Goal: Transaction & Acquisition: Purchase product/service

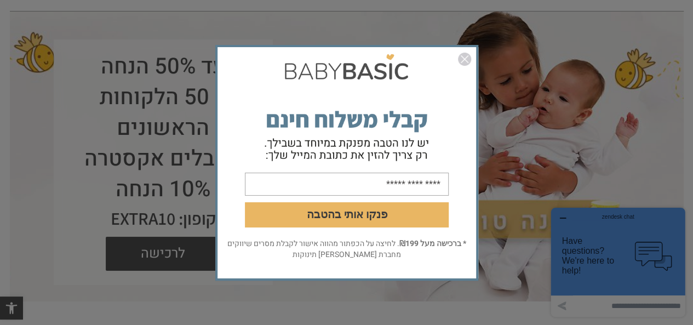
click at [358, 181] on input "email" at bounding box center [347, 183] width 204 height 23
type input "**********"
click at [331, 213] on button "פנקו אותי בהטבה" at bounding box center [347, 214] width 204 height 25
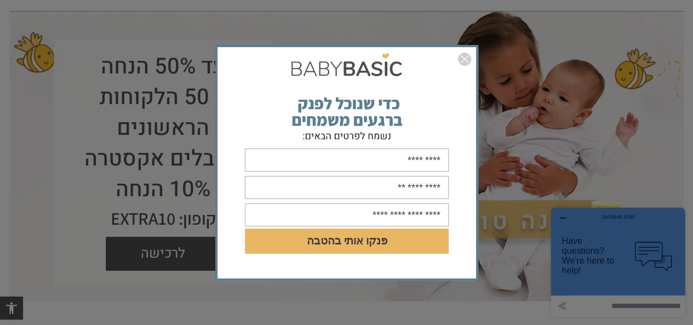
click at [365, 154] on input "text" at bounding box center [347, 159] width 204 height 23
type input "********"
click at [353, 190] on input "text" at bounding box center [347, 187] width 204 height 23
type input "**********"
click at [359, 214] on input "text" at bounding box center [347, 214] width 204 height 23
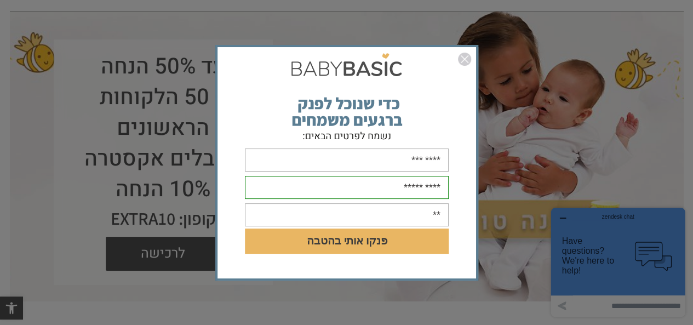
type input "*"
click at [332, 246] on button "פנקו אותי בהטבה" at bounding box center [347, 240] width 204 height 25
click at [356, 223] on input "********" at bounding box center [347, 214] width 204 height 23
type input "**********"
click at [245, 228] on button "פנקו אותי בהטבה" at bounding box center [347, 240] width 204 height 25
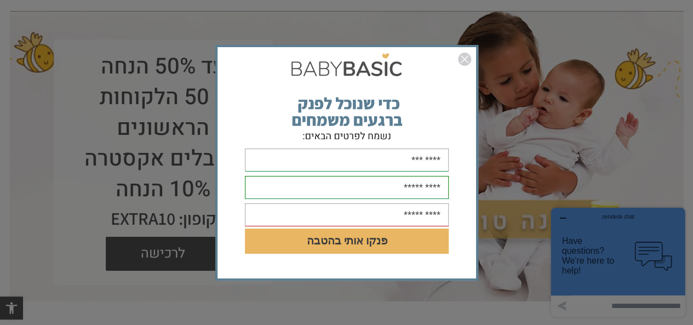
click at [338, 237] on button "פנקו אותי בהטבה" at bounding box center [347, 240] width 204 height 25
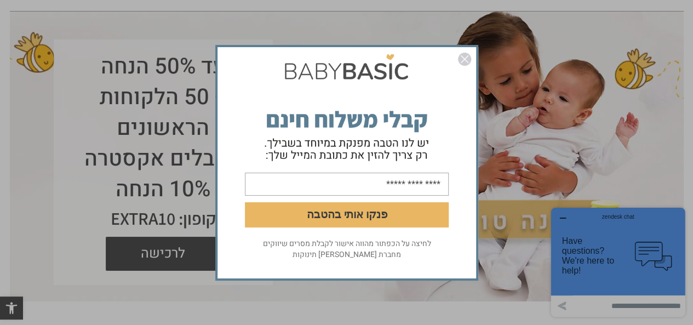
click at [366, 185] on input "email" at bounding box center [347, 183] width 204 height 23
type input "**********"
click at [315, 229] on form "**********" at bounding box center [346, 143] width 259 height 189
click at [326, 213] on button "פנקו אותי בהטבה" at bounding box center [347, 214] width 204 height 25
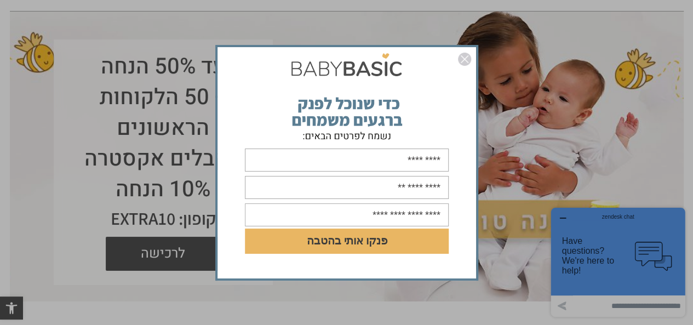
click at [467, 67] on link "סגור" at bounding box center [464, 61] width 13 height 16
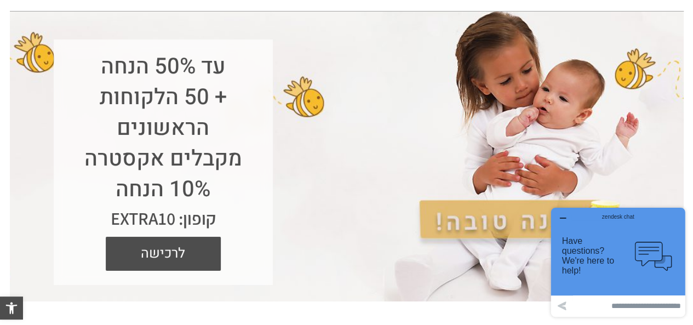
click at [467, 67] on div "עד 50% הנחה + 50 הלקוחות הראשונים מקבלים אקסטרה 10% הנחה קופון: EXTRA10 לרכישה" at bounding box center [347, 156] width 674 height 290
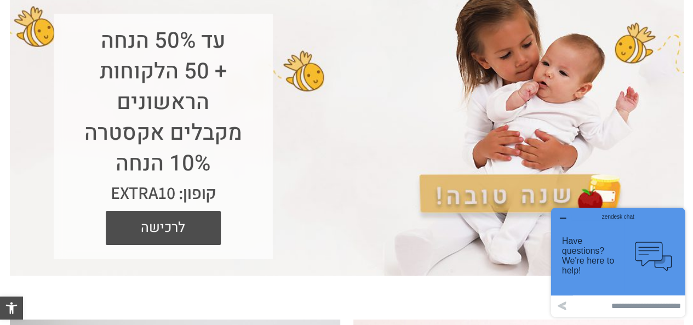
scroll to position [117, 0]
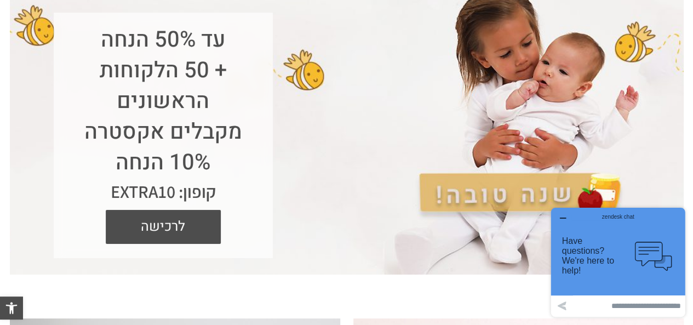
click at [194, 156] on h1 "עד 50% הנחה + 50 הלקוחות הראשונים מקבלים אקסטרה 10% הנחה" at bounding box center [163, 101] width 175 height 153
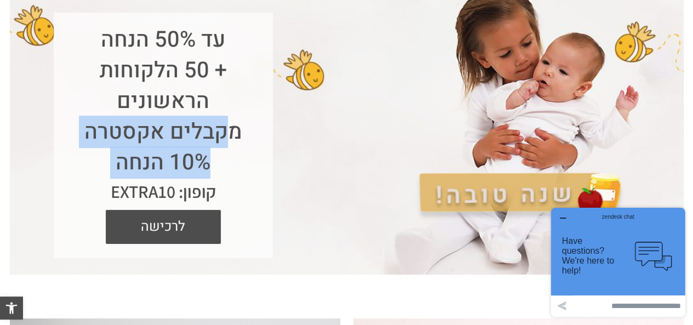
click at [194, 156] on h1 "עד 50% הנחה + 50 הלקוחות הראשונים מקבלים אקסטרה 10% הנחה" at bounding box center [163, 101] width 175 height 153
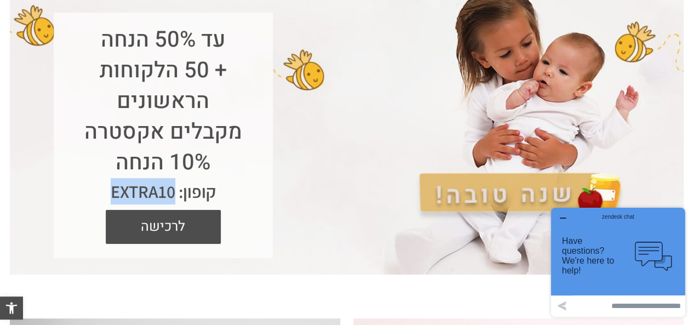
drag, startPoint x: 108, startPoint y: 191, endPoint x: 175, endPoint y: 197, distance: 67.1
click at [175, 197] on div "קופון: EXTRA10" at bounding box center [163, 191] width 175 height 26
copy div "EXTRA10"
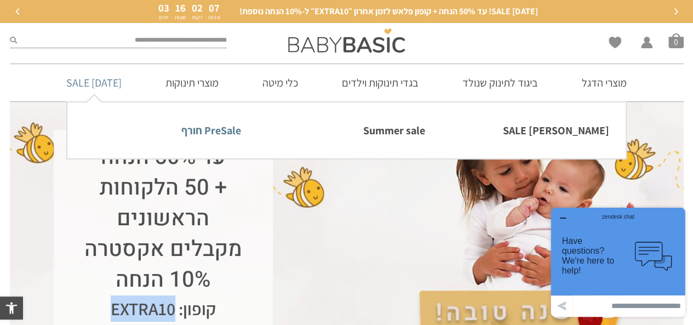
click at [198, 128] on link "PreSale חורף" at bounding box center [162, 130] width 157 height 23
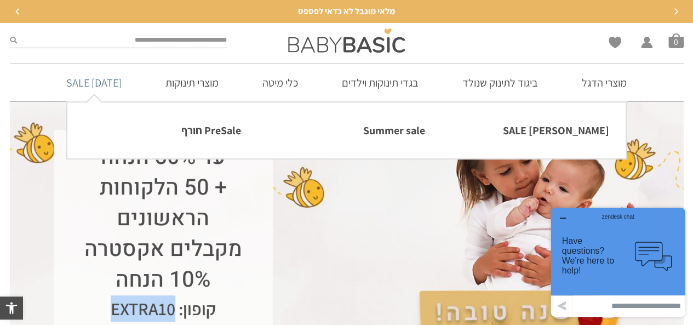
click at [91, 75] on link "[DATE] SALE" at bounding box center [94, 82] width 88 height 37
click at [212, 129] on link "PreSale חורף" at bounding box center [162, 130] width 157 height 23
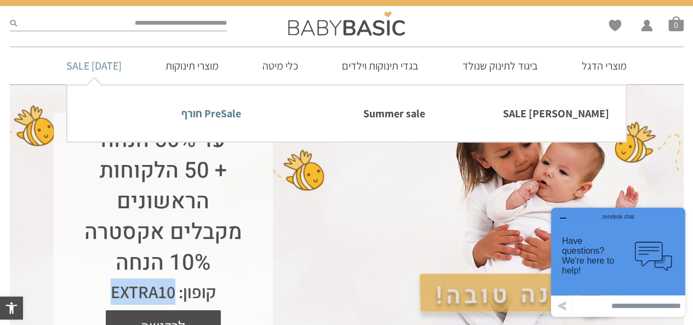
scroll to position [18, 0]
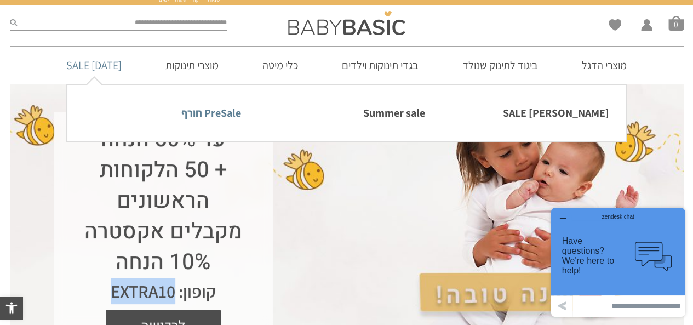
click at [197, 114] on link "PreSale חורף" at bounding box center [162, 112] width 157 height 23
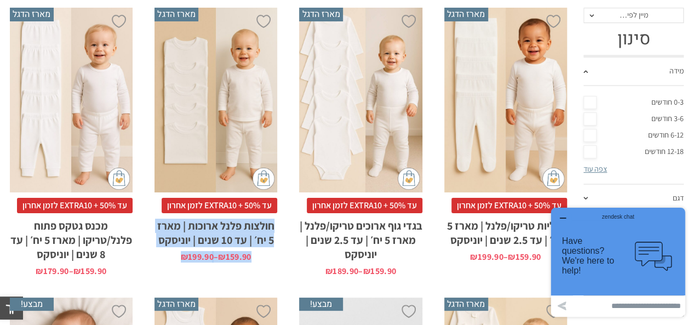
drag, startPoint x: 147, startPoint y: 275, endPoint x: 284, endPoint y: 220, distance: 147.2
click at [284, 220] on li "הוספה ל-Wishlist מארז הדגל x בחירת מידה 12-18m 18-24m 24-30m 2-5-4-שנים 4-6y 6-…" at bounding box center [215, 142] width 145 height 290
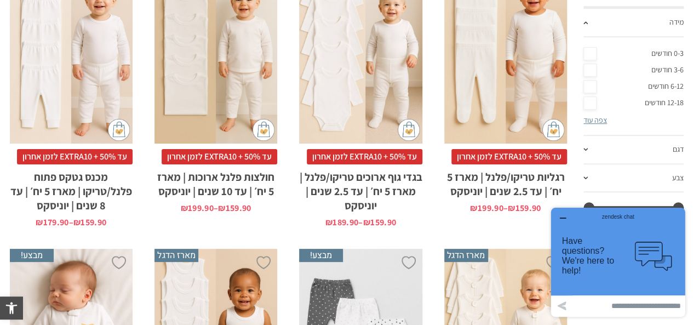
scroll to position [346, 0]
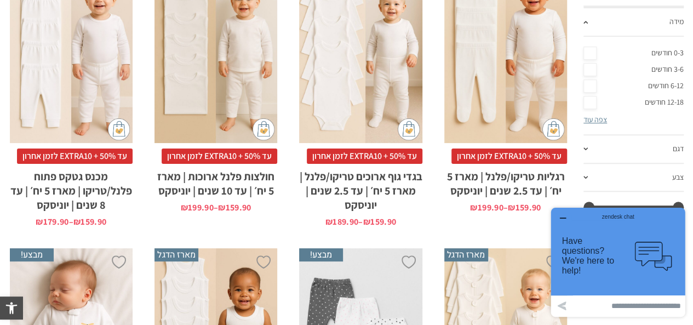
click at [566, 219] on div "zendesk chat" at bounding box center [617, 214] width 107 height 11
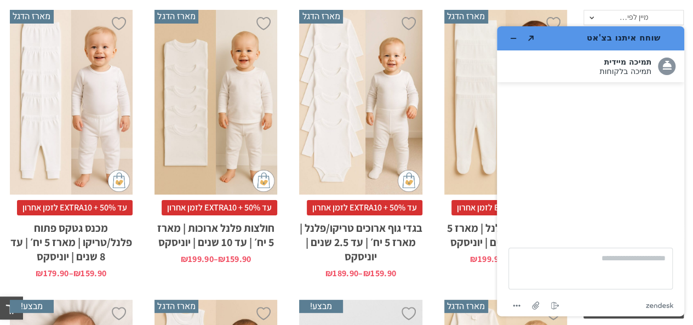
scroll to position [291, 0]
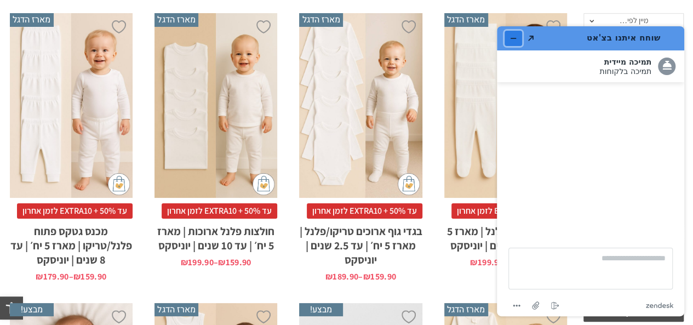
click at [512, 39] on icon "מזער את היישומון" at bounding box center [513, 39] width 8 height 8
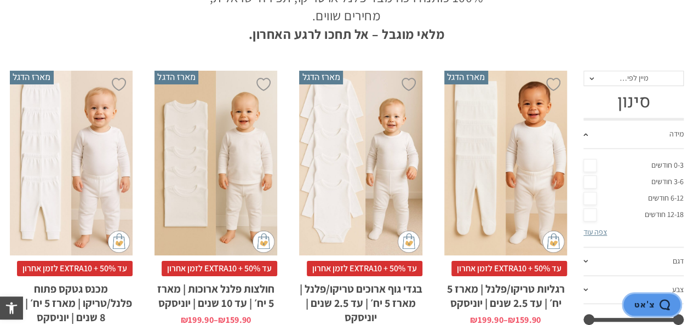
scroll to position [233, 0]
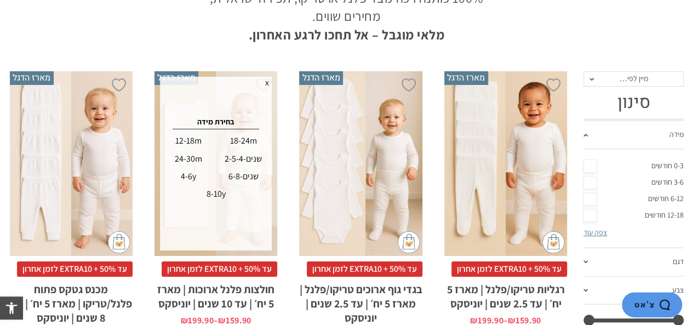
drag, startPoint x: 180, startPoint y: 51, endPoint x: 202, endPoint y: 47, distance: 23.0
click at [202, 47] on div at bounding box center [346, 55] width 685 height 22
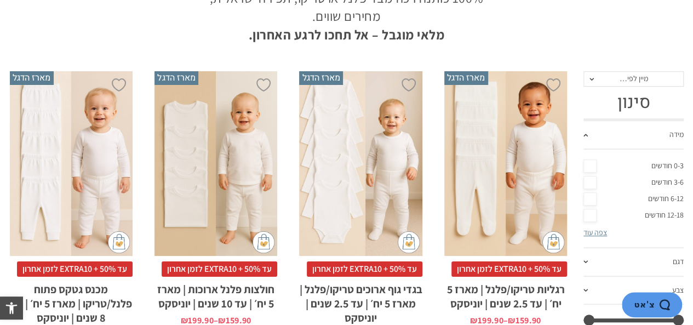
click at [202, 47] on div at bounding box center [346, 55] width 685 height 22
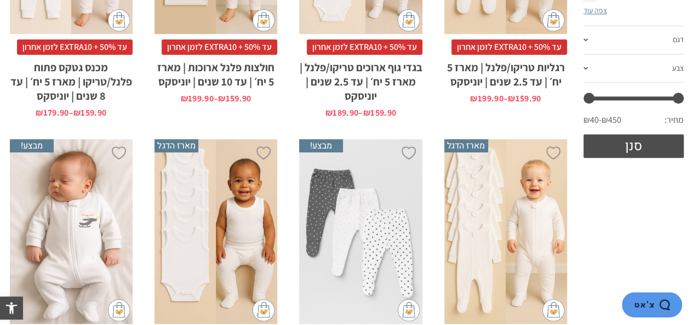
scroll to position [453, 0]
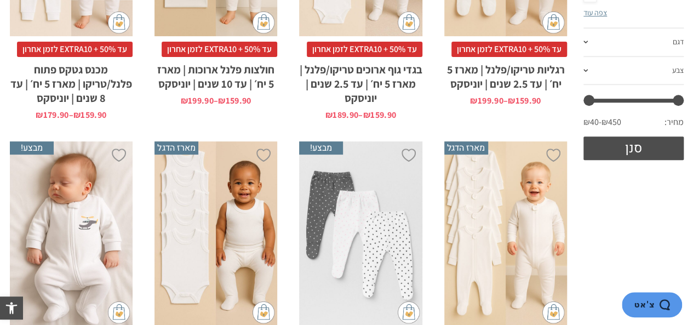
click at [202, 47] on span "עד 50% + EXTRA10 לזמן אחרון" at bounding box center [220, 49] width 116 height 15
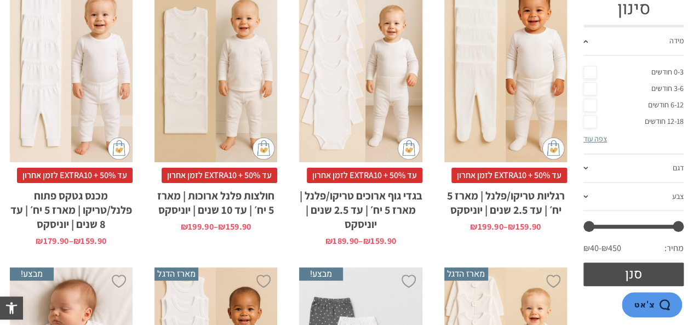
scroll to position [344, 0]
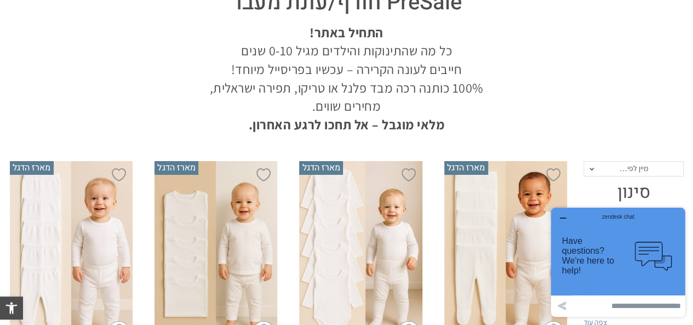
click at [562, 214] on icon "button" at bounding box center [562, 218] width 9 height 9
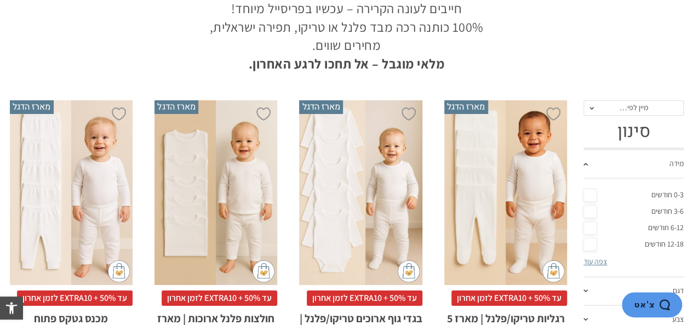
scroll to position [205, 0]
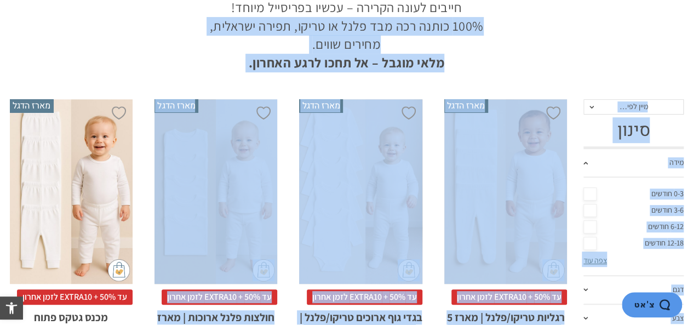
drag, startPoint x: 194, startPoint y: 49, endPoint x: 145, endPoint y: 305, distance: 260.9
click at [145, 305] on li "הוספה ל-Wishlist מארז הדגל x בחירת מידה 12-18m 18-24m 24-30m 2-5-4-שנים 4-6y 6-…" at bounding box center [215, 233] width 145 height 290
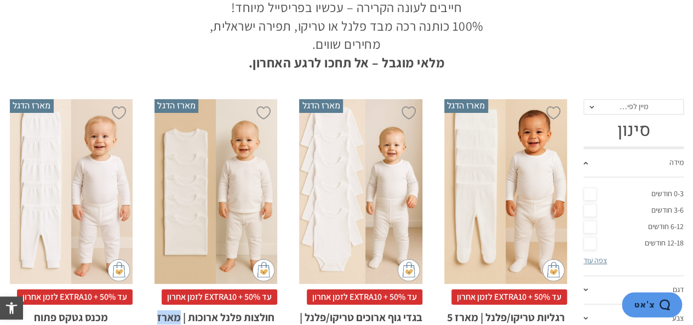
click at [145, 305] on li "הוספה ל-Wishlist מארז הדגל x בחירת מידה 12-18m 18-24m 24-30m 2-5-4-שנים 4-6y 6-…" at bounding box center [215, 233] width 145 height 290
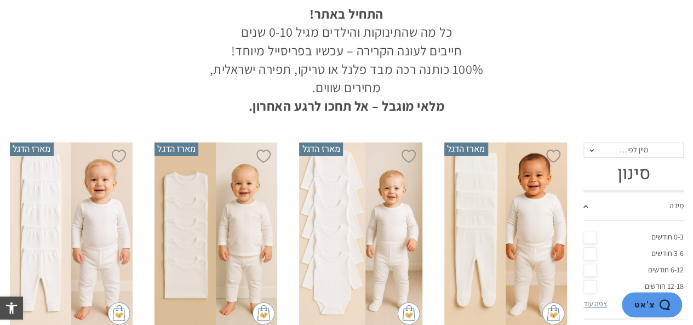
scroll to position [168, 0]
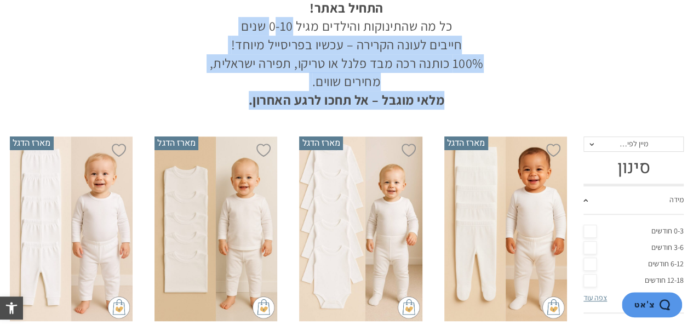
drag, startPoint x: 234, startPoint y: 108, endPoint x: 274, endPoint y: 20, distance: 96.1
click at [274, 20] on p "התחיל באתר! כל מה שהתינוקות והילדים מגיל 0-10 שנים חייבים לעונה הקרירה – עכשיו …" at bounding box center [347, 54] width 290 height 111
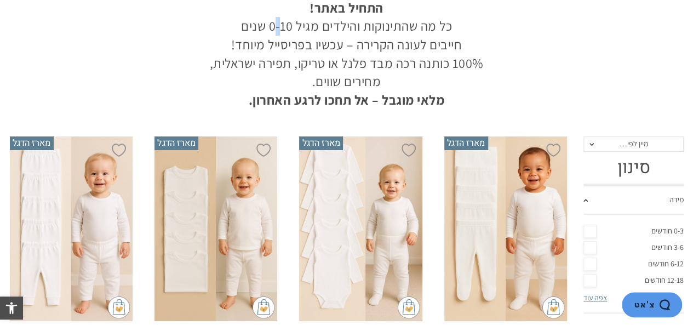
click at [274, 20] on p "התחיל באתר! כל מה שהתינוקות והילדים מגיל 0-10 שנים חייבים לעונה הקרירה – עכשיו …" at bounding box center [347, 54] width 290 height 111
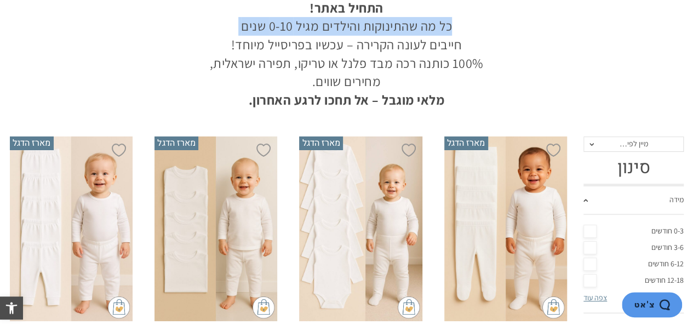
click at [274, 20] on p "התחיל באתר! כל מה שהתינוקות והילדים מגיל 0-10 שנים חייבים לעונה הקרירה – עכשיו …" at bounding box center [347, 54] width 290 height 111
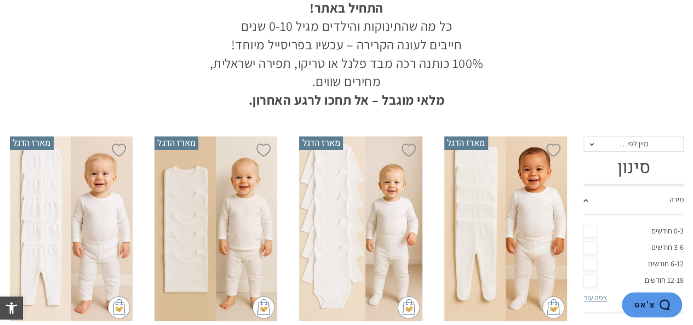
click at [154, 102] on section "PreSale חורף/עונת מעבר התחיל באתר! כל מה שהתינוקות והילדים מגיל 0-10 שנים חייבי…" at bounding box center [347, 33] width 674 height 152
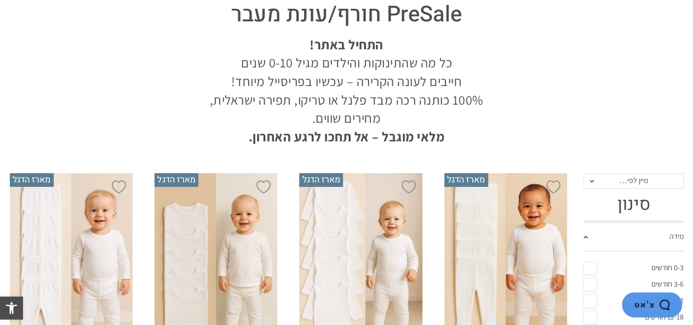
scroll to position [129, 0]
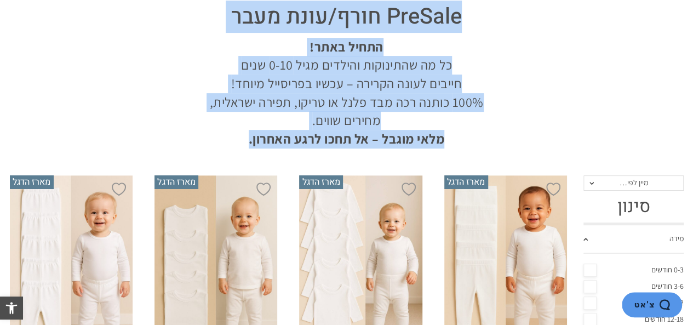
drag, startPoint x: 194, startPoint y: 132, endPoint x: 474, endPoint y: 7, distance: 307.0
click at [474, 7] on div "PreSale חורף/עונת מעבר התחיל באתר! כל מה שהתינוקות והילדים מגיל 0-10 שנים חייבי…" at bounding box center [347, 72] width 334 height 152
click at [474, 7] on h1 "PreSale חורף/עונת מעבר" at bounding box center [347, 17] width 312 height 31
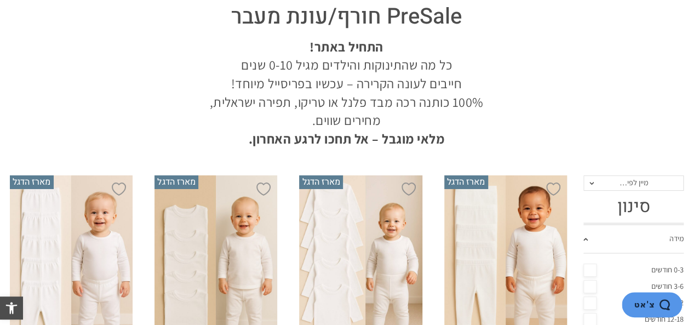
click at [343, 128] on p "התחיל באתר! כל מה שהתינוקות והילדים מגיל 0-10 שנים חייבים לעונה הקרירה – עכשיו …" at bounding box center [347, 93] width 290 height 111
click at [261, 135] on strong "מלאי מוגבל – אל תחכו לרגע האחרון." at bounding box center [347, 139] width 196 height 18
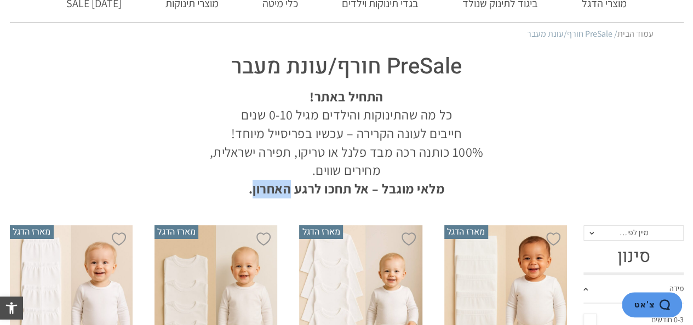
scroll to position [79, 0]
click at [240, 153] on p "התחיל באתר! כל מה שהתינוקות והילדים מגיל 0-10 שנים חייבים לעונה הקרירה – עכשיו …" at bounding box center [347, 143] width 290 height 111
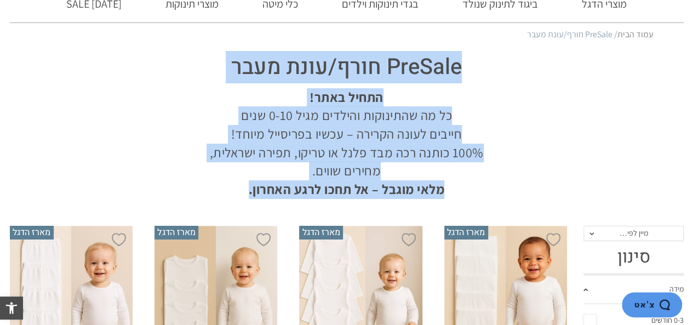
drag, startPoint x: 231, startPoint y: 180, endPoint x: 486, endPoint y: 63, distance: 280.8
click at [486, 63] on div "PreSale חורף/עונת מעבר התחיל באתר! כל מה שהתינוקות והילדים מגיל 0-10 שנים חייבי…" at bounding box center [347, 123] width 334 height 152
click at [486, 63] on h1 "PreSale חורף/עונת מעבר" at bounding box center [347, 67] width 312 height 31
drag, startPoint x: 486, startPoint y: 63, endPoint x: 237, endPoint y: 192, distance: 281.2
click at [237, 192] on div "PreSale חורף/עונת מעבר התחיל באתר! כל מה שהתינוקות והילדים מגיל 0-10 שנים חייבי…" at bounding box center [347, 123] width 334 height 152
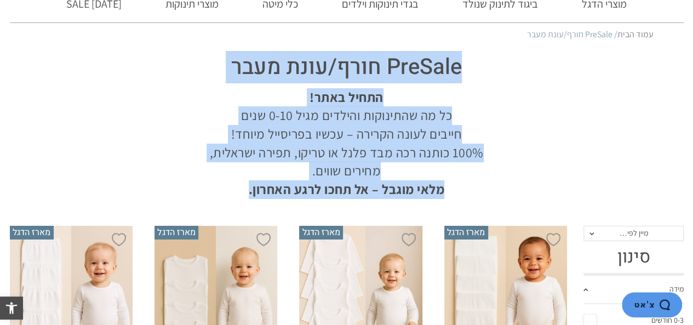
click at [237, 192] on p "התחיל באתר! כל מה שהתינוקות והילדים מגיל 0-10 שנים חייבים לעונה הקרירה – עכשיו …" at bounding box center [347, 143] width 290 height 111
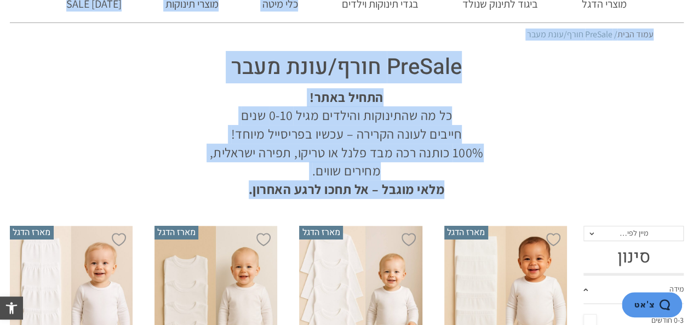
scroll to position [18, 0]
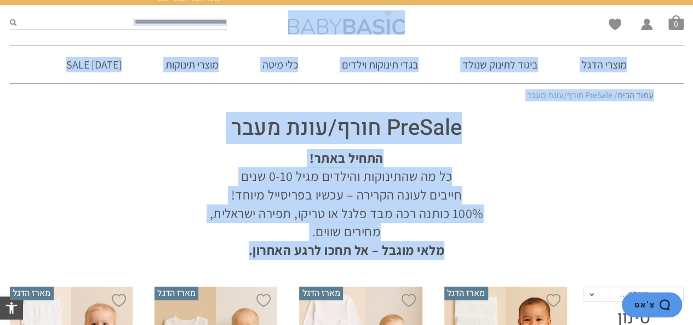
drag, startPoint x: 237, startPoint y: 192, endPoint x: 326, endPoint y: -9, distance: 220.7
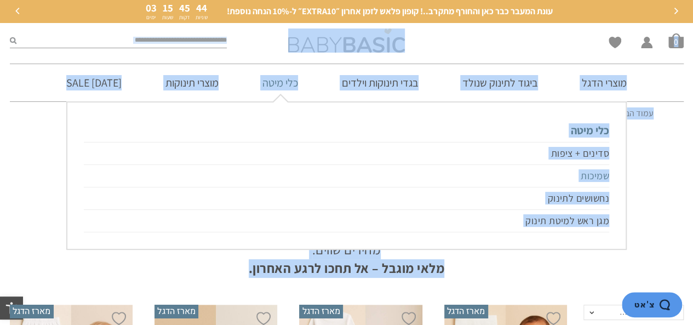
click at [248, 172] on link "שמיכות" at bounding box center [346, 176] width 525 height 22
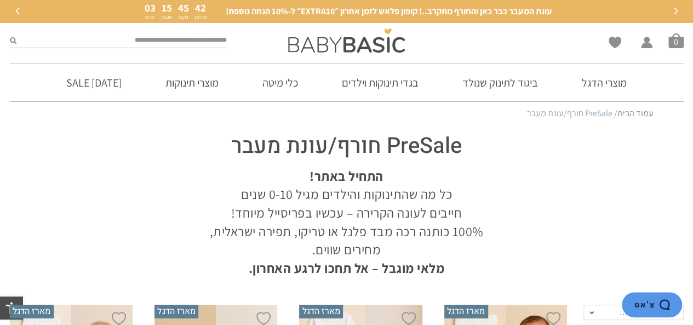
click at [452, 283] on div at bounding box center [347, 288] width 674 height 11
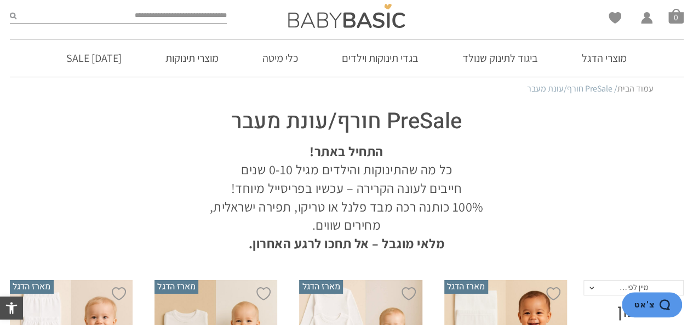
scroll to position [42, 0]
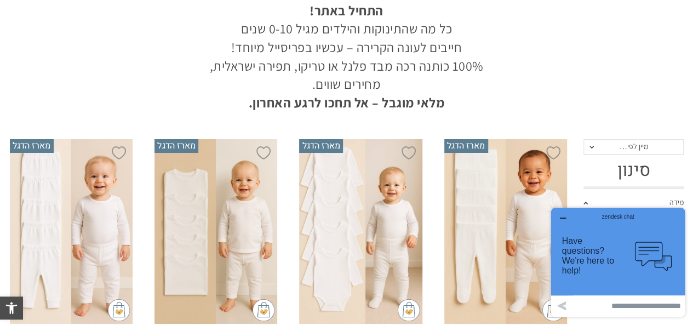
scroll to position [65, 0]
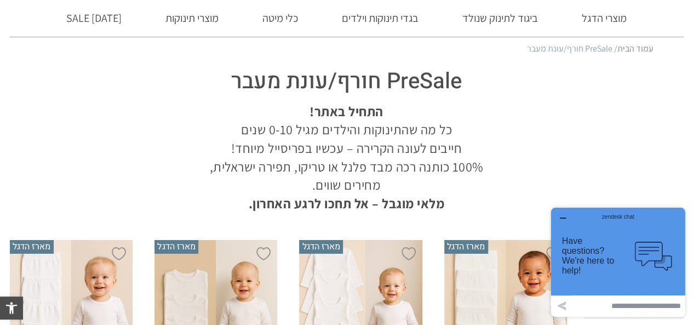
click at [263, 152] on p "התחיל באתר! כל מה שהתינוקות והילדים מגיל 0-10 שנים חייבים לעונה הקרירה – עכשיו …" at bounding box center [347, 157] width 290 height 111
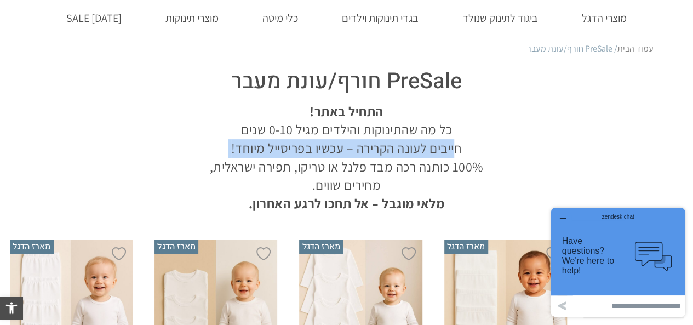
click at [263, 152] on p "התחיל באתר! כל מה שהתינוקות והילדים מגיל 0-10 שנים חייבים לעונה הקרירה – עכשיו …" at bounding box center [347, 157] width 290 height 111
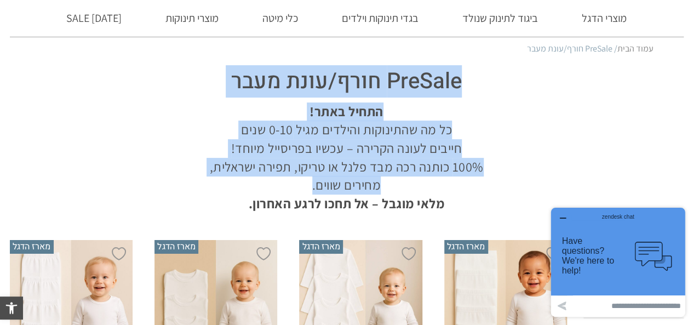
drag, startPoint x: 256, startPoint y: 188, endPoint x: 498, endPoint y: 94, distance: 259.2
click at [498, 94] on div "PreSale חורף/עונת מעבר התחיל באתר! כל מה שהתינוקות והילדים מגיל 0-10 שנים חייבי…" at bounding box center [347, 137] width 334 height 152
click at [498, 94] on h1 "PreSale חורף/עונת מעבר" at bounding box center [347, 81] width 312 height 31
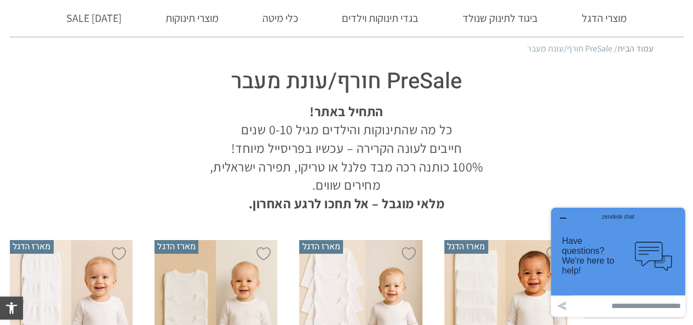
click at [561, 211] on button "zendesk chat Have questions? We're here to help! .cls-1,.cls-2{fill:#cccccb;}.c…" at bounding box center [618, 252] width 134 height 88
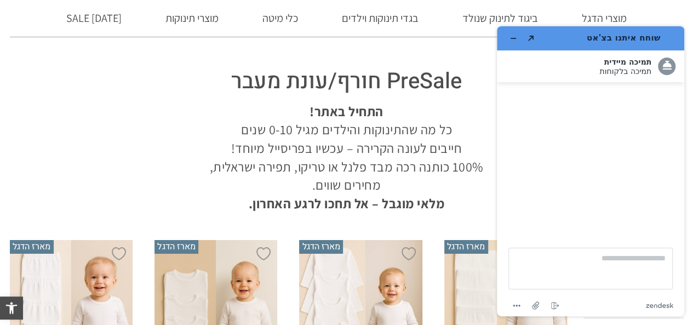
scroll to position [0, 0]
click at [522, 42] on button "Created with Sketch." at bounding box center [531, 38] width 18 height 15
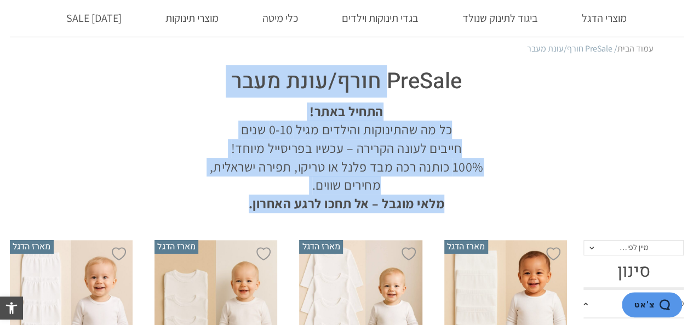
drag, startPoint x: 248, startPoint y: 208, endPoint x: 383, endPoint y: 76, distance: 189.4
click at [383, 76] on div "PreSale חורף/עונת מעבר התחיל באתר! כל מה שהתינוקות והילדים מגיל 0-10 שנים חייבי…" at bounding box center [347, 137] width 334 height 152
click at [383, 76] on h1 "PreSale חורף/עונת מעבר" at bounding box center [347, 81] width 312 height 31
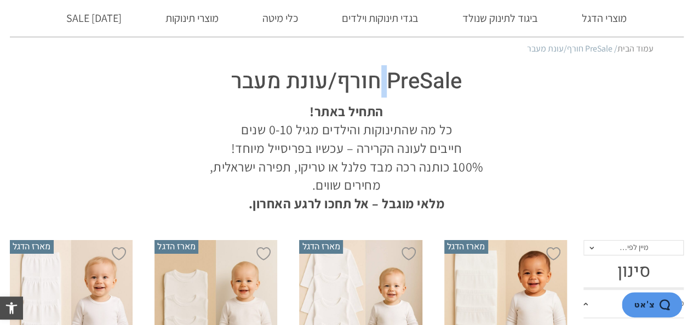
click at [383, 76] on h1 "PreSale חורף/עונת מעבר" at bounding box center [347, 81] width 312 height 31
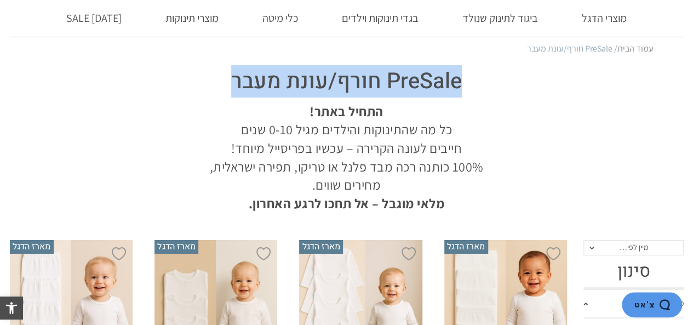
click at [383, 76] on h1 "PreSale חורף/עונת מעבר" at bounding box center [347, 81] width 312 height 31
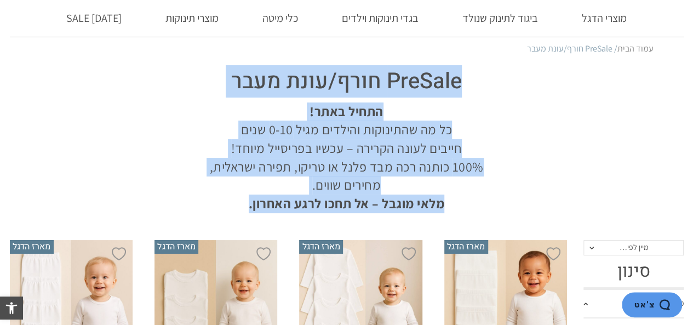
drag, startPoint x: 465, startPoint y: 72, endPoint x: 238, endPoint y: 208, distance: 264.0
click at [238, 208] on div "PreSale חורף/עונת מעבר התחיל באתר! כל מה שהתינוקות והילדים מגיל 0-10 שנים חייבי…" at bounding box center [347, 137] width 334 height 152
click at [238, 208] on p "התחיל באתר! כל מה שהתינוקות והילדים מגיל 0-10 שנים חייבים לעונה הקרירה – עכשיו …" at bounding box center [347, 157] width 290 height 111
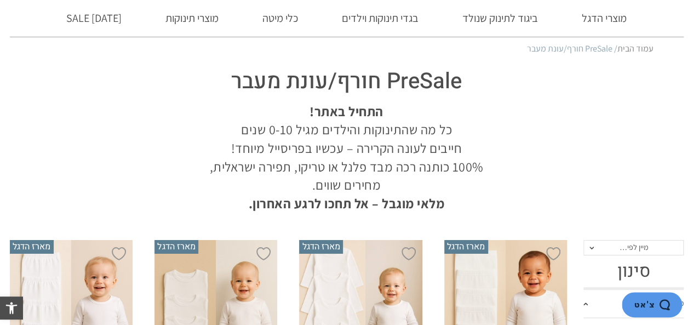
drag, startPoint x: 238, startPoint y: 208, endPoint x: 479, endPoint y: 50, distance: 287.6
click at [479, 50] on nav "עמוד הבית / PreSale חורף/עונת מעבר" at bounding box center [346, 49] width 613 height 12
drag, startPoint x: 479, startPoint y: 50, endPoint x: 237, endPoint y: 219, distance: 295.0
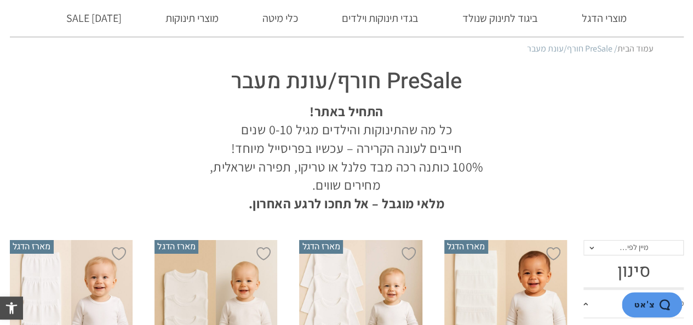
click at [269, 180] on p "התחיל באתר! כל מה שהתינוקות והילדים מגיל 0-10 שנים חייבים לעונה הקרירה – עכשיו …" at bounding box center [347, 157] width 290 height 111
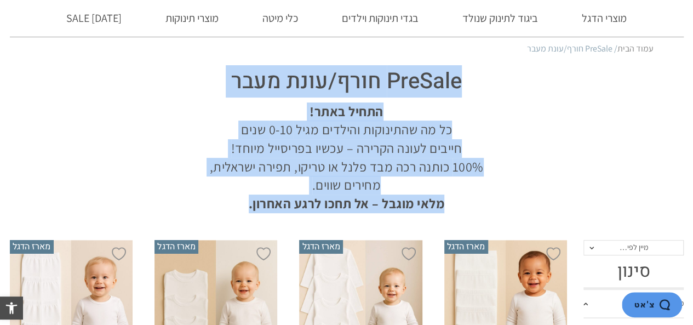
drag, startPoint x: 235, startPoint y: 225, endPoint x: 469, endPoint y: 65, distance: 283.3
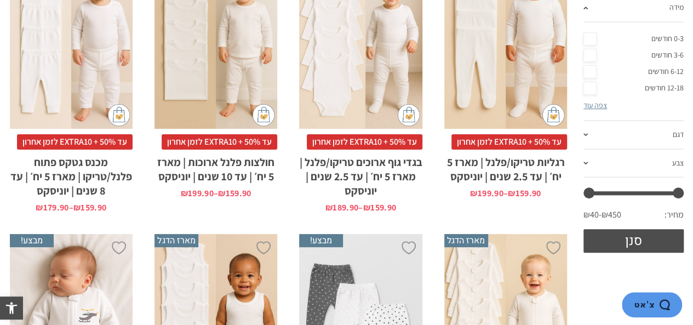
scroll to position [361, 0]
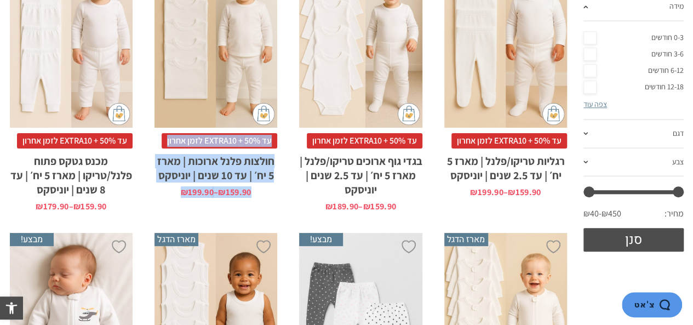
drag, startPoint x: 156, startPoint y: 203, endPoint x: 229, endPoint y: 58, distance: 162.6
click at [229, 58] on li "הוספה ל-Wishlist מארז הדגל x בחירת מידה 12-18m 18-24m 24-30m 2-5-4-שנים 4-6y 6-…" at bounding box center [215, 77] width 145 height 290
click at [248, 214] on li "הוספה ל-Wishlist מארז הדגל x בחירת מידה 12-18m 18-24m 24-30m 2-5-4-שנים 4-6y 6-…" at bounding box center [215, 77] width 145 height 290
drag, startPoint x: 248, startPoint y: 214, endPoint x: 261, endPoint y: -38, distance: 252.3
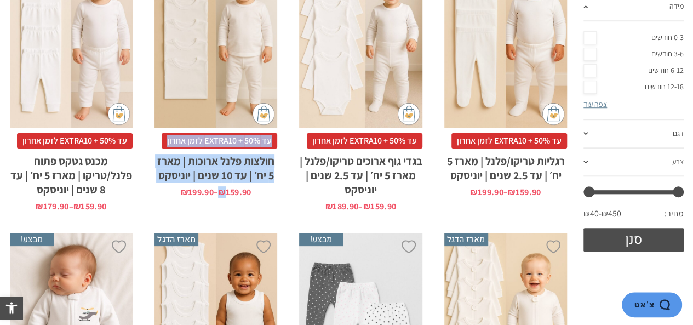
scroll to position [342, 0]
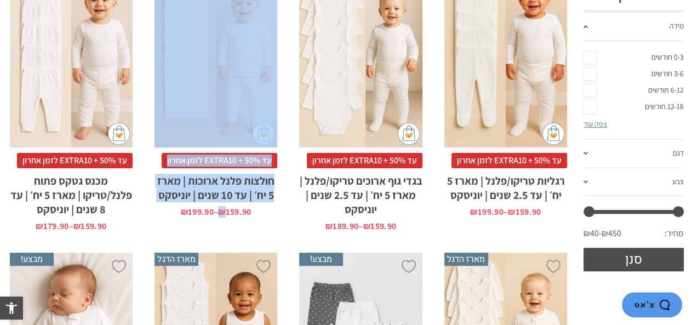
click at [263, 240] on li "הוספה ל-Wishlist מארז הדגל x בחירת מידה 12-18m 18-24m 24-30m 2-5-4-שנים 4-6y 6-…" at bounding box center [215, 97] width 145 height 290
drag, startPoint x: 185, startPoint y: 228, endPoint x: 287, endPoint y: 141, distance: 134.0
click at [287, 141] on li "הוספה ל-Wishlist מארז הדגל x בחירת מידה 12-18m 18-24m 24-30m 2-5-4-שנים 4-6y 6-…" at bounding box center [215, 97] width 145 height 290
drag, startPoint x: 165, startPoint y: 218, endPoint x: 287, endPoint y: 71, distance: 190.6
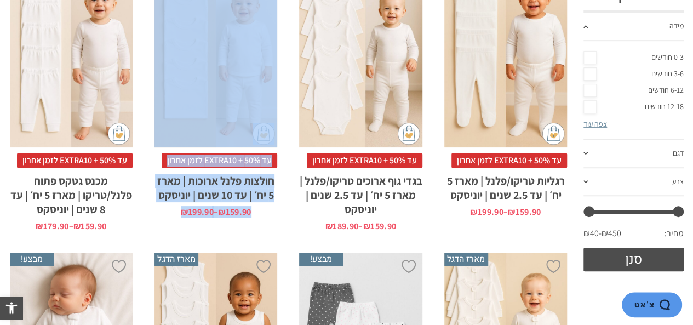
click at [287, 71] on li "הוספה ל-Wishlist מארז הדגל x בחירת מידה 12-18m 18-24m 24-30m 2-5-4-שנים 4-6y 6-…" at bounding box center [215, 97] width 145 height 290
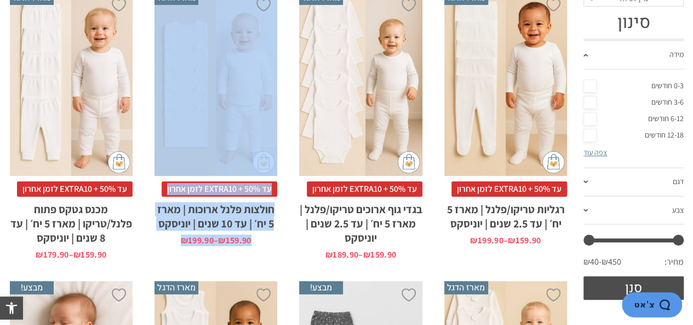
scroll to position [314, 0]
click at [163, 252] on li "הוספה ל-Wishlist מארז הדגל x בחירת מידה 12-18m 18-24m 24-30m 2-5-4-שנים 4-6y 6-…" at bounding box center [215, 125] width 145 height 290
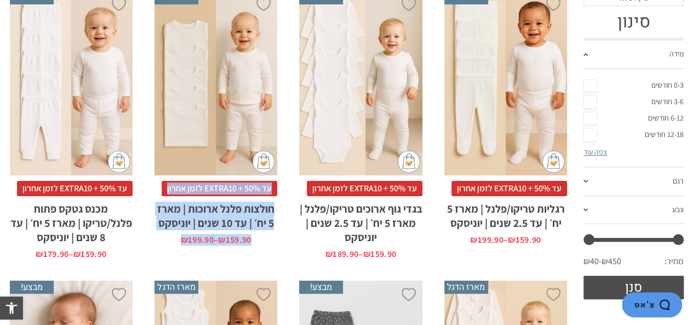
drag, startPoint x: 163, startPoint y: 252, endPoint x: 237, endPoint y: 126, distance: 146.3
click at [237, 126] on li "הוספה ל-Wishlist מארז הדגל x בחירת מידה 12-18m 18-24m 24-30m 2-5-4-שנים 4-6y 6-…" at bounding box center [215, 125] width 145 height 290
click at [231, 117] on div "x בחירת מידה 12-18m 18-24m 24-30m 2-5-4-שנים 4-6y 6-8-שנים 8-10y" at bounding box center [215, 83] width 123 height 185
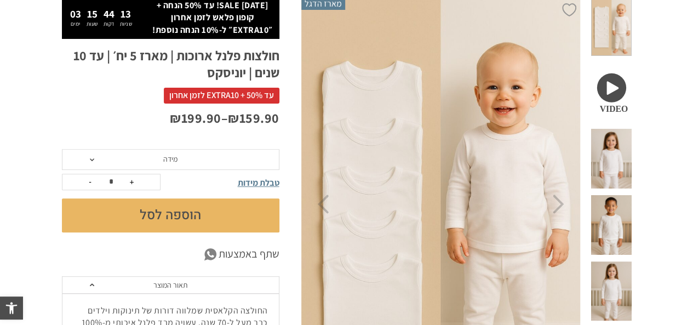
scroll to position [157, 0]
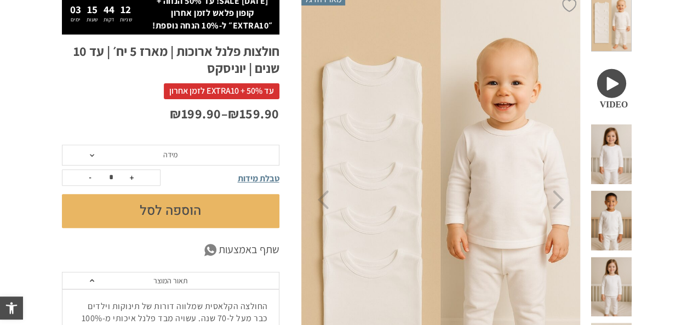
click at [90, 154] on span at bounding box center [92, 155] width 4 height 3
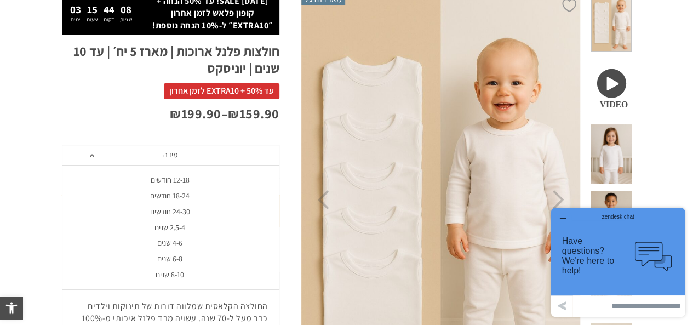
click at [566, 212] on div "zendesk chat" at bounding box center [617, 214] width 107 height 11
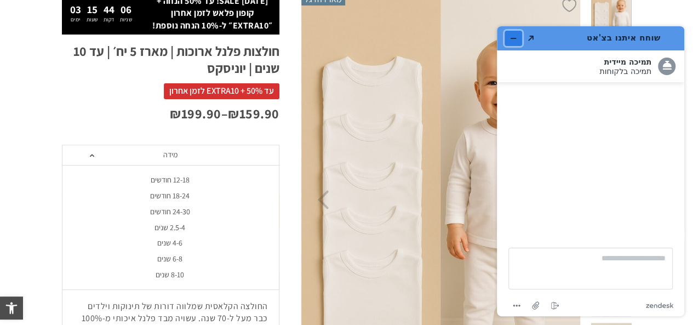
click at [512, 35] on icon "מזער את היישומון" at bounding box center [513, 39] width 8 height 8
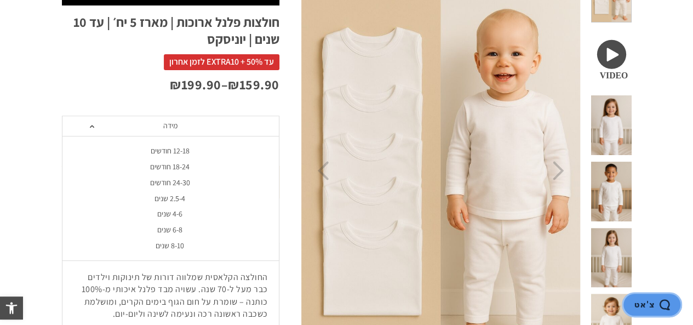
scroll to position [187, 0]
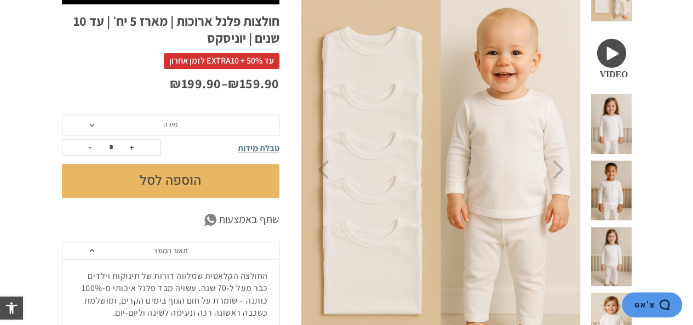
click at [605, 94] on span at bounding box center [611, 124] width 40 height 60
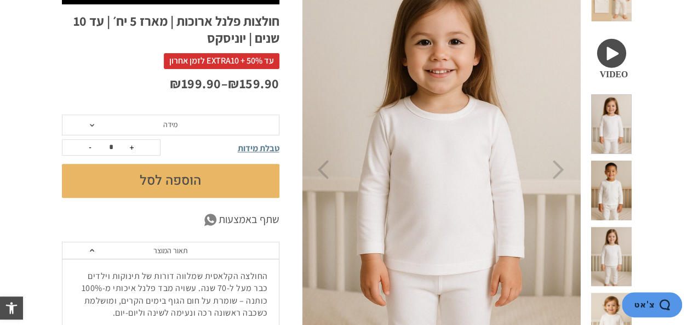
click at [609, 160] on span at bounding box center [611, 190] width 40 height 60
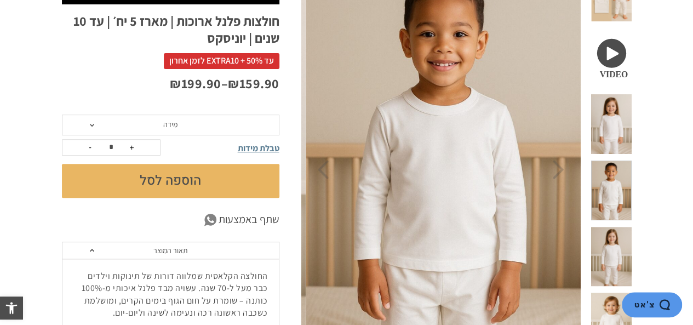
click at [615, 227] on span at bounding box center [611, 257] width 40 height 60
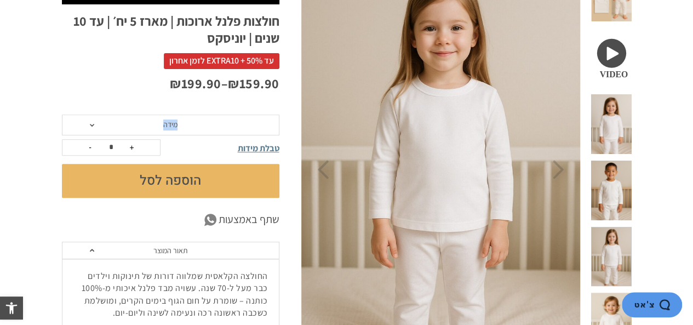
drag, startPoint x: 66, startPoint y: 103, endPoint x: 102, endPoint y: 131, distance: 46.1
click at [97, 121] on span "מידה" at bounding box center [170, 124] width 217 height 21
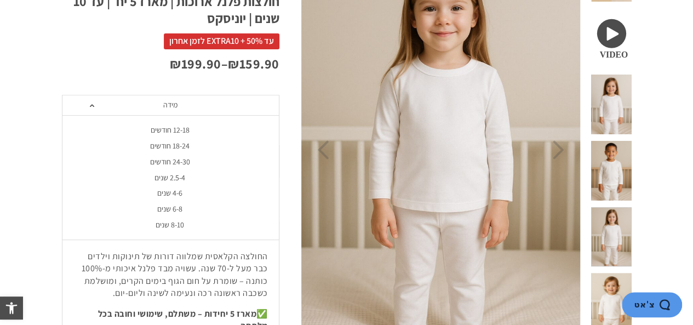
scroll to position [207, 0]
click at [160, 146] on div "18-24 חודשים" at bounding box center [169, 145] width 217 height 9
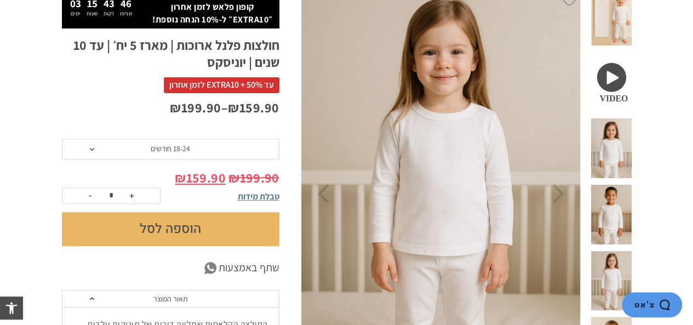
scroll to position [162, 0]
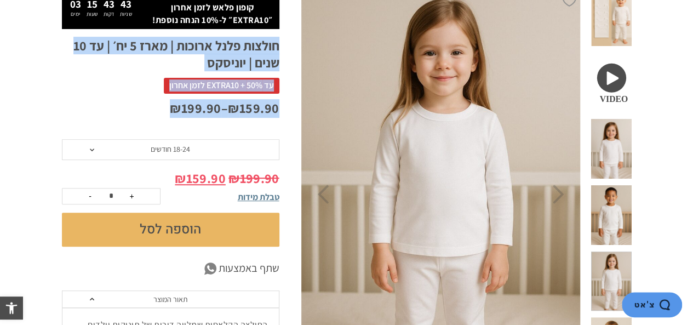
drag, startPoint x: 280, startPoint y: 48, endPoint x: 126, endPoint y: 132, distance: 176.0
click at [126, 132] on div "₪ 159.90 – ₪ 199.90" at bounding box center [170, 119] width 217 height 41
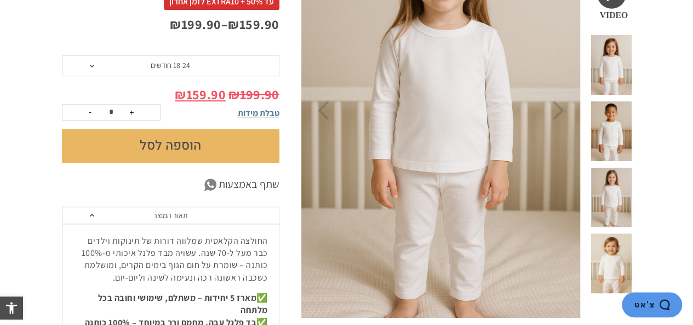
scroll to position [250, 0]
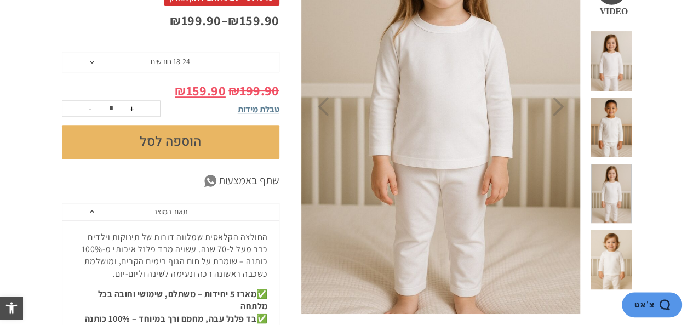
click at [615, 164] on span at bounding box center [611, 194] width 40 height 60
click at [623, 97] on span at bounding box center [611, 127] width 40 height 60
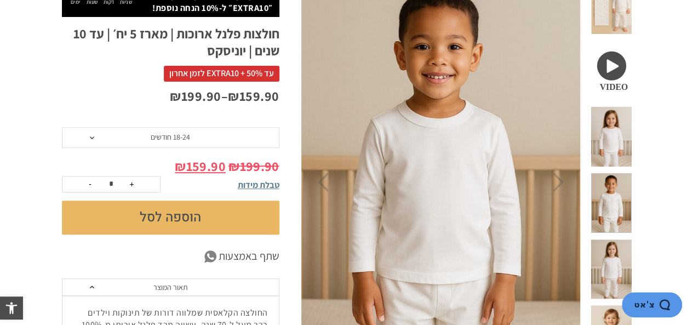
scroll to position [170, 0]
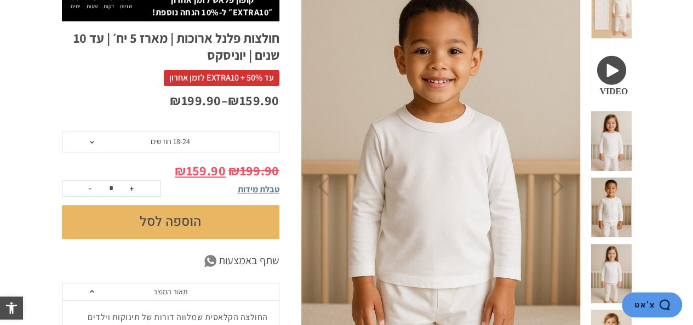
click at [624, 118] on span at bounding box center [611, 141] width 40 height 60
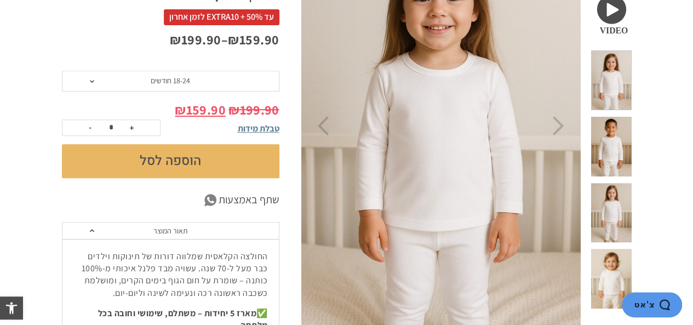
scroll to position [231, 0]
click at [613, 182] on span at bounding box center [611, 212] width 40 height 60
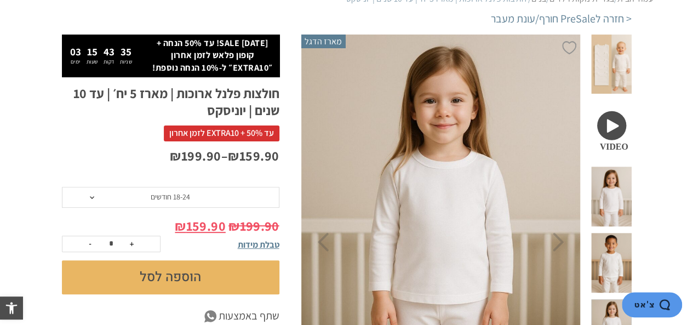
scroll to position [114, 0]
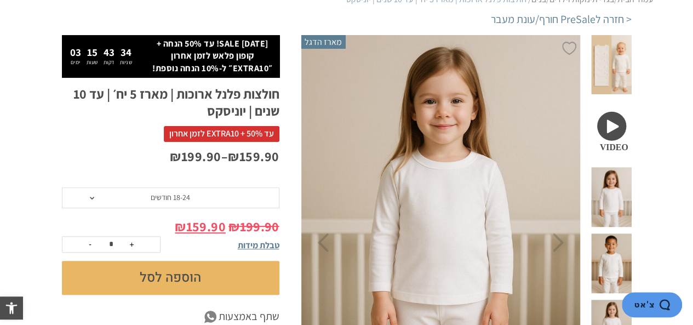
click at [73, 123] on div "חולצות פלנל ארוכות | מארז 5 יח׳ | עד 10 שנים | יוניסקס" at bounding box center [170, 106] width 217 height 42
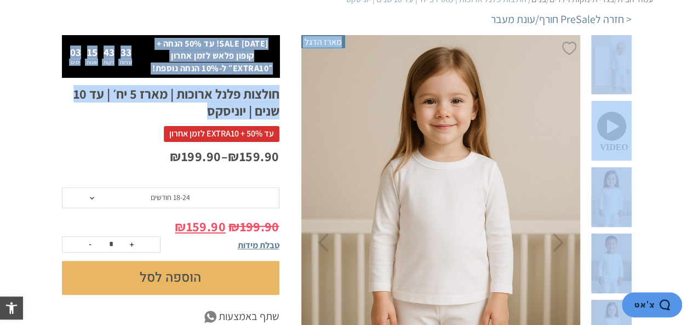
drag, startPoint x: 73, startPoint y: 123, endPoint x: 141, endPoint y: 11, distance: 131.2
click at [141, 12] on div "< חזרה לPreSale חורף/עונת מעבר" at bounding box center [347, 24] width 570 height 24
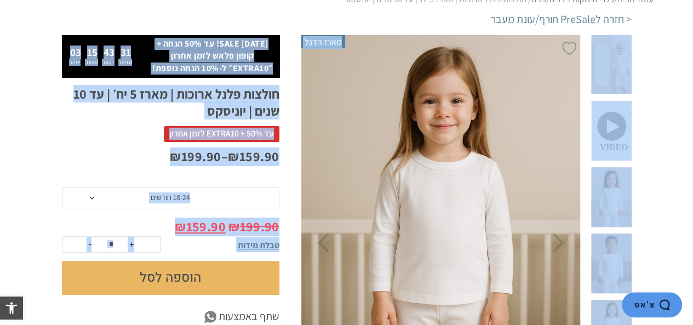
drag, startPoint x: 141, startPoint y: 11, endPoint x: 27, endPoint y: 238, distance: 254.2
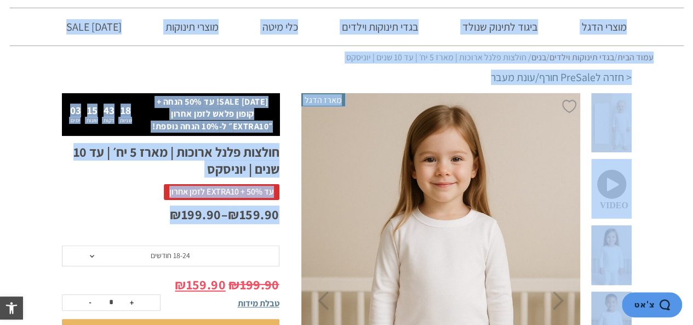
scroll to position [0, 0]
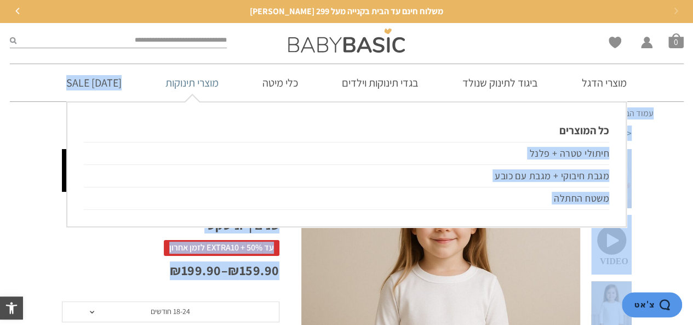
drag, startPoint x: 105, startPoint y: 142, endPoint x: 195, endPoint y: 105, distance: 97.2
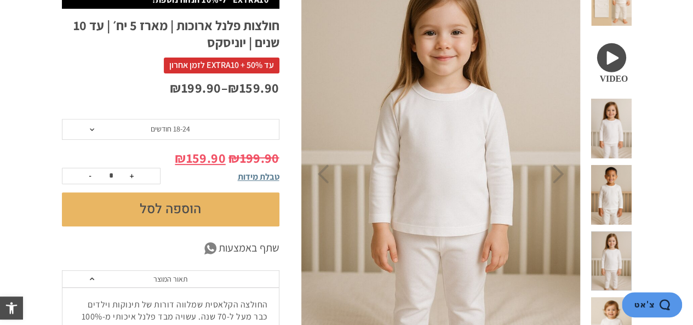
scroll to position [183, 0]
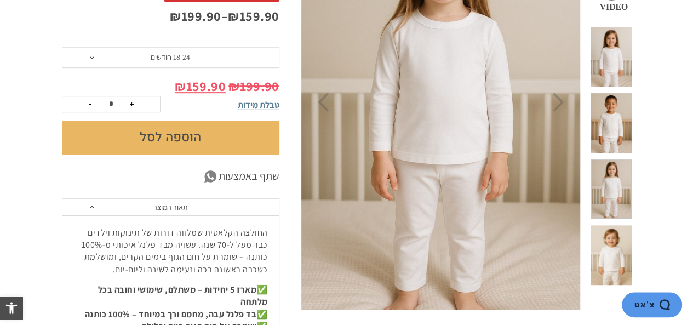
scroll to position [264, 0]
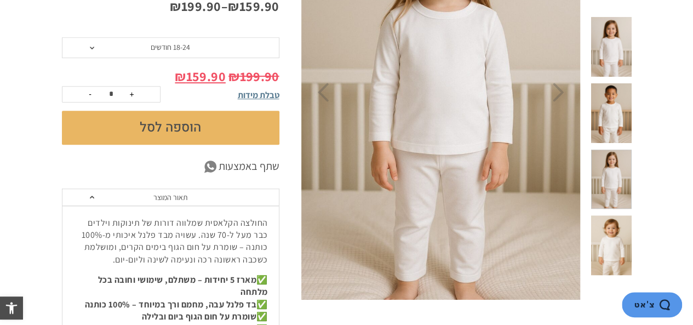
click at [0, 151] on section "**********" at bounding box center [346, 301] width 693 height 832
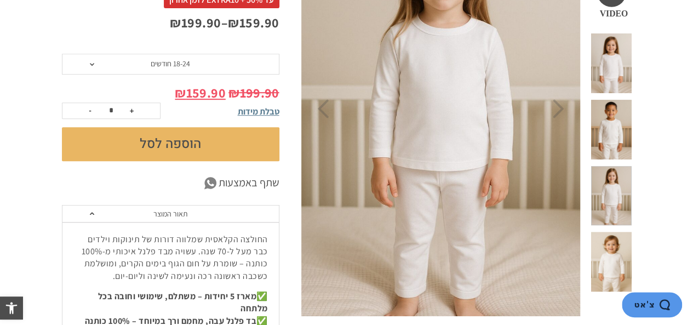
scroll to position [247, 0]
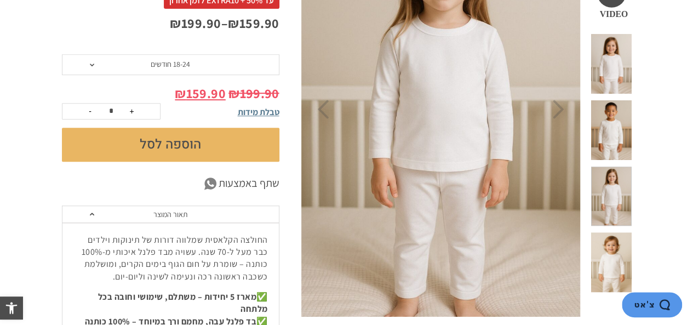
click at [611, 106] on span at bounding box center [611, 130] width 40 height 60
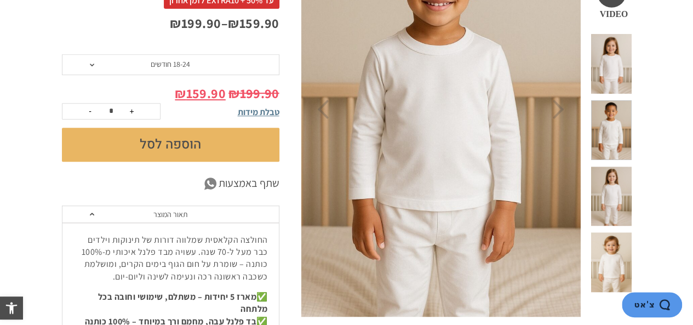
click at [621, 166] on span at bounding box center [611, 196] width 40 height 60
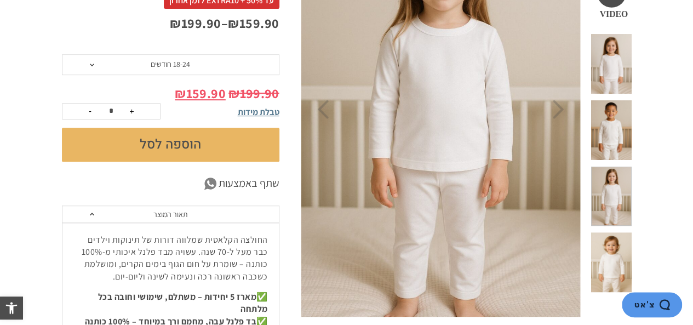
click at [622, 232] on span at bounding box center [611, 262] width 40 height 60
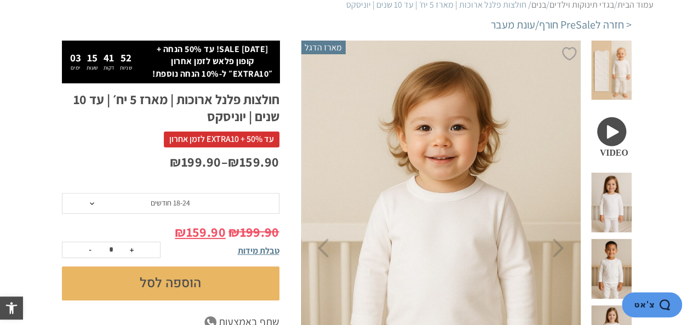
scroll to position [108, 0]
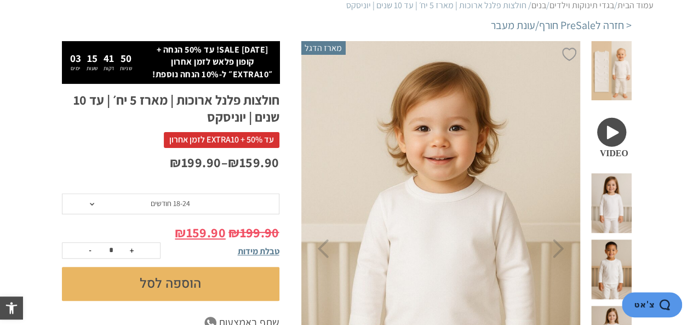
click at [624, 53] on span at bounding box center [611, 71] width 40 height 60
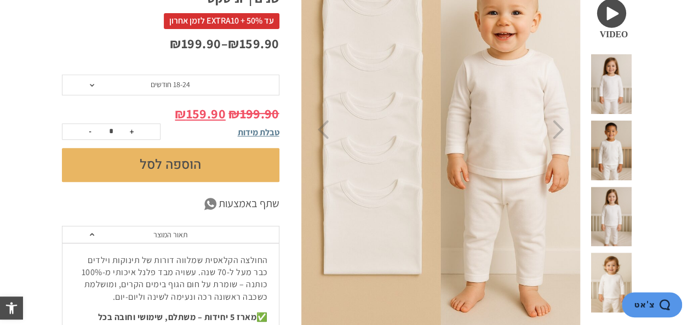
scroll to position [233, 0]
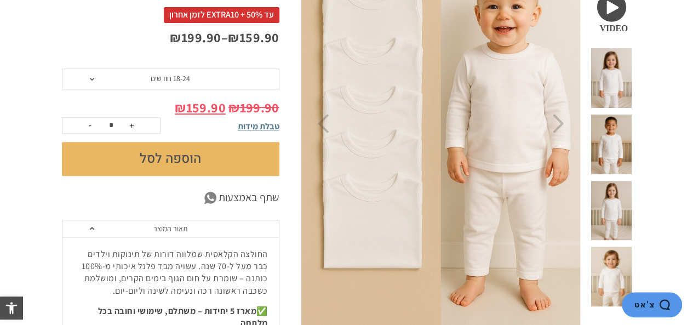
click at [618, 181] on span at bounding box center [611, 211] width 40 height 60
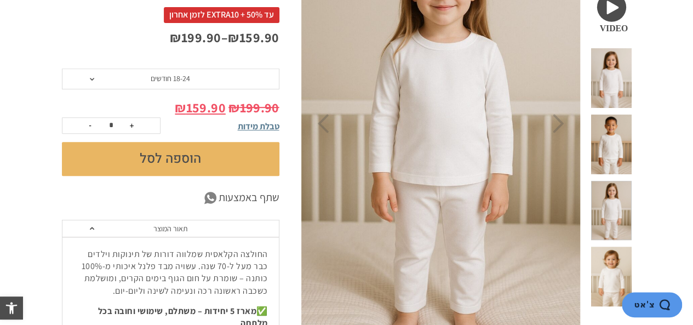
click at [621, 114] on span at bounding box center [611, 144] width 40 height 60
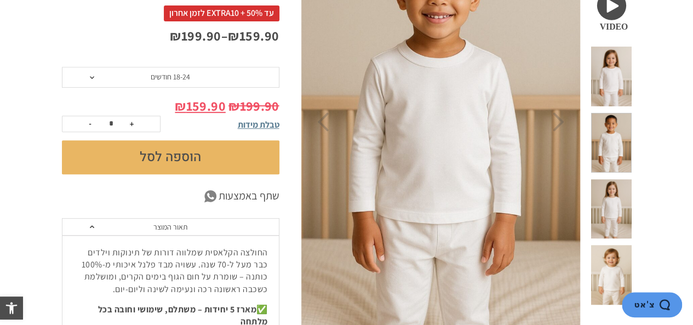
scroll to position [236, 0]
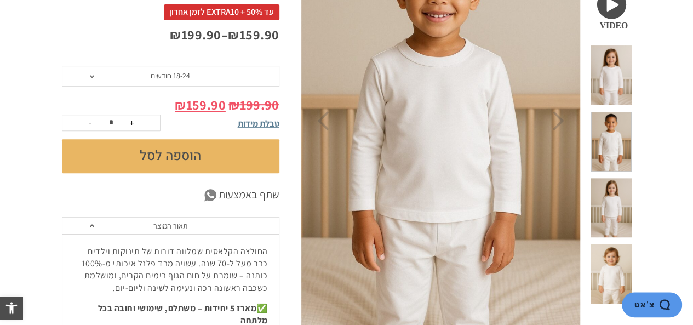
click at [627, 112] on span at bounding box center [611, 142] width 40 height 60
click at [611, 59] on span at bounding box center [611, 75] width 40 height 60
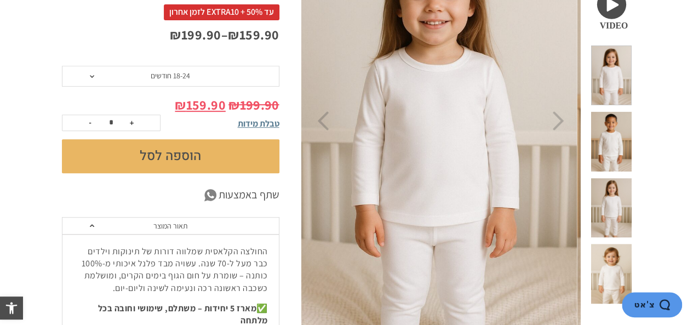
click at [611, 112] on span at bounding box center [611, 142] width 40 height 60
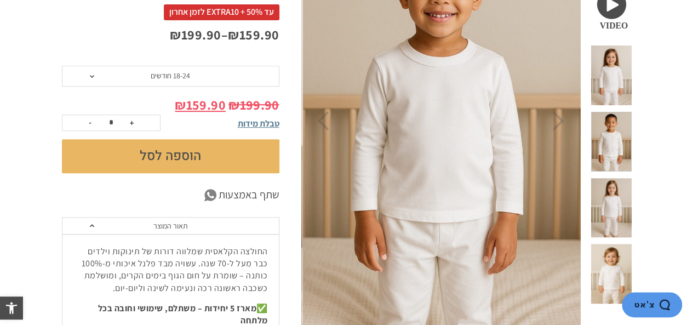
click at [612, 178] on span at bounding box center [611, 208] width 40 height 60
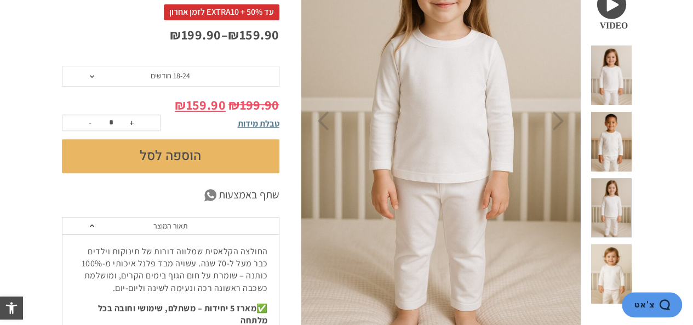
click at [616, 244] on span at bounding box center [611, 274] width 40 height 60
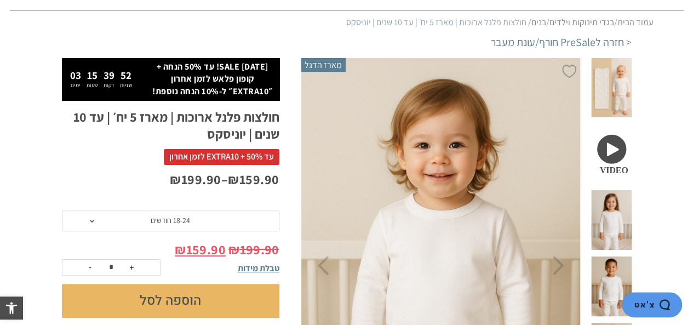
scroll to position [0, 0]
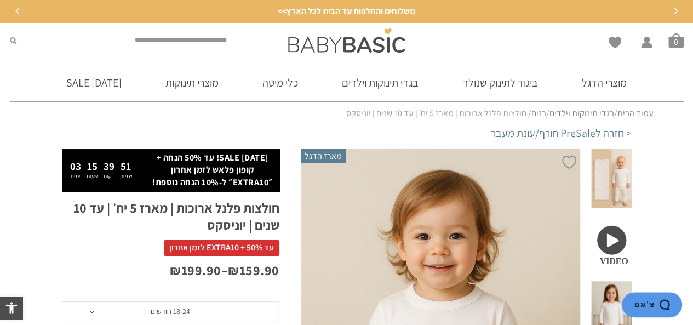
click at [613, 176] on span at bounding box center [611, 179] width 40 height 60
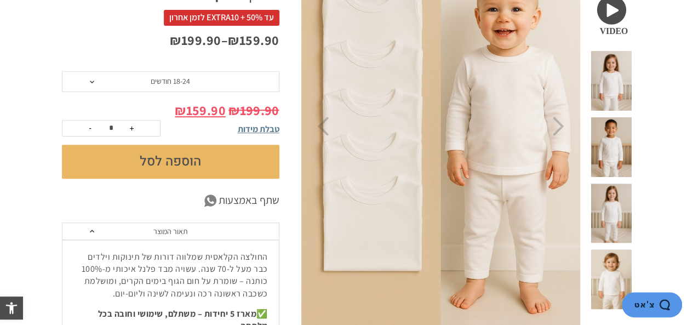
scroll to position [231, 0]
click at [149, 86] on span "18-24 חודשים" at bounding box center [170, 81] width 217 height 21
click at [120, 24] on div "עד 50% + EXTRA10 לזמן אחרון" at bounding box center [170, 19] width 217 height 22
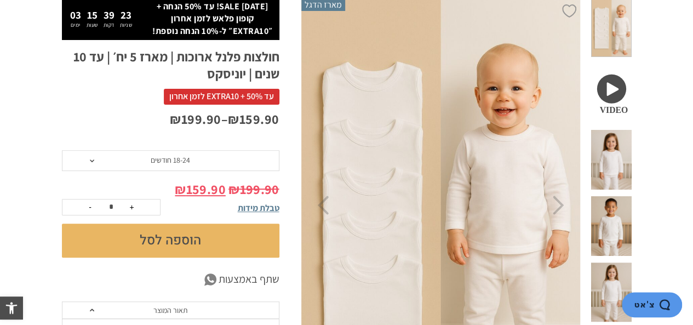
scroll to position [151, 0]
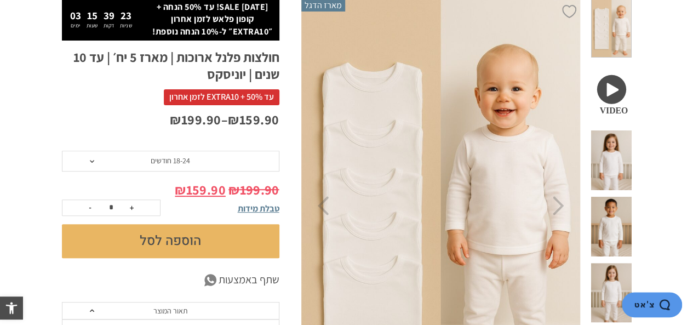
click at [116, 80] on h1 "חולצות פלנל ארוכות | מארז 5 יח׳ | עד 10 שנים | יוניסקס" at bounding box center [170, 66] width 217 height 34
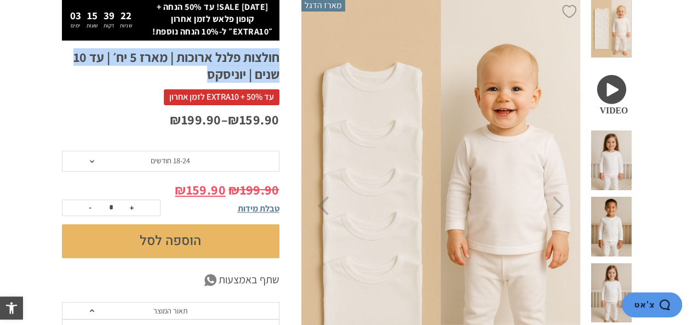
click at [116, 80] on h1 "חולצות פלנל ארוכות | מארז 5 יח׳ | עד 10 שנים | יוניסקס" at bounding box center [170, 66] width 217 height 34
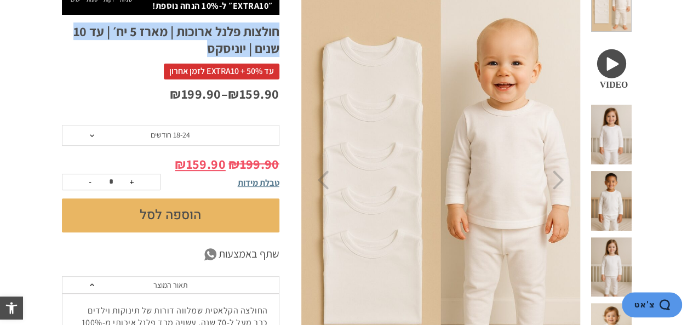
scroll to position [177, 0]
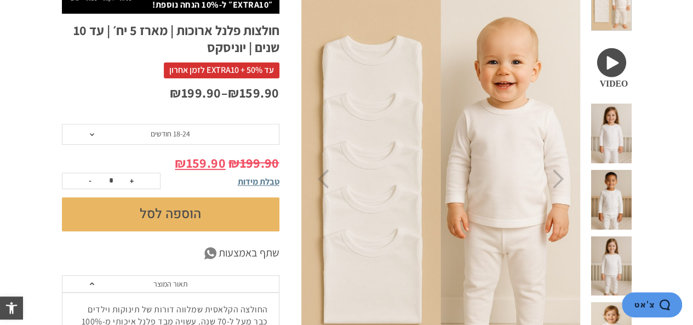
click at [116, 80] on div "עד 50% + EXTRA10 לזמן אחרון" at bounding box center [170, 72] width 217 height 22
click at [125, 91] on p "₪ 159.90 – ₪ 199.90" at bounding box center [170, 93] width 217 height 19
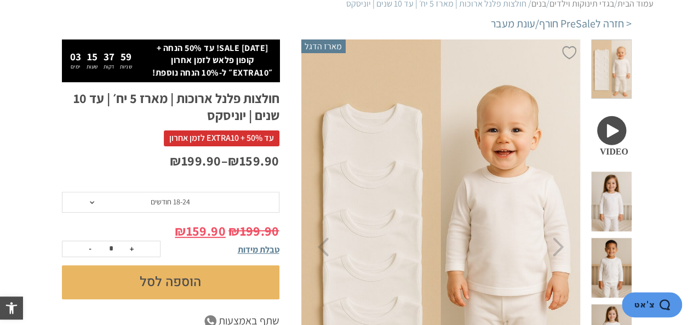
scroll to position [109, 0]
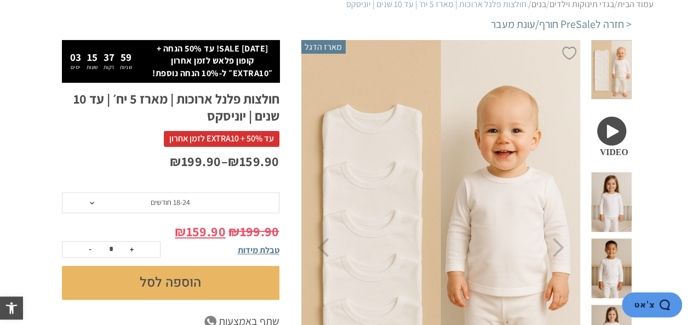
click at [161, 188] on div "₪ 159.90 – ₪ 199.90" at bounding box center [170, 172] width 217 height 41
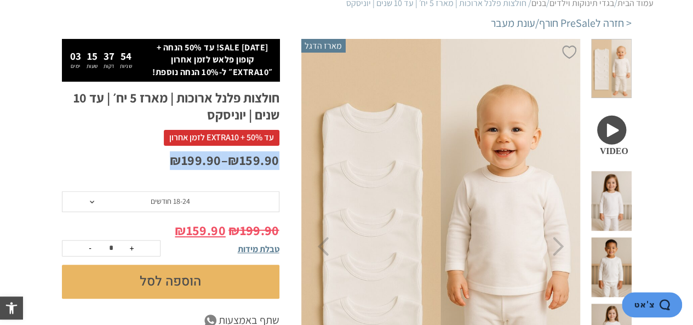
scroll to position [111, 0]
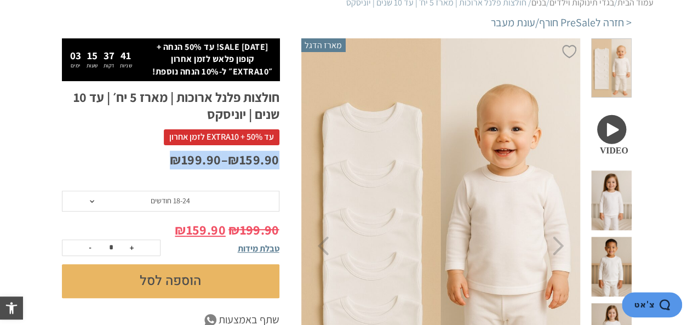
click at [140, 165] on p "₪ 159.90 – ₪ 199.90" at bounding box center [170, 160] width 217 height 19
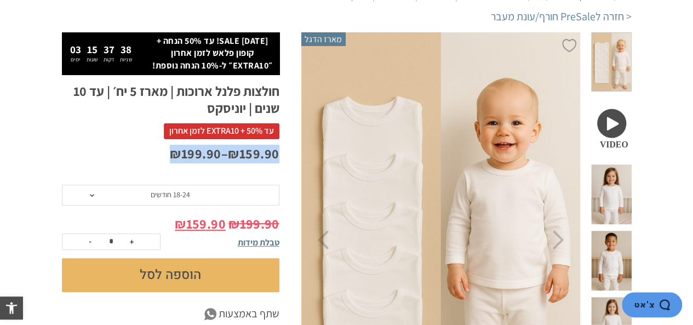
click at [140, 165] on div "₪ 159.90 – ₪ 199.90" at bounding box center [170, 165] width 217 height 41
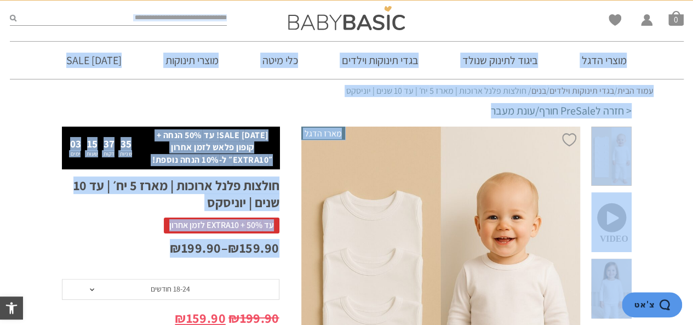
scroll to position [0, 0]
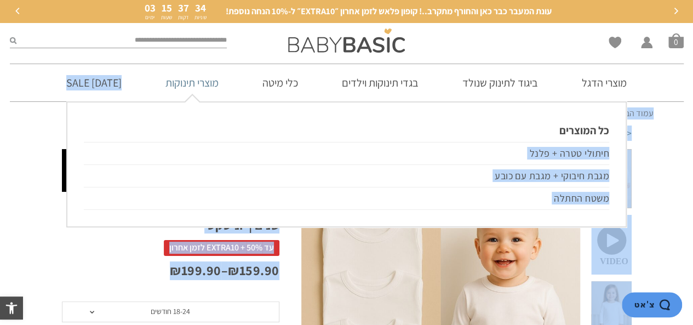
drag, startPoint x: 140, startPoint y: 165, endPoint x: 154, endPoint y: 110, distance: 56.5
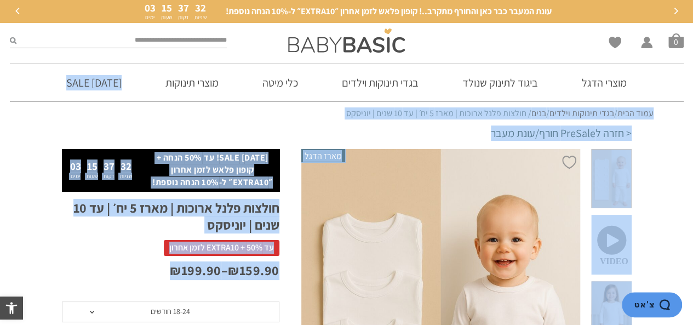
click at [0, 110] on section "עמוד הבית / בגדי תינוקות וילדים / בנים / חולצות פלנל ארוכות | מארז 5 יח׳ | עד 1…" at bounding box center [346, 113] width 693 height 23
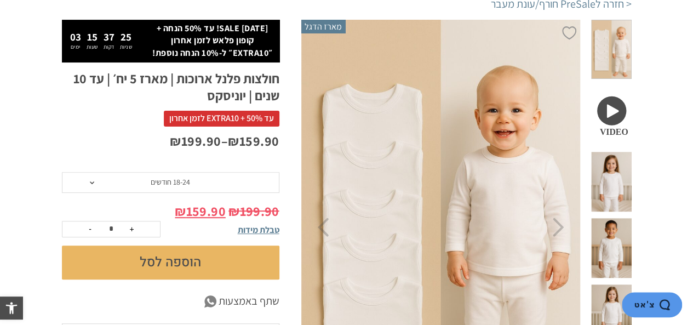
scroll to position [129, 0]
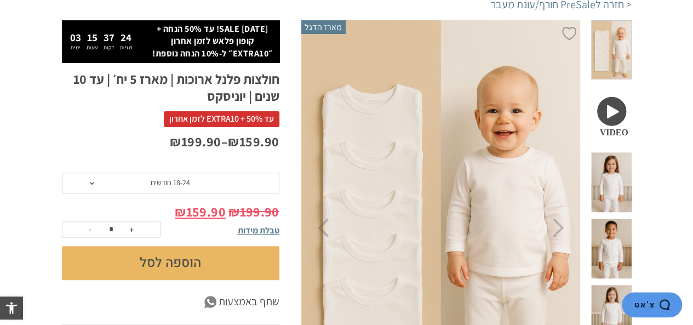
click at [70, 104] on h1 "חולצות פלנל ארוכות | מארז 5 יח׳ | עד 10 שנים | יוניסקס" at bounding box center [170, 88] width 217 height 34
drag, startPoint x: 70, startPoint y: 104, endPoint x: 111, endPoint y: 88, distance: 44.2
click at [111, 88] on h1 "חולצות פלנל ארוכות | מארז 5 יח׳ | עד 10 שנים | יוניסקס" at bounding box center [170, 88] width 217 height 34
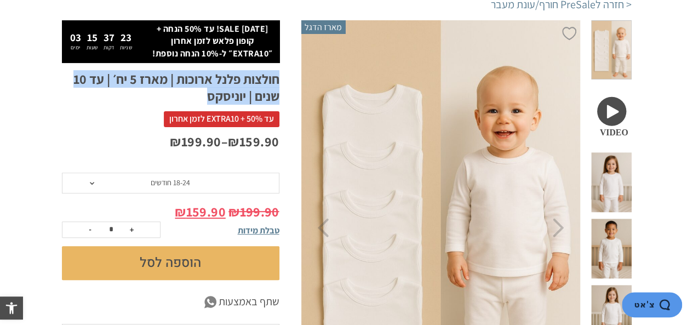
click at [111, 88] on h1 "חולצות פלנל ארוכות | מארז 5 יח׳ | עד 10 שנים | יוניסקס" at bounding box center [170, 88] width 217 height 34
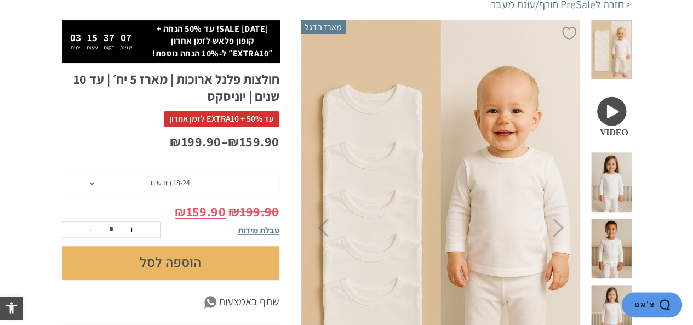
click at [622, 152] on span at bounding box center [611, 182] width 40 height 60
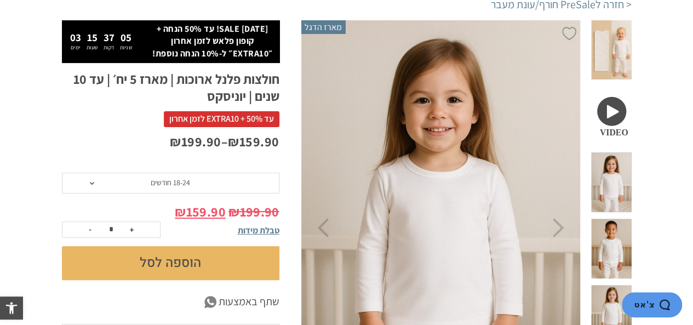
click at [618, 219] on span at bounding box center [611, 249] width 40 height 60
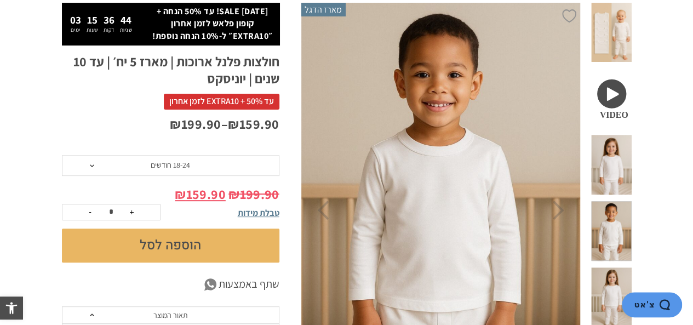
scroll to position [146, 0]
click at [622, 201] on span at bounding box center [611, 231] width 40 height 60
click at [621, 147] on span at bounding box center [611, 165] width 40 height 60
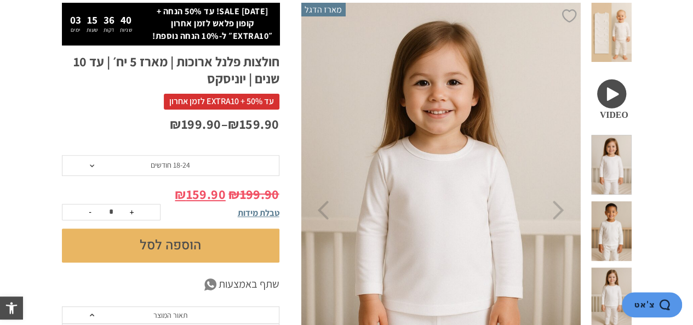
click at [621, 201] on span at bounding box center [611, 231] width 40 height 60
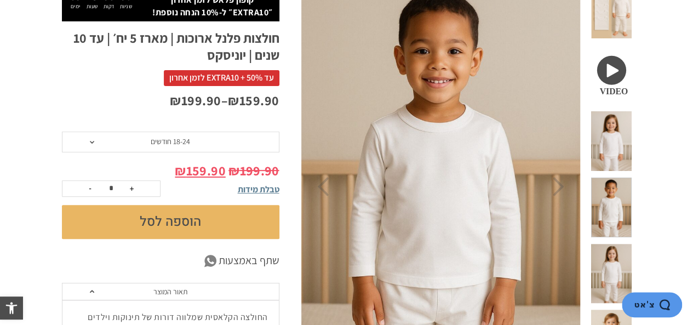
scroll to position [170, 0]
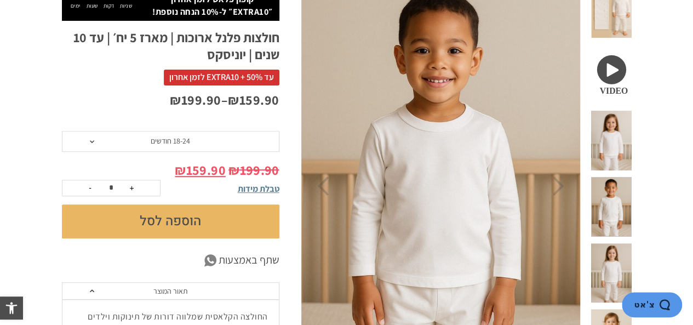
click at [619, 243] on span at bounding box center [611, 273] width 40 height 60
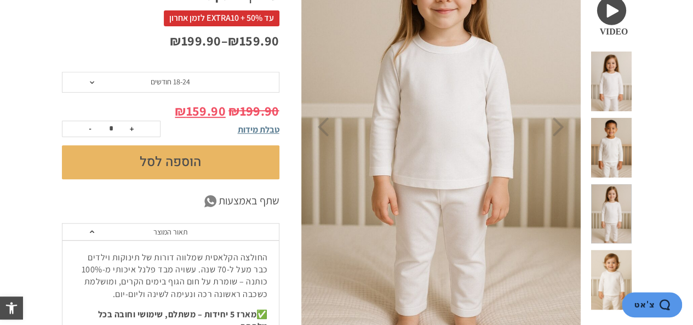
scroll to position [232, 0]
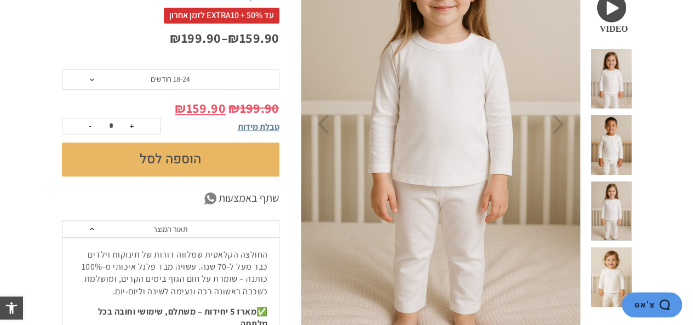
click at [619, 247] on span at bounding box center [611, 277] width 40 height 60
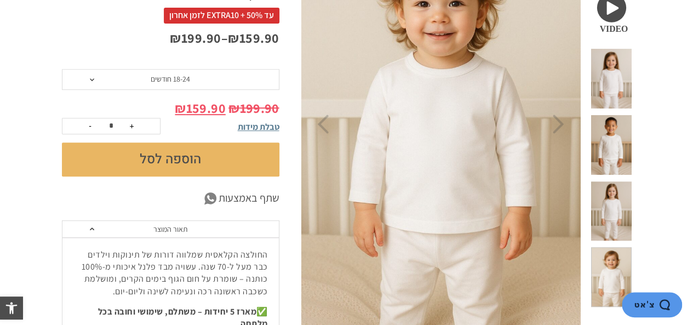
click at [622, 181] on span at bounding box center [611, 211] width 40 height 60
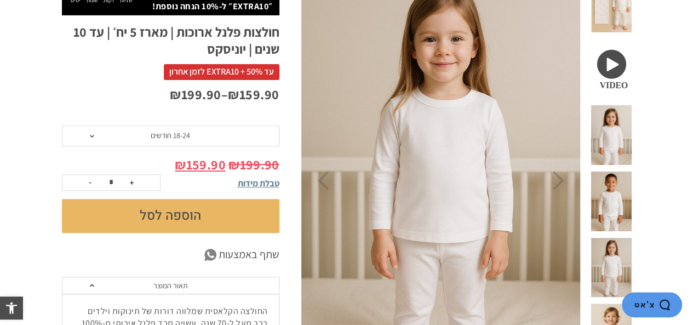
scroll to position [175, 0]
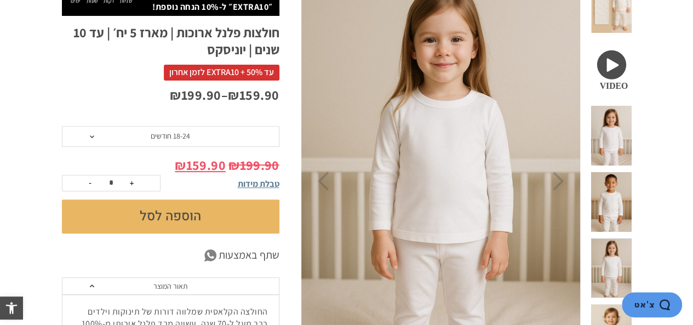
click at [622, 131] on div at bounding box center [611, 139] width 40 height 66
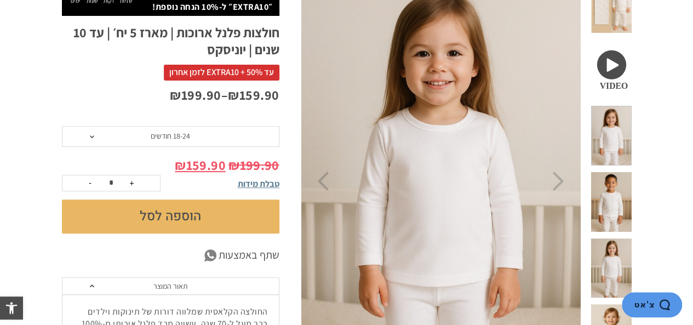
click at [619, 106] on span at bounding box center [611, 136] width 40 height 60
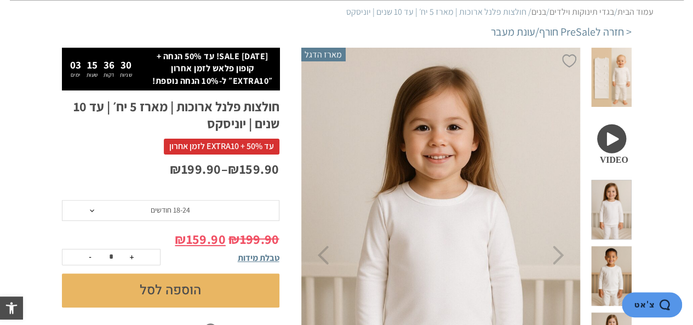
scroll to position [100, 0]
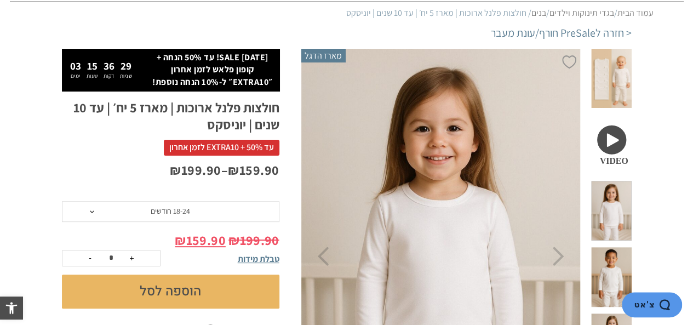
click at [622, 84] on span at bounding box center [611, 79] width 40 height 60
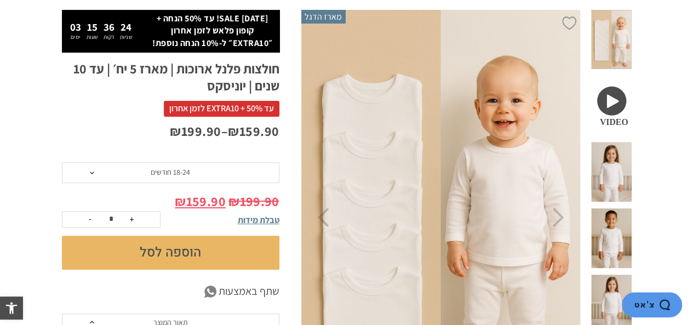
scroll to position [140, 0]
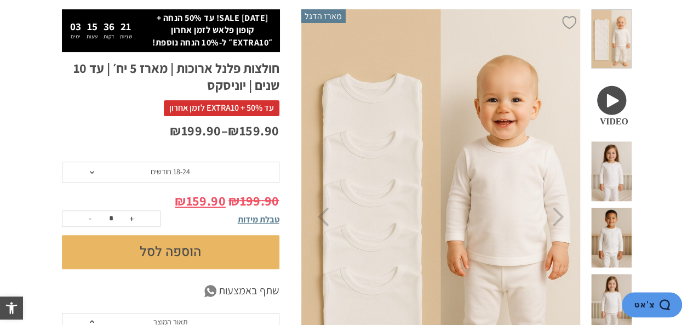
drag, startPoint x: 108, startPoint y: 257, endPoint x: 135, endPoint y: 246, distance: 28.5
click at [114, 256] on button "הוספה לסל" at bounding box center [170, 252] width 217 height 34
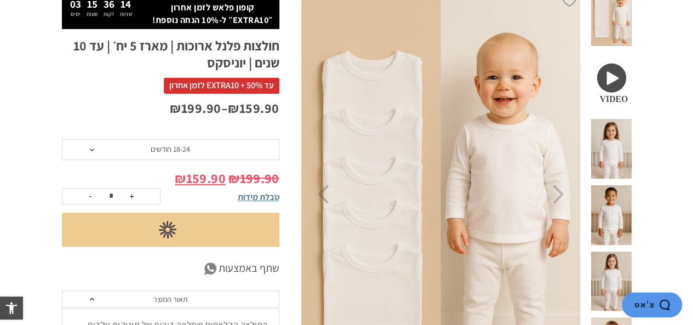
scroll to position [0, 0]
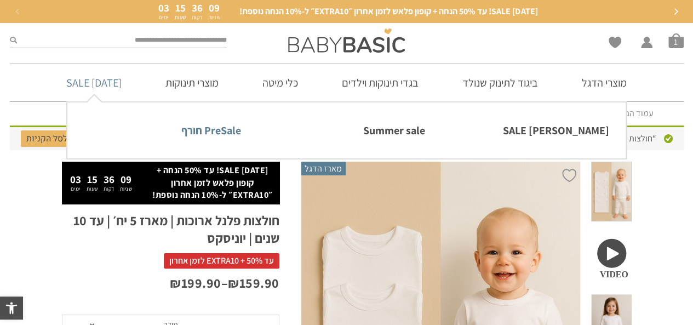
click at [221, 129] on link "PreSale חורף" at bounding box center [162, 130] width 157 height 23
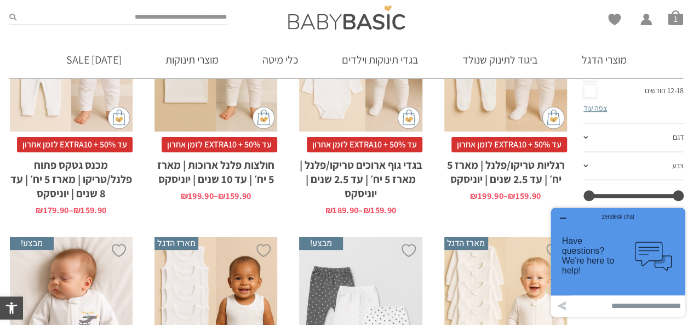
scroll to position [358, 0]
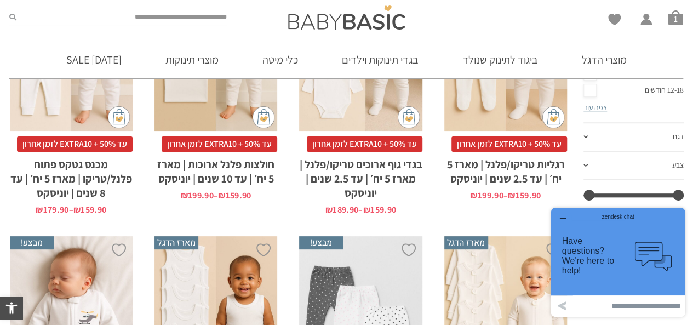
click at [560, 218] on icon "button" at bounding box center [562, 218] width 5 height 0
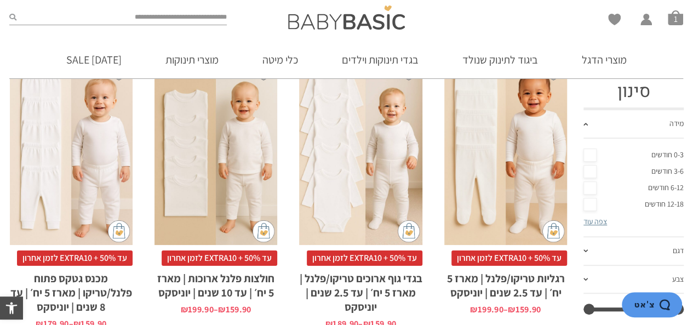
scroll to position [0, 0]
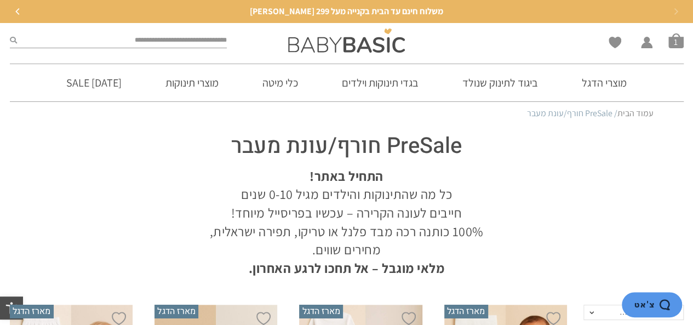
click at [308, 196] on p "התחיל באתר! כל מה שהתינוקות והילדים מגיל 0-10 שנים חייבים לעונה הקרירה – עכשיו …" at bounding box center [347, 222] width 290 height 111
click at [193, 155] on h1 "PreSale חורף/עונת מעבר" at bounding box center [347, 146] width 312 height 31
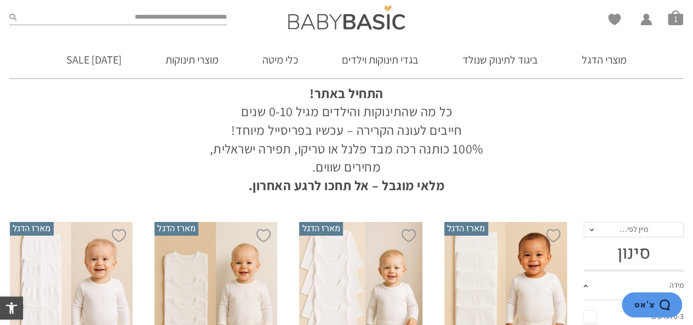
scroll to position [82, 0]
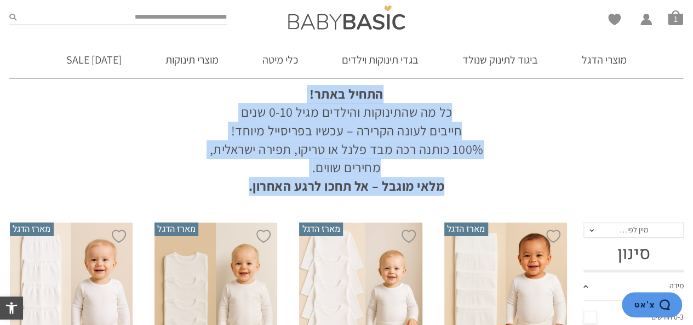
drag, startPoint x: 222, startPoint y: 215, endPoint x: 287, endPoint y: 102, distance: 130.3
click at [287, 102] on p "התחיל באתר! כל מה שהתינוקות והילדים מגיל 0-10 שנים חייבים לעונה הקרירה – עכשיו …" at bounding box center [347, 140] width 290 height 111
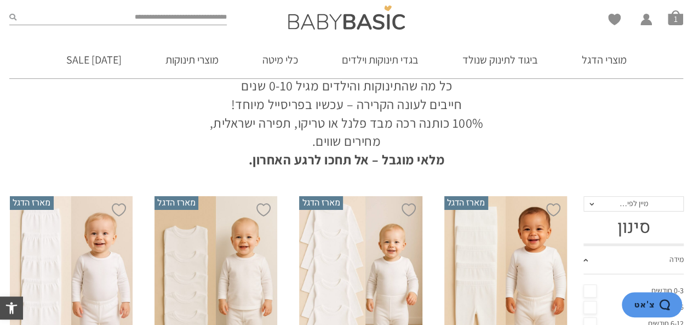
scroll to position [108, 0]
drag, startPoint x: 239, startPoint y: 162, endPoint x: 447, endPoint y: 170, distance: 207.7
click at [419, 163] on strong "מלאי מוגבל – אל תחכו לרגע האחרון." at bounding box center [347, 160] width 196 height 18
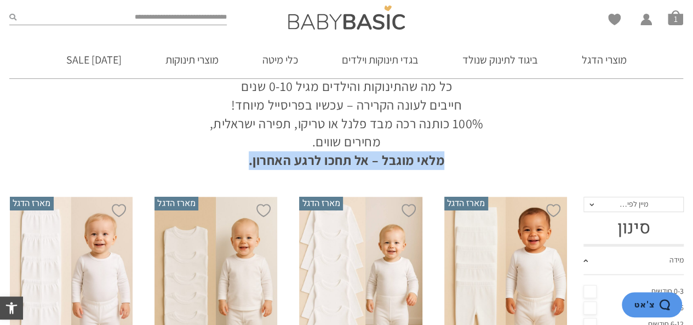
click at [419, 163] on strong "מלאי מוגבל – אל תחכו לרגע האחרון." at bounding box center [347, 160] width 196 height 18
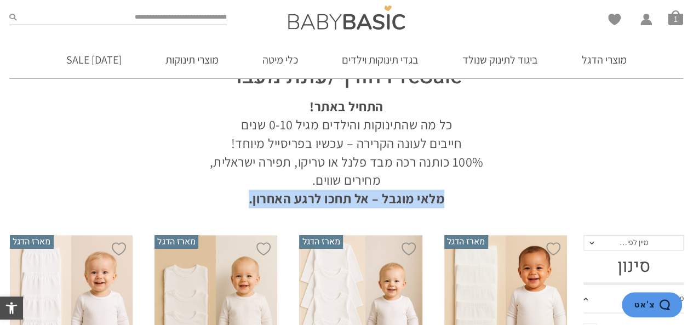
scroll to position [70, 0]
click at [230, 215] on div at bounding box center [347, 217] width 674 height 11
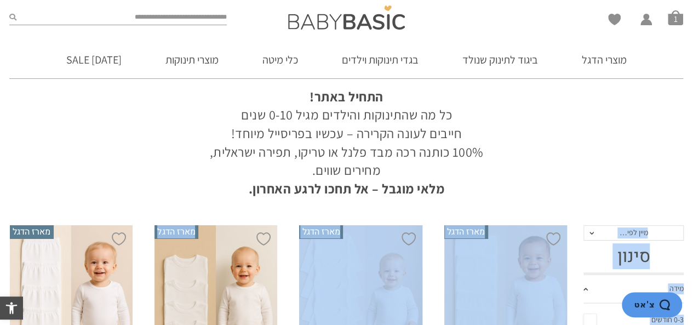
scroll to position [104, 0]
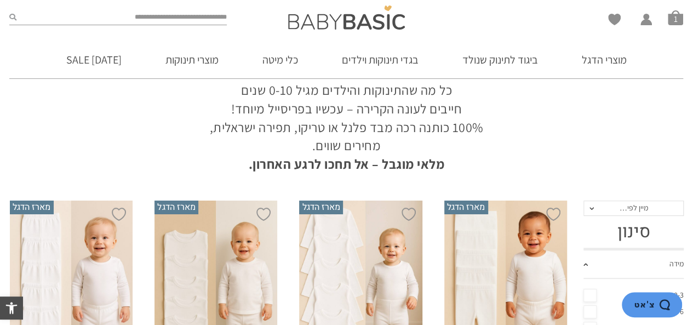
drag, startPoint x: 230, startPoint y: 215, endPoint x: 79, endPoint y: 180, distance: 155.0
click at [79, 180] on div at bounding box center [347, 184] width 674 height 11
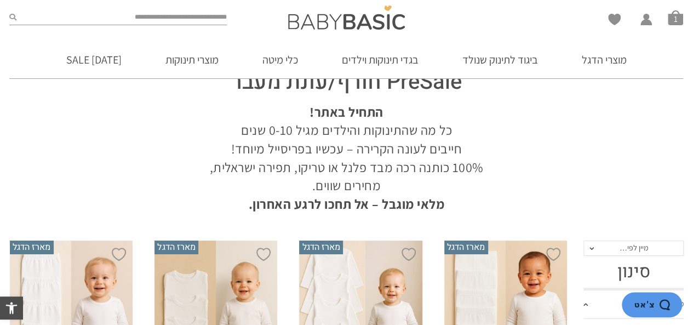
scroll to position [61, 0]
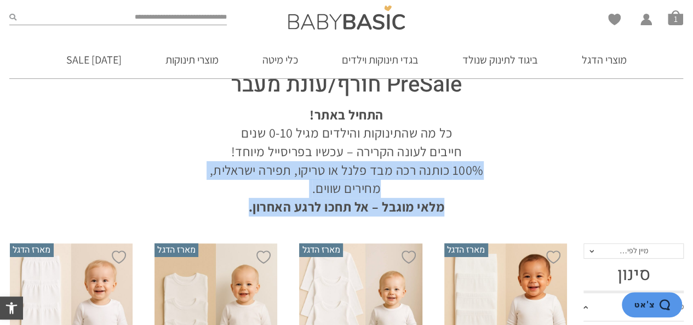
drag, startPoint x: 162, startPoint y: 220, endPoint x: 177, endPoint y: 194, distance: 30.7
click at [177, 194] on section "PreSale חורף/עונת מעבר התחיל באתר! כל מה שהתינוקות והילדים מגיל 0-10 שנים חייבי…" at bounding box center [347, 140] width 674 height 152
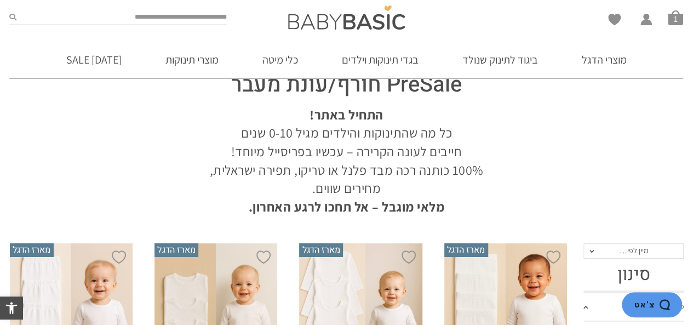
click at [177, 194] on section "PreSale חורף/עונת מעבר התחיל באתר! כל מה שהתינוקות והילדים מגיל 0-10 שנים חייבי…" at bounding box center [347, 140] width 674 height 152
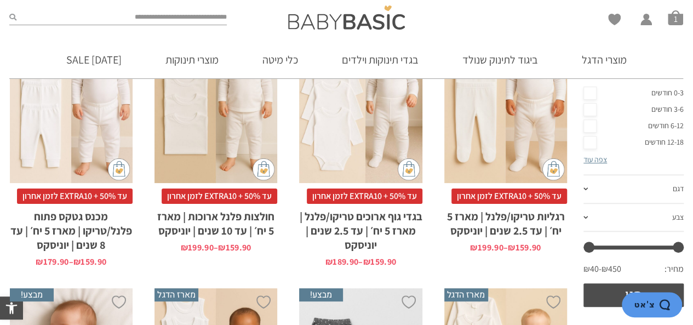
scroll to position [307, 0]
click at [217, 194] on span "עד 50% + EXTRA10 לזמן אחרון" at bounding box center [220, 195] width 116 height 15
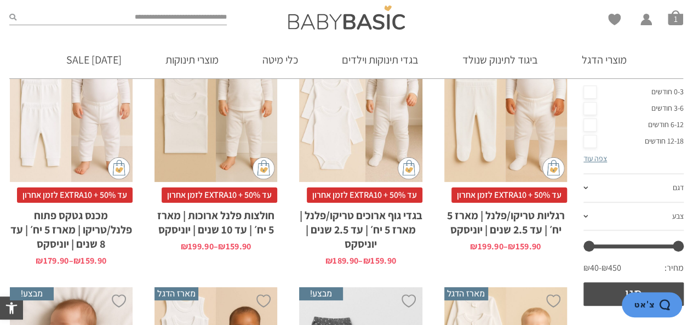
scroll to position [308, 0]
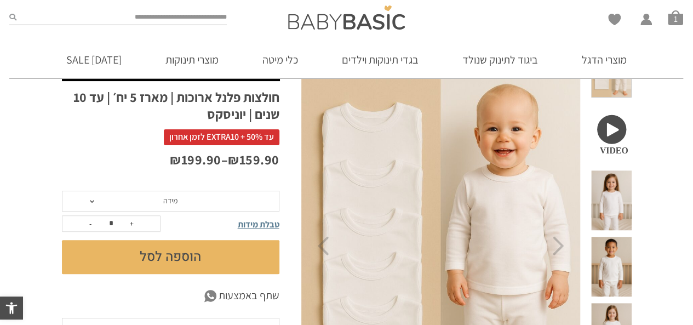
click at [70, 133] on div "עד 50% + EXTRA10 לזמן אחרון" at bounding box center [170, 139] width 217 height 22
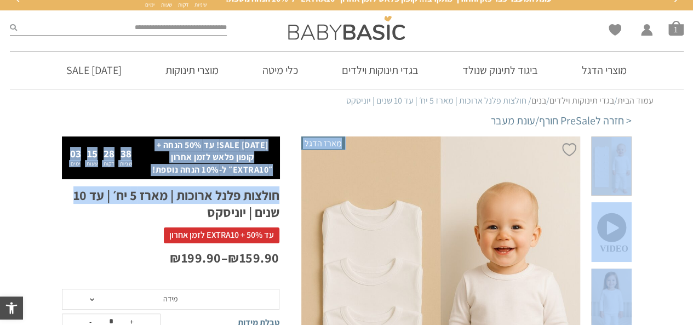
drag, startPoint x: 65, startPoint y: 130, endPoint x: 70, endPoint y: 206, distance: 75.8
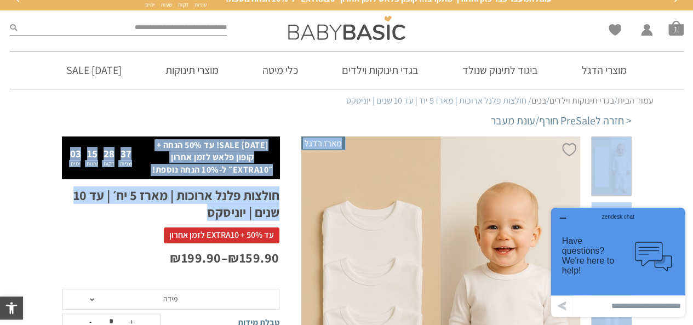
click at [233, 170] on p "[DATE] SALE! עד 50% הנחה + קופון פלאש לזמן אחרון ״EXTRA10״ ל-10% הנחה נוספת!" at bounding box center [212, 157] width 122 height 37
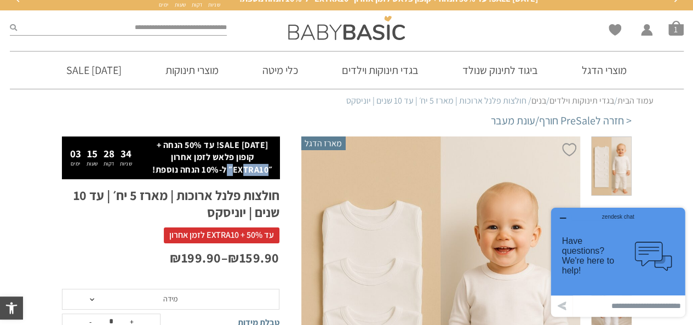
drag, startPoint x: 267, startPoint y: 169, endPoint x: 232, endPoint y: 165, distance: 35.3
click at [232, 165] on p "[DATE] SALE! עד 50% הנחה + קופון פלאש לזמן אחרון ״EXTRA10״ ל-10% הנחה נוספת!" at bounding box center [212, 157] width 122 height 37
copy p "EXTRA10"
drag, startPoint x: 673, startPoint y: 17, endPoint x: 675, endPoint y: 28, distance: 11.6
click at [675, 28] on div "Wishlist החשבון שלי החשבון שלי הזמנות פרטי חשבון סל קניות 1" at bounding box center [575, 27] width 228 height 35
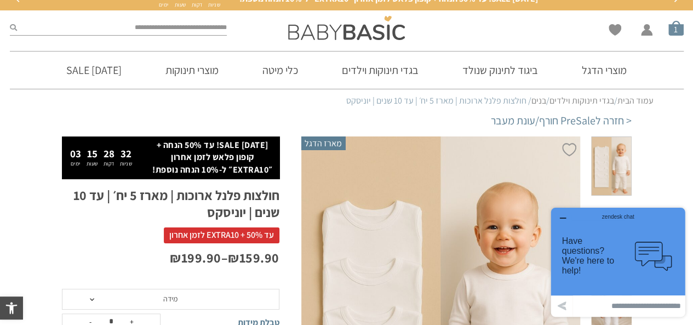
click at [675, 28] on span "סל קניות" at bounding box center [675, 27] width 15 height 15
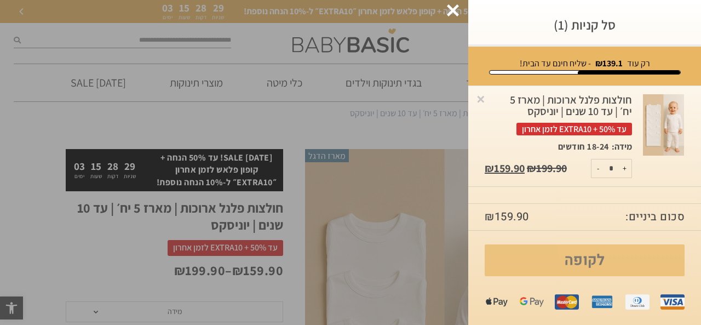
click at [536, 250] on link "לקופה" at bounding box center [585, 260] width 200 height 32
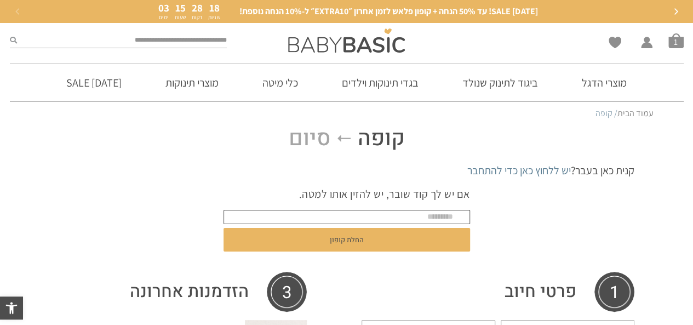
click at [428, 197] on form "אם יש לך קוד שובר, יש להזין אותו למטה. החלת קופון" at bounding box center [346, 220] width 246 height 85
paste input "*******"
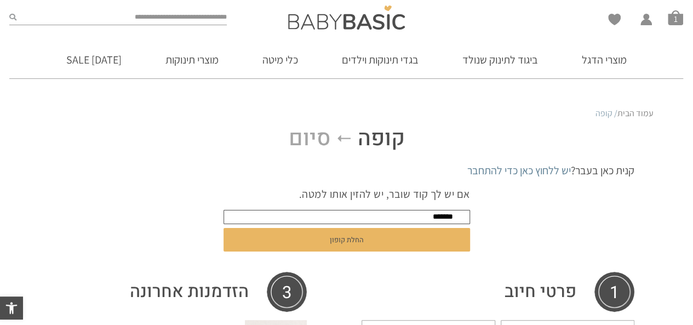
scroll to position [80, 0]
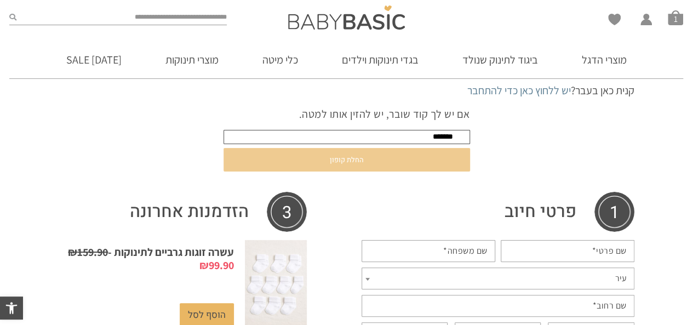
type input "*******"
click at [340, 165] on button "החלת קופון" at bounding box center [346, 160] width 246 height 24
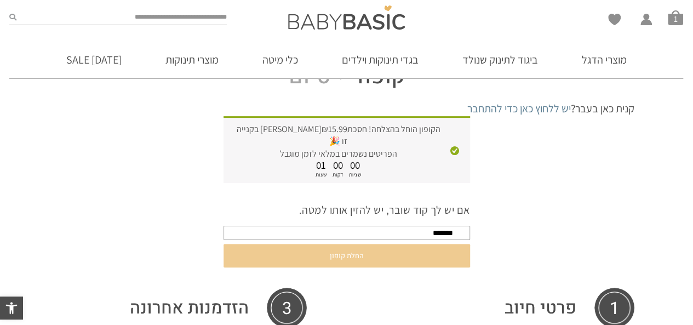
scroll to position [60, 0]
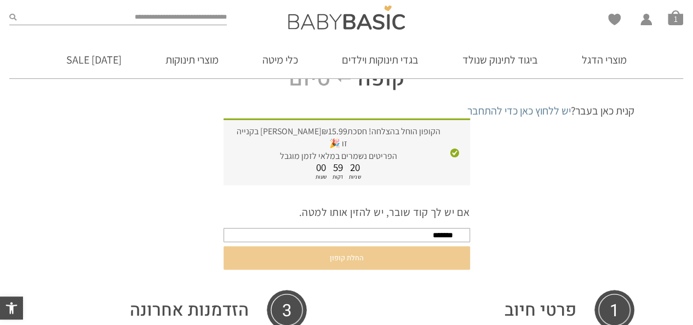
click at [340, 174] on p "דקות" at bounding box center [337, 176] width 11 height 5
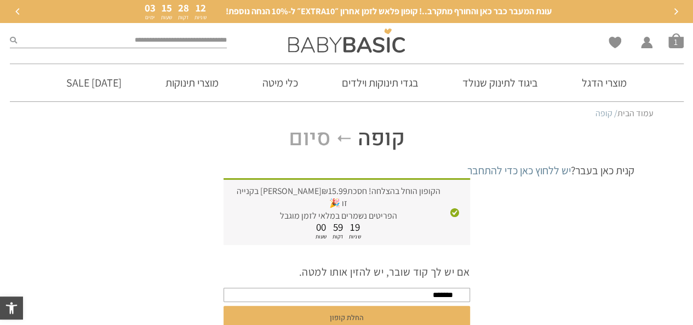
scroll to position [0, 0]
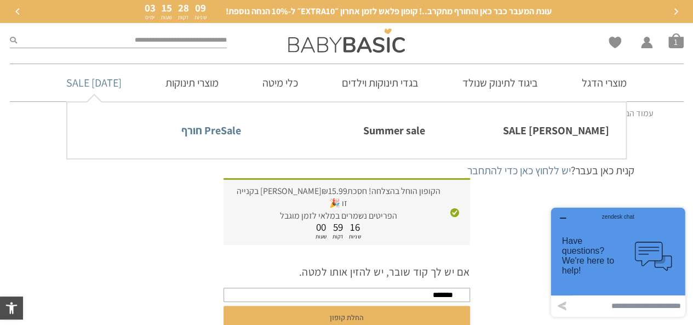
click at [203, 130] on link "PreSale חורף" at bounding box center [162, 130] width 157 height 23
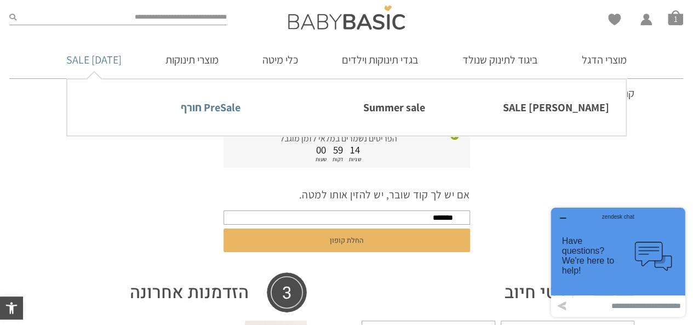
scroll to position [66, 0]
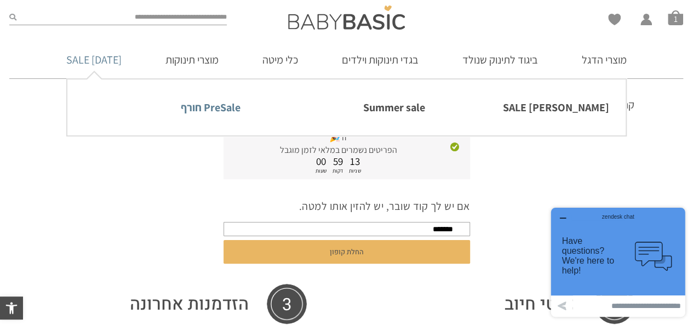
click at [210, 112] on link "PreSale חורף" at bounding box center [162, 107] width 157 height 23
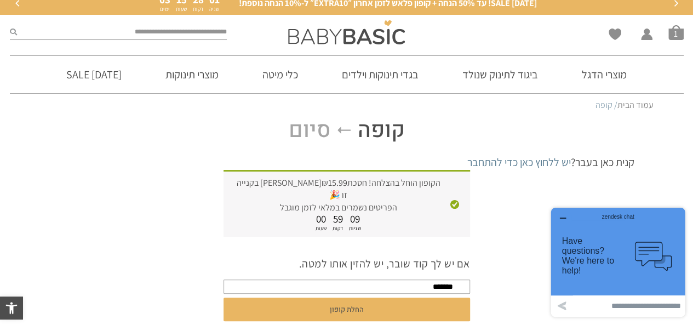
scroll to position [0, 0]
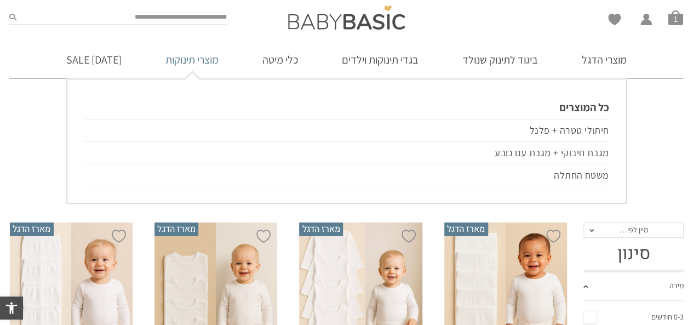
scroll to position [88, 0]
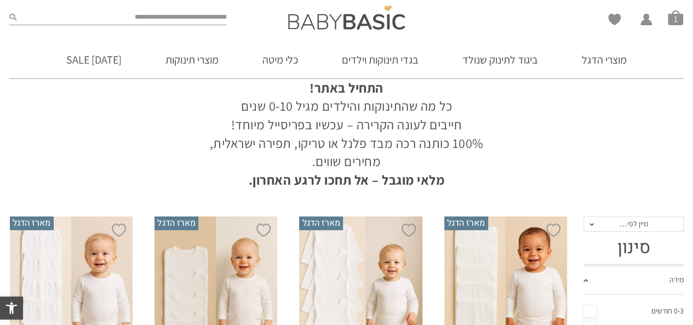
click at [46, 122] on section "PreSale חורף/עונת מעבר התחיל באתר! כל מה שהתינוקות והילדים מגיל 0-10 שנים חייבי…" at bounding box center [347, 113] width 674 height 152
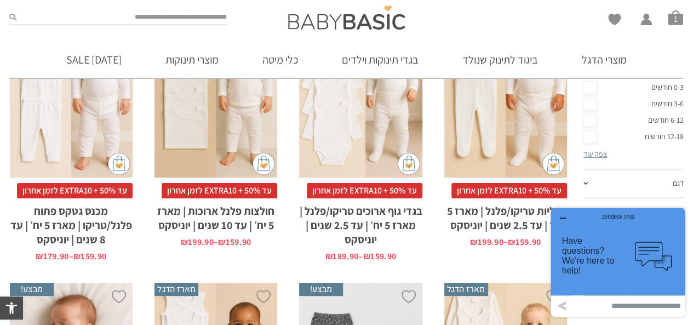
scroll to position [297, 0]
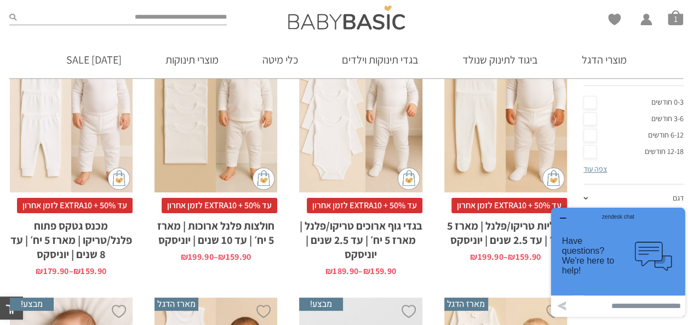
click at [567, 219] on div "zendesk chat" at bounding box center [617, 214] width 107 height 11
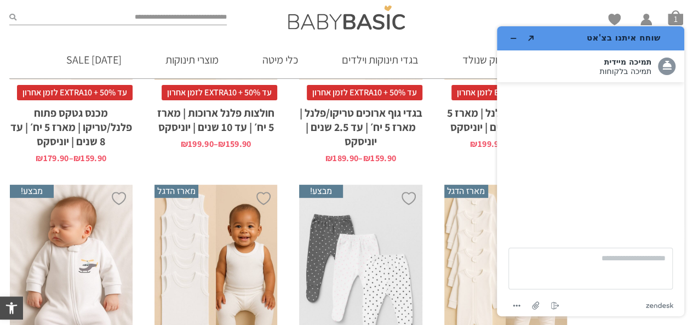
scroll to position [0, 0]
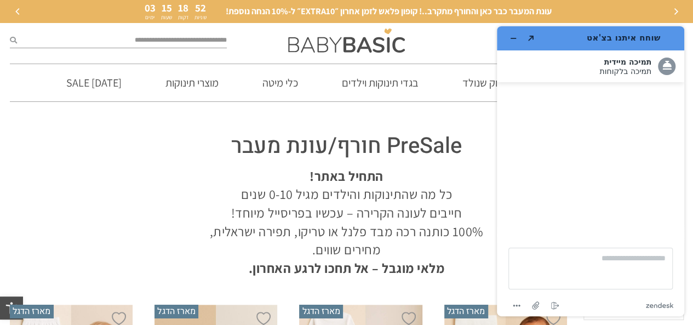
click at [154, 189] on section "PreSale חורף/עונת מעבר התחיל באתר! כל מה שהתינוקות והילדים מגיל 0-10 שנים חייבי…" at bounding box center [347, 201] width 674 height 152
click at [509, 40] on button "מזער את היישומון" at bounding box center [513, 38] width 18 height 15
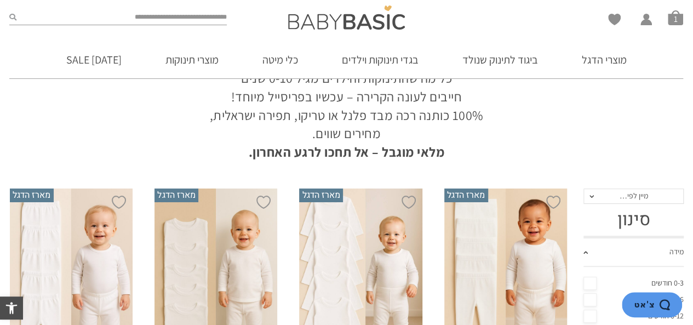
click at [2, 151] on section "PreSale חורף/עונת מעבר התחיל באתר! כל מה שהתינוקות והילדים מגיל 0-10 שנים חייבי…" at bounding box center [346, 85] width 693 height 152
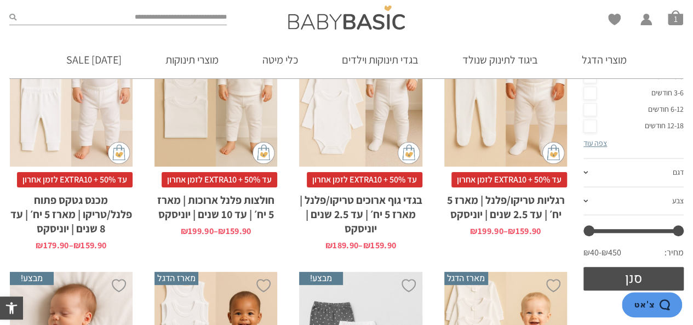
scroll to position [325, 0]
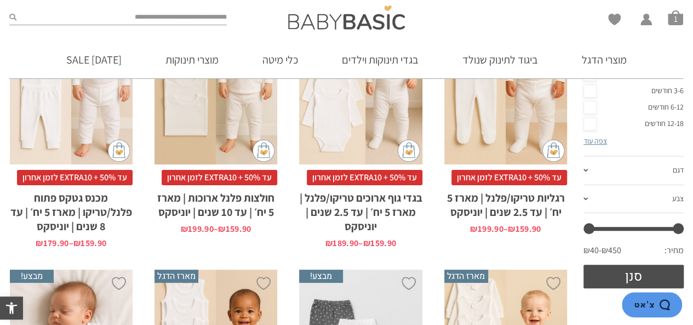
click at [237, 119] on div "x בחירת מידה 12-18m 18-24m 24-30m 2-5-4-שנים 4-6y 6-8-שנים 8-10y" at bounding box center [215, 72] width 123 height 185
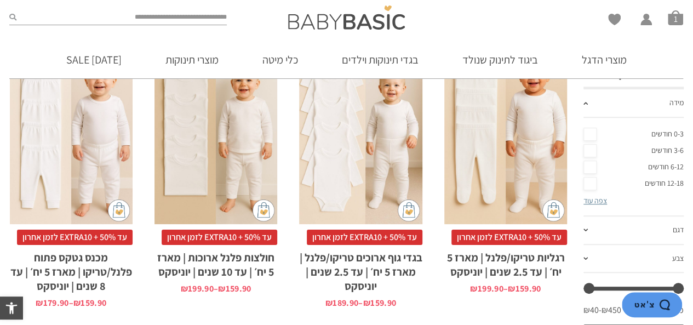
scroll to position [272, 0]
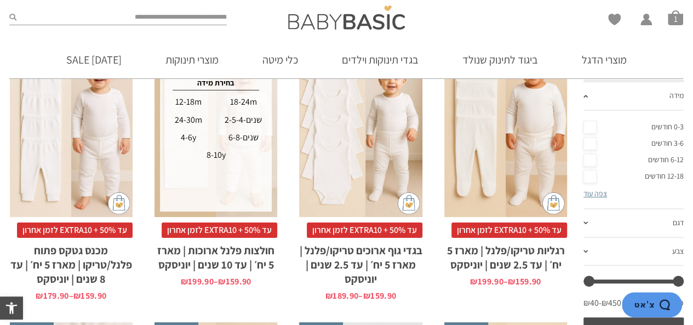
click at [268, 212] on div "x בחירת מידה 12-18m 18-24m 24-30m 2-5-4-שנים 4-6y 6-8-שנים 8-10y" at bounding box center [215, 124] width 123 height 185
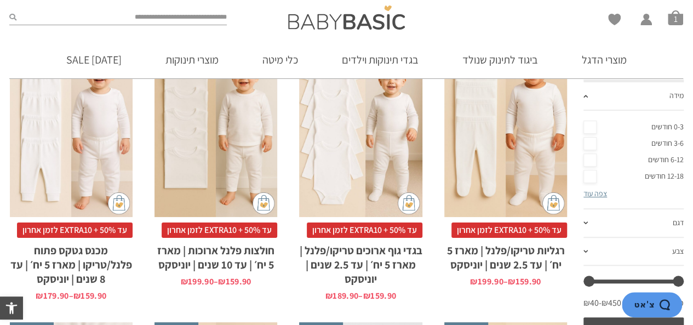
click at [194, 140] on div "x בחירת מידה 12-18m 18-24m 24-30m 2-5-4-שנים 4-6y 6-8-שנים 8-10y" at bounding box center [215, 124] width 123 height 185
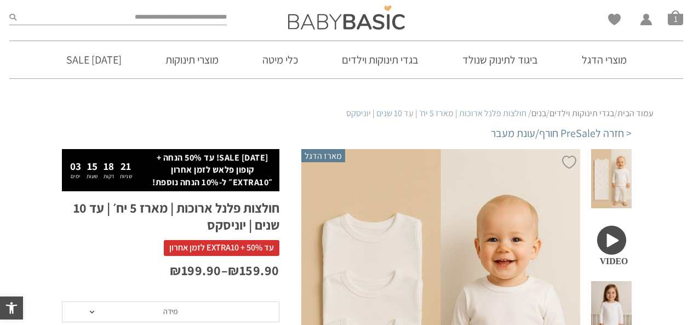
scroll to position [121, 0]
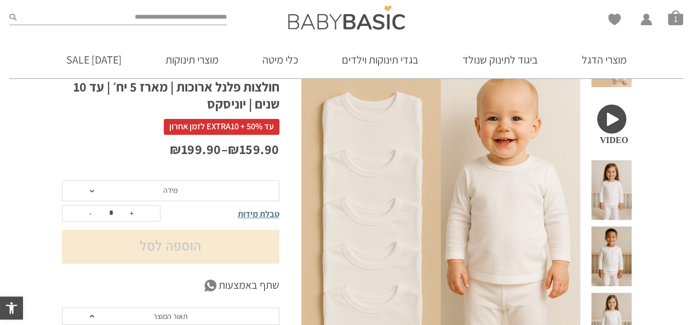
click at [107, 191] on span "מידה" at bounding box center [170, 190] width 217 height 21
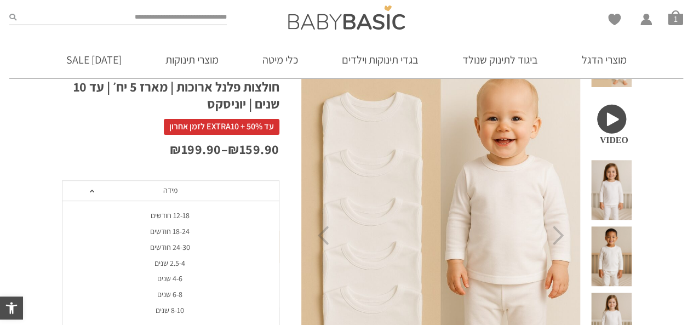
scroll to position [0, 0]
click at [164, 235] on div "18-24 חודשים" at bounding box center [169, 231] width 217 height 9
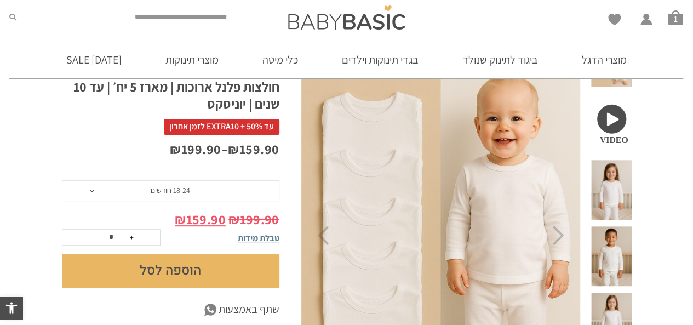
click at [146, 267] on button "הוספה לסל" at bounding box center [170, 271] width 217 height 34
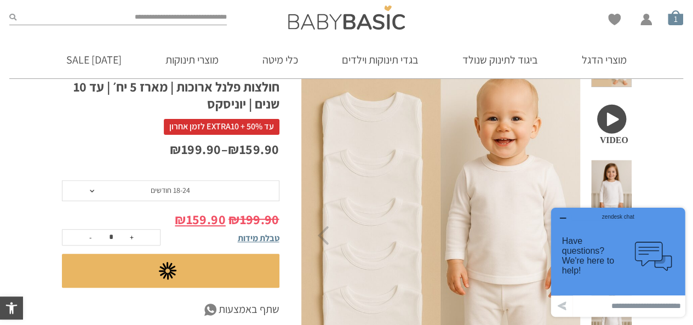
click at [677, 21] on span "סל קניות" at bounding box center [675, 17] width 15 height 15
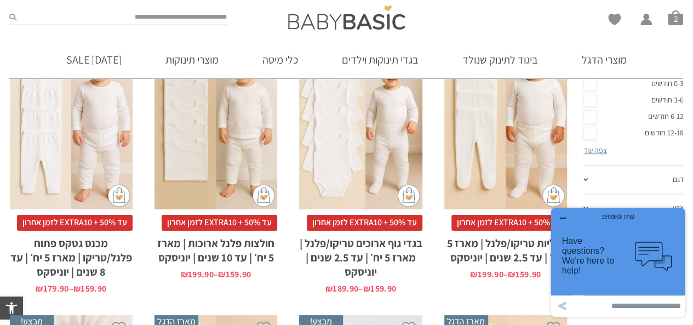
click at [76, 221] on span "עד 50% + EXTRA10 לזמן אחרון" at bounding box center [75, 222] width 116 height 15
click at [81, 179] on div "x בחירת מידה 3-6m 6-12m 12-18m 18-24m 24-30m 2-5-4-שנים 4-6y 6-8-שנים" at bounding box center [71, 117] width 123 height 185
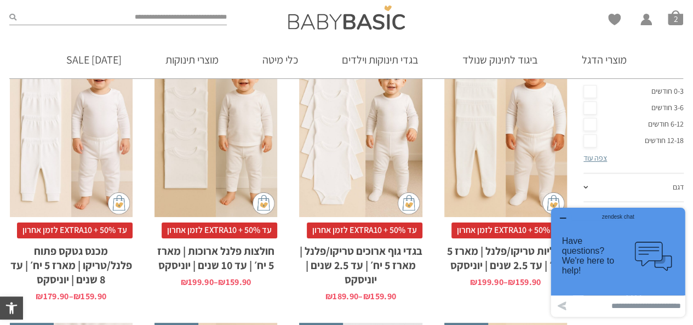
scroll to position [307, 0]
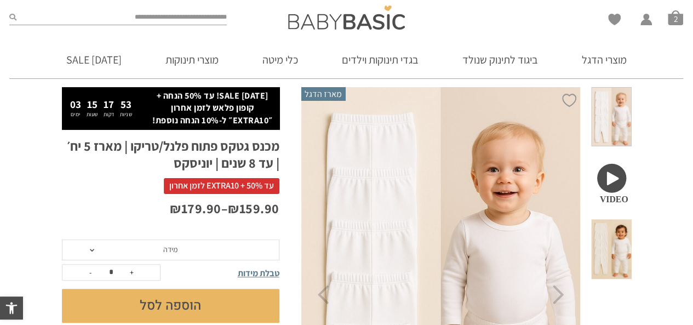
click at [133, 249] on span "מידה" at bounding box center [170, 249] width 217 height 21
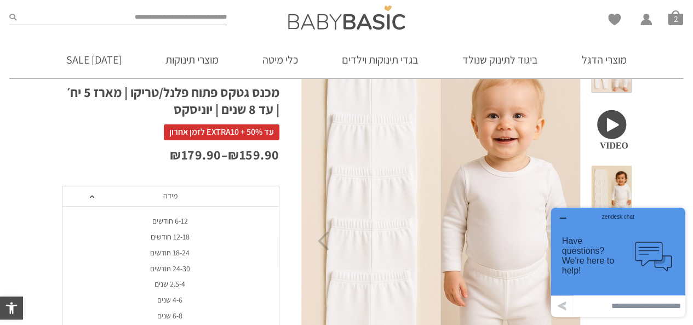
scroll to position [116, 0]
click at [566, 216] on div "zendesk chat" at bounding box center [617, 214] width 107 height 11
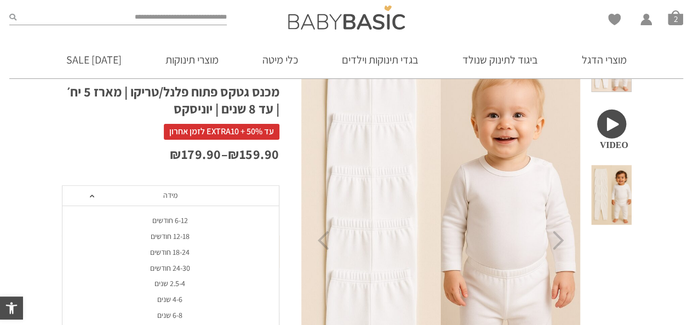
scroll to position [0, 0]
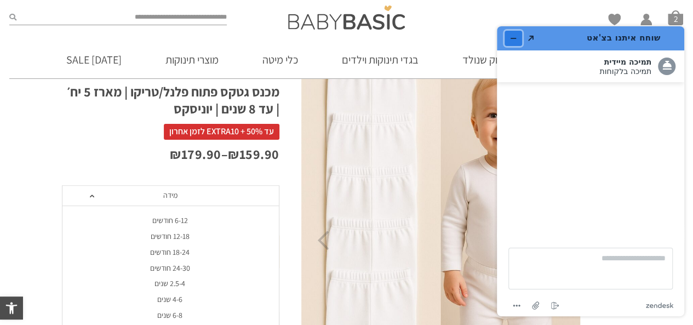
click at [511, 39] on icon "מזער את היישומון" at bounding box center [513, 39] width 8 height 8
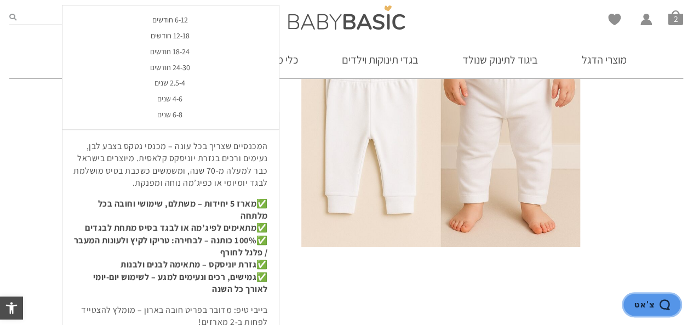
scroll to position [324, 0]
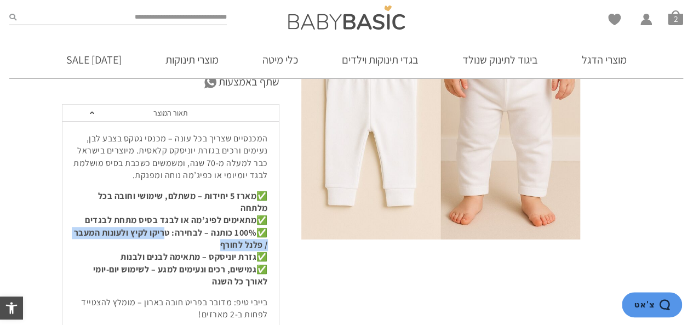
drag, startPoint x: 161, startPoint y: 225, endPoint x: 154, endPoint y: 246, distance: 22.3
click at [154, 246] on p "✅ מארז 5 יחידות – משתלם, שימושי וחובה בכל מלתחה ✅ מתאימים לפיג’מה או לבגד בסיס …" at bounding box center [170, 239] width 194 height 98
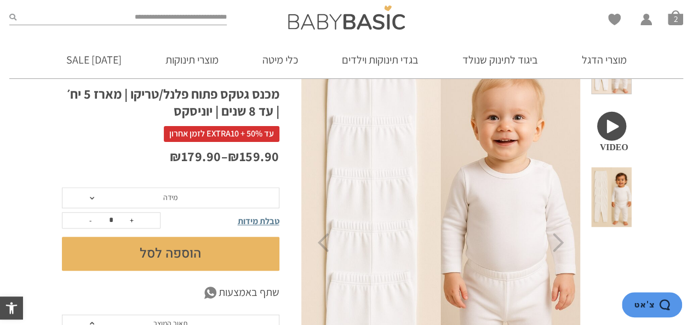
scroll to position [112, 0]
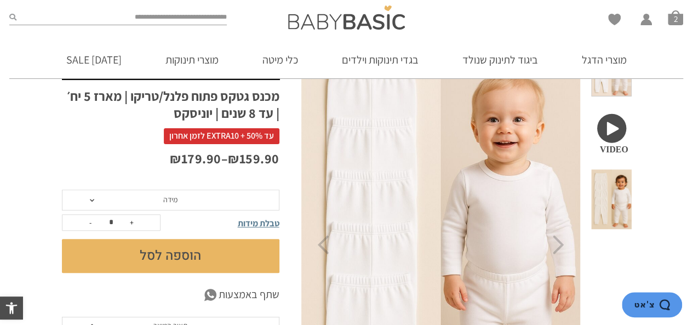
click at [177, 204] on span "מידה" at bounding box center [170, 199] width 217 height 21
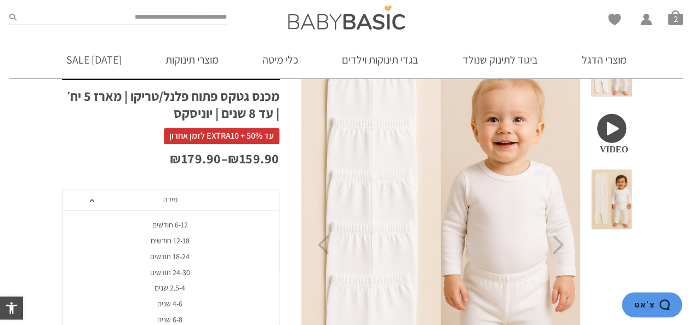
click at [174, 255] on div "18-24 חודשים" at bounding box center [169, 256] width 217 height 9
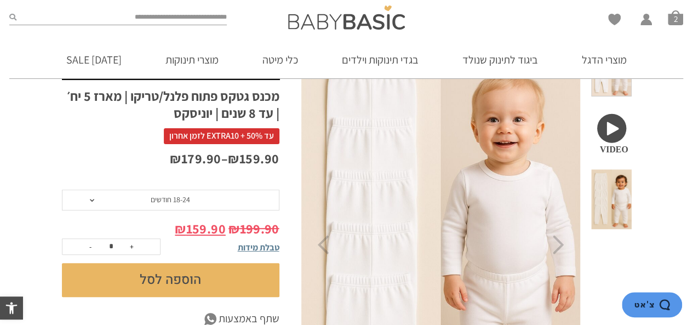
click at [174, 280] on button "הוספה לסל" at bounding box center [170, 280] width 217 height 34
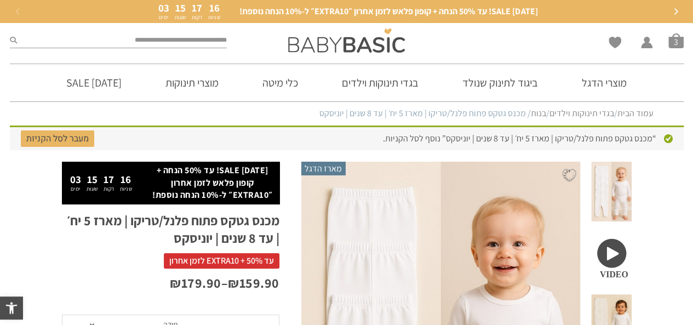
click at [676, 13] on icon "Next" at bounding box center [675, 11] width 7 height 7
click at [680, 41] on span "סל קניות" at bounding box center [675, 40] width 15 height 15
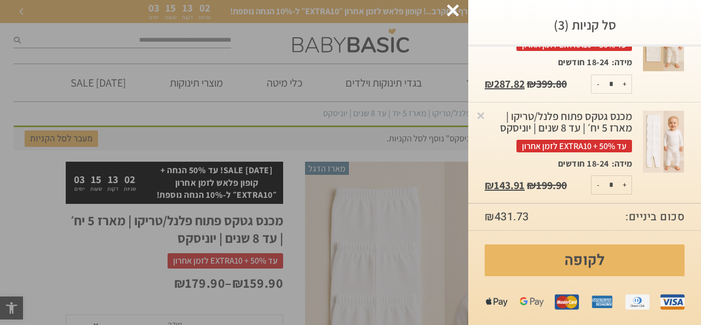
scroll to position [94, 0]
click at [623, 186] on button "+" at bounding box center [625, 185] width 14 height 18
type input "*"
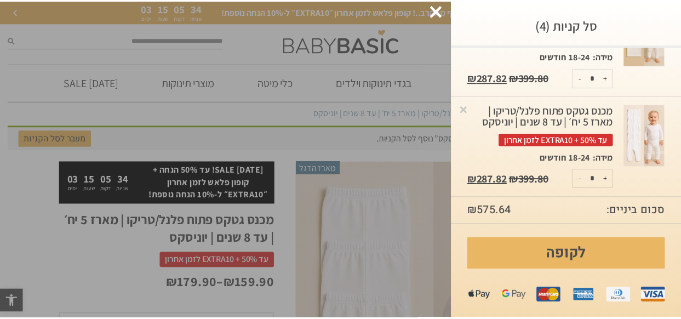
scroll to position [101, 0]
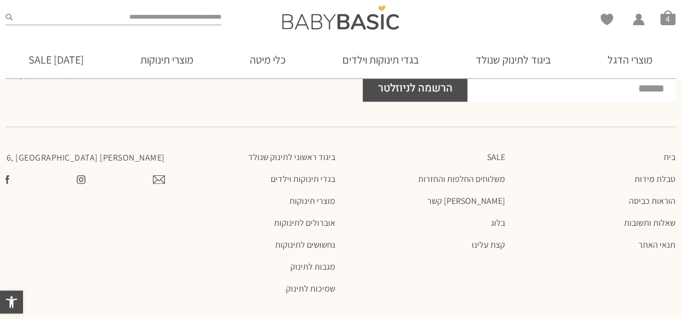
scroll to position [1378, 0]
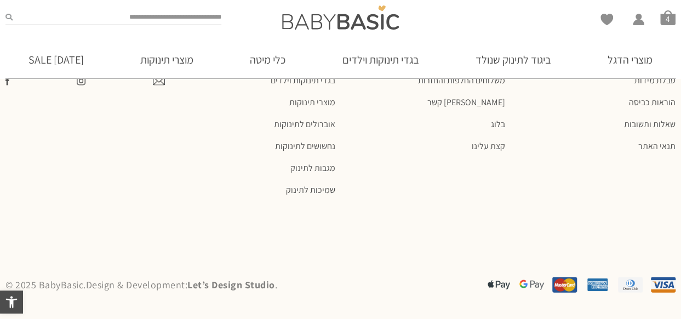
click at [323, 250] on div at bounding box center [340, 233] width 670 height 55
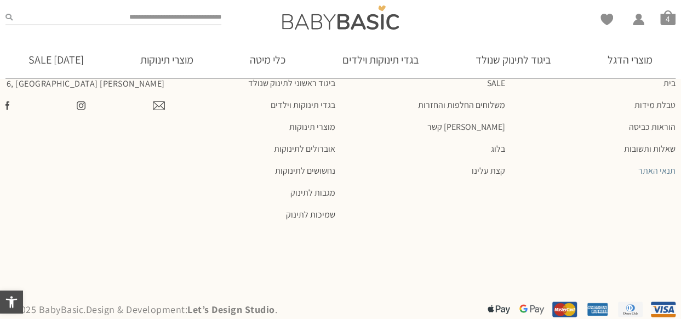
scroll to position [0, 0]
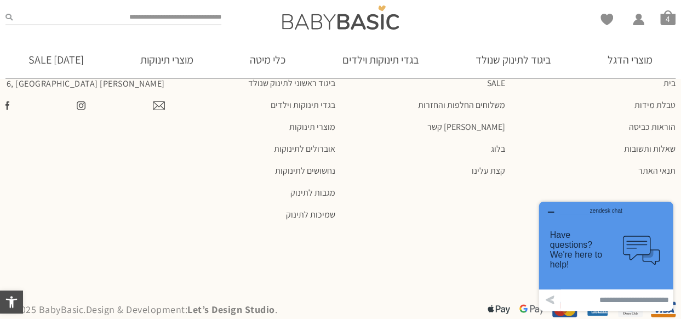
click at [560, 211] on div "zendesk chat" at bounding box center [605, 208] width 107 height 11
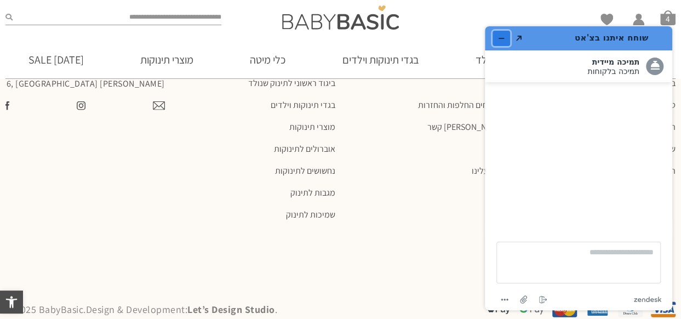
click at [497, 42] on button "מזער את היישומון" at bounding box center [501, 38] width 18 height 15
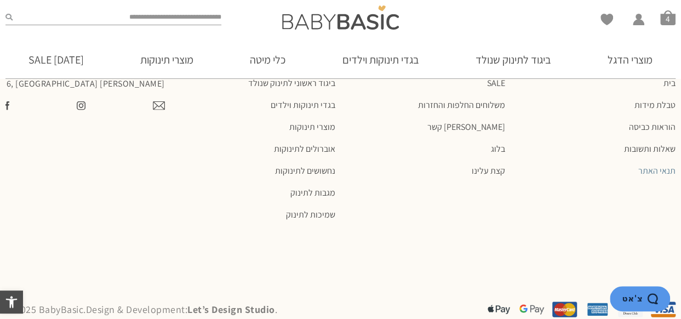
click at [643, 176] on link "תנאי האתר" at bounding box center [595, 170] width 159 height 11
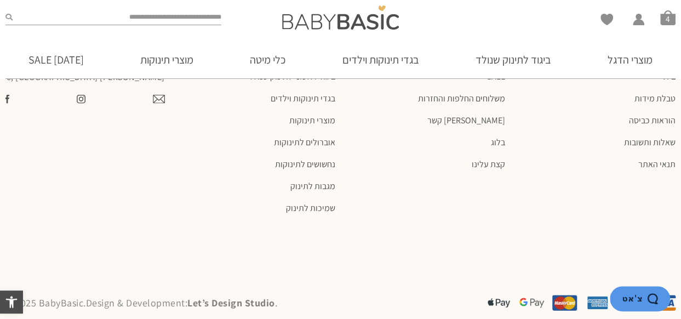
scroll to position [1336, 0]
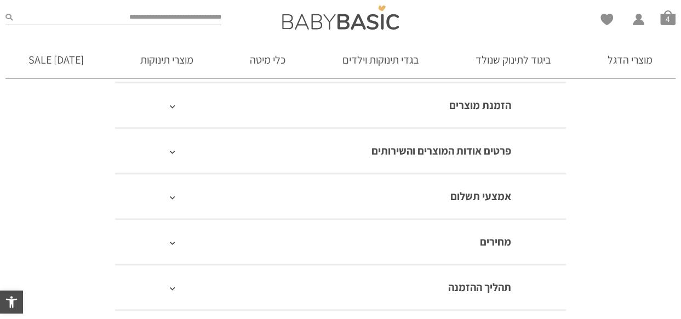
scroll to position [313, 0]
click at [450, 203] on link "אמצעי תשלום" at bounding box center [480, 196] width 61 height 14
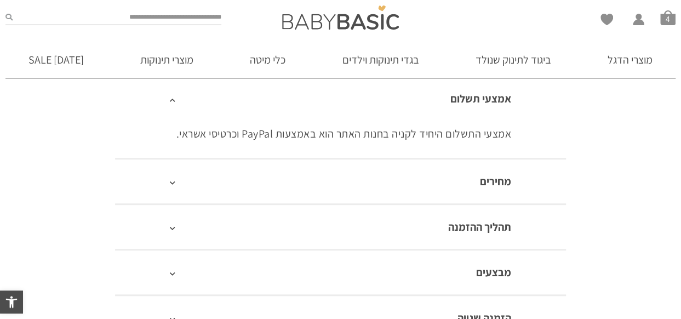
scroll to position [0, 0]
click at [451, 189] on div "מחירים" at bounding box center [340, 180] width 451 height 45
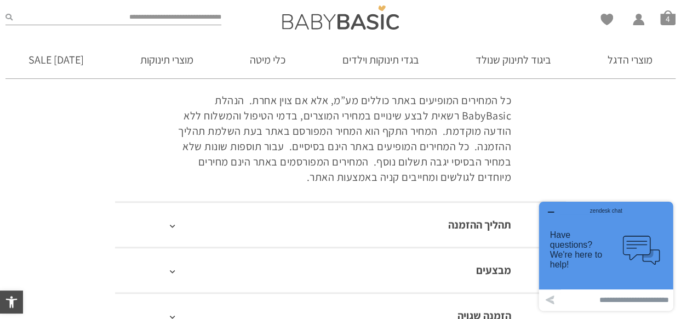
click at [552, 210] on div "zendesk chat" at bounding box center [605, 208] width 107 height 11
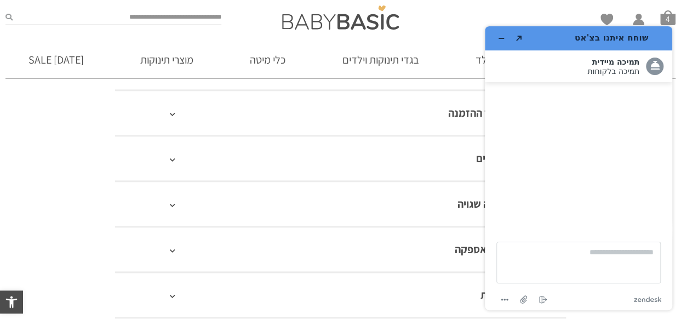
click at [479, 157] on div "שוחח איתנו בצ'אט Created with Sketch. .cls-1{fill:#fff;} תמיכה מיידית תמיכה בלק…" at bounding box center [578, 168] width 205 height 301
click at [447, 165] on div "מבצעים" at bounding box center [340, 157] width 451 height 45
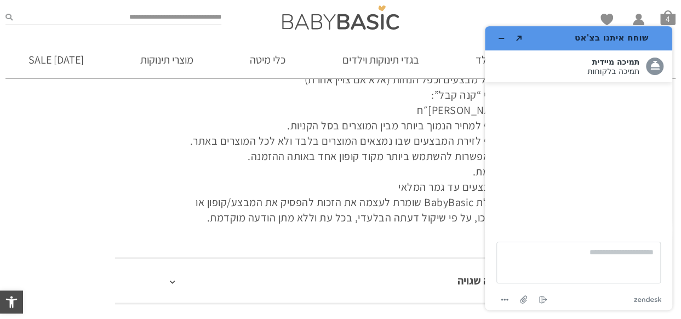
scroll to position [421, 0]
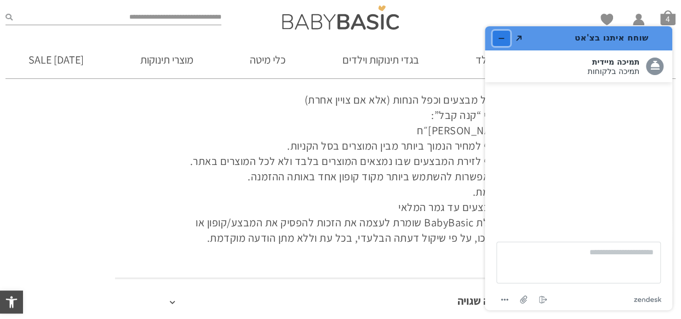
click at [497, 42] on button "מזער את היישומון" at bounding box center [501, 38] width 18 height 15
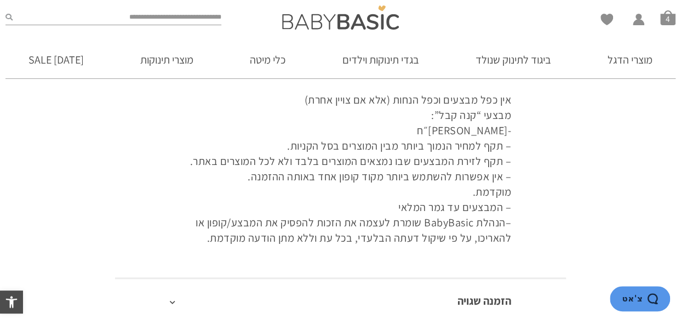
click at [676, 20] on div "Wishlist החשבון שלי החשבון שלי הזמנות פרטי חשבון סל קניות 4" at bounding box center [566, 17] width 227 height 35
click at [670, 20] on span "סל קניות" at bounding box center [667, 17] width 15 height 15
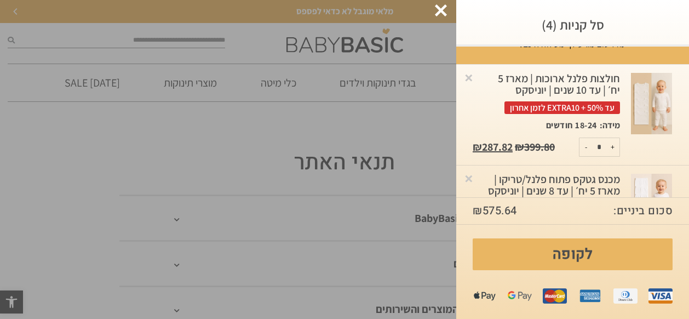
scroll to position [101, 0]
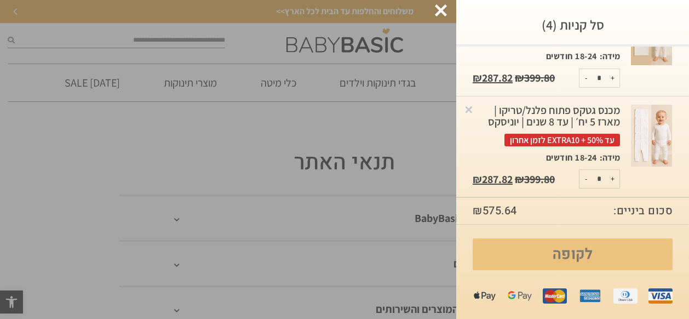
click at [495, 249] on link "לקופה" at bounding box center [573, 254] width 200 height 32
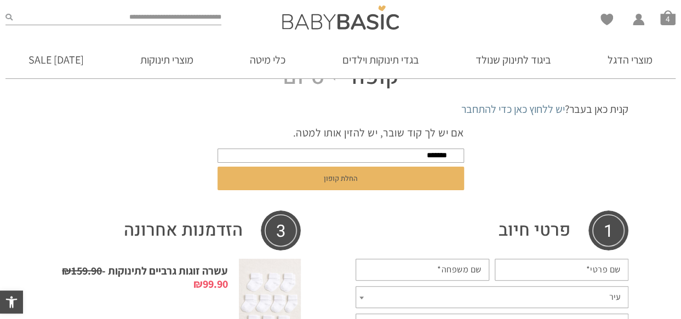
scroll to position [61, 0]
type input "*******"
click at [217, 166] on button "החלת קופון" at bounding box center [340, 178] width 246 height 24
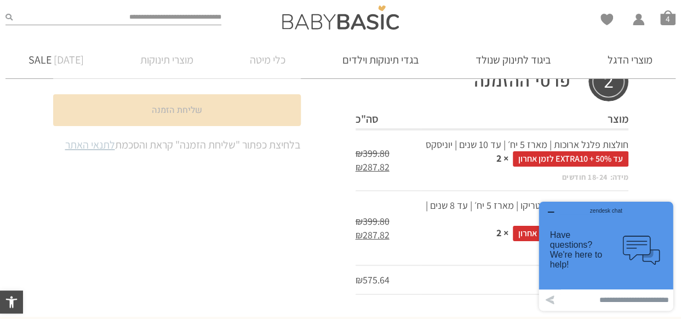
scroll to position [660, 0]
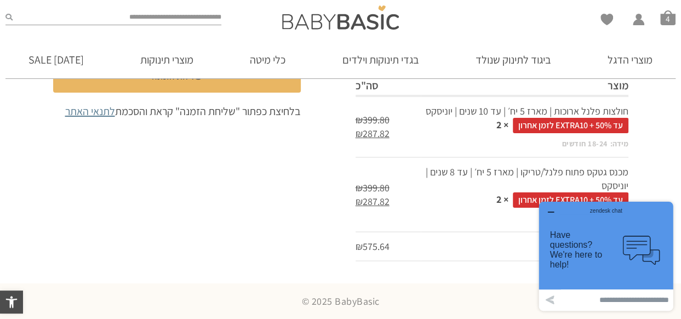
click at [549, 216] on icon "button" at bounding box center [550, 212] width 9 height 9
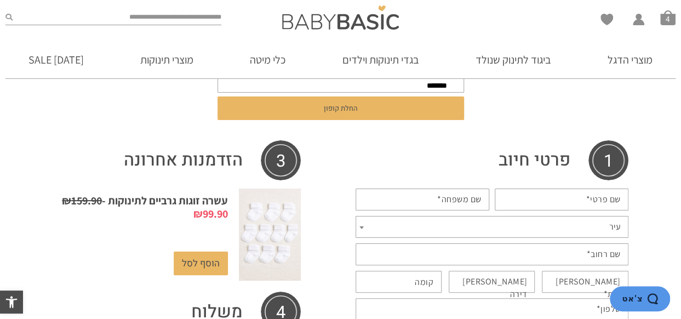
scroll to position [166, 0]
click at [570, 202] on input "שם פרטי *" at bounding box center [562, 200] width 134 height 22
type input "********"
type input "*****"
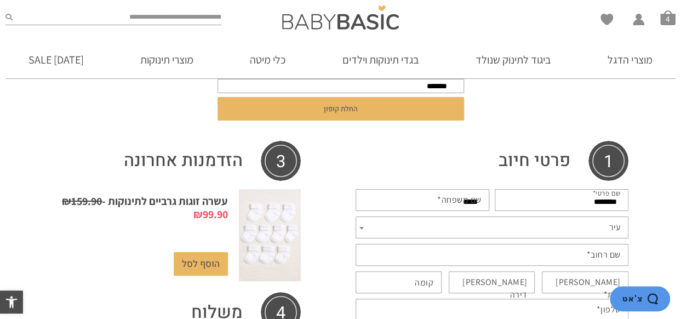
type input "****"
type input "*"
type input "**********"
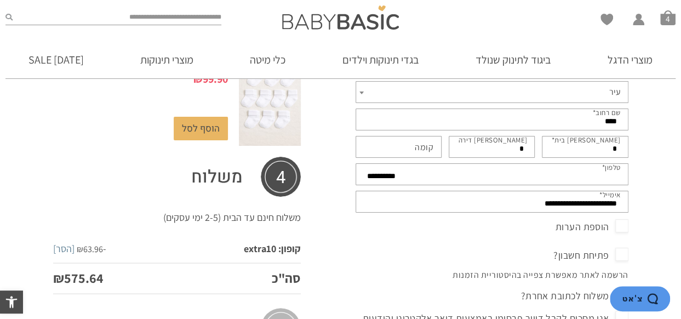
scroll to position [298, 0]
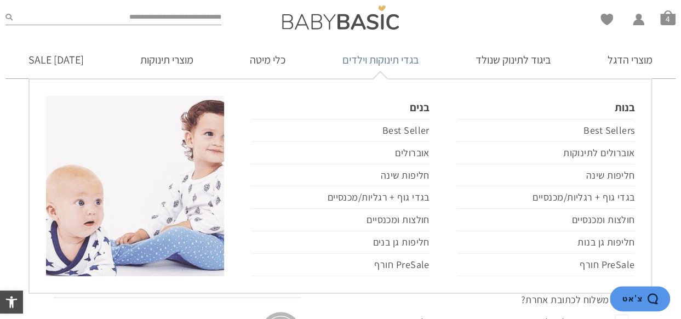
drag, startPoint x: 332, startPoint y: 248, endPoint x: 360, endPoint y: 74, distance: 175.9
click at [360, 74] on body "דילוג לתוכן פתח סרגל נגישות כלי נגישות כלי נגישות הגדל טקסט הגדל טקסט הקטן טקסט…" at bounding box center [340, 191] width 681 height 979
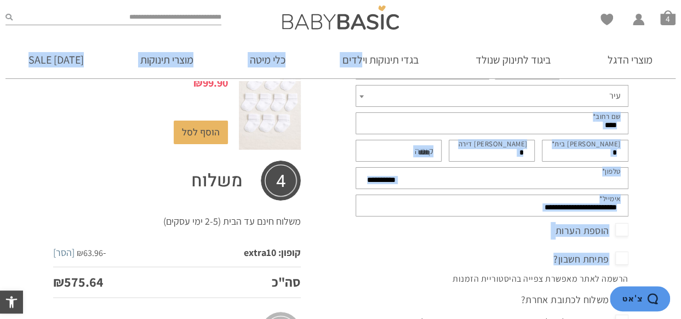
click at [652, 143] on div "**********" at bounding box center [340, 225] width 681 height 796
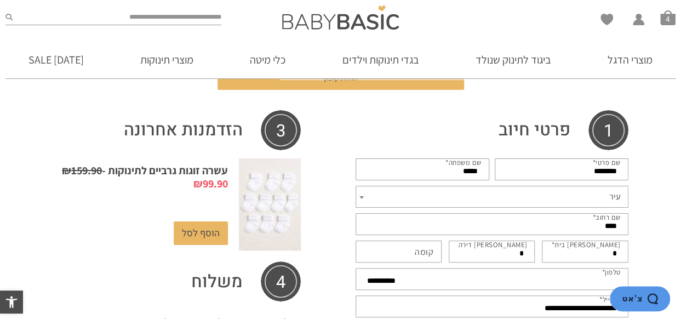
scroll to position [197, 0]
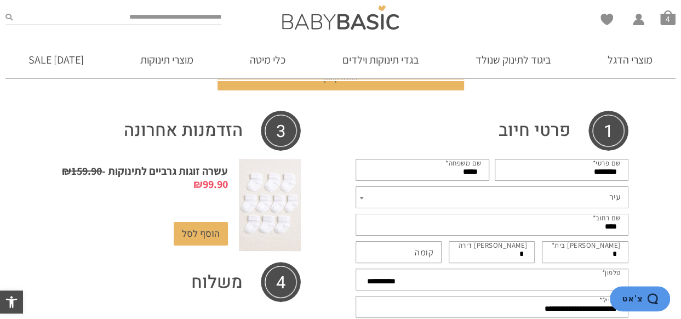
click at [573, 172] on input "********" at bounding box center [562, 170] width 134 height 22
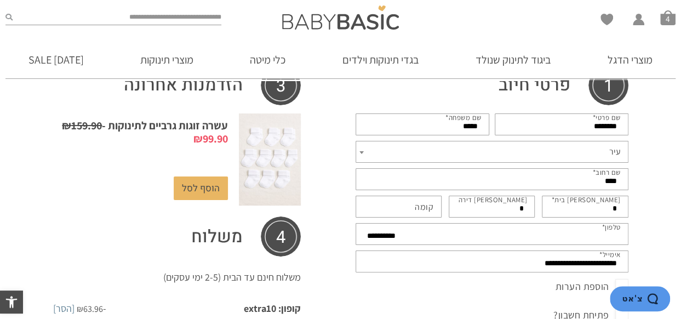
scroll to position [241, 0]
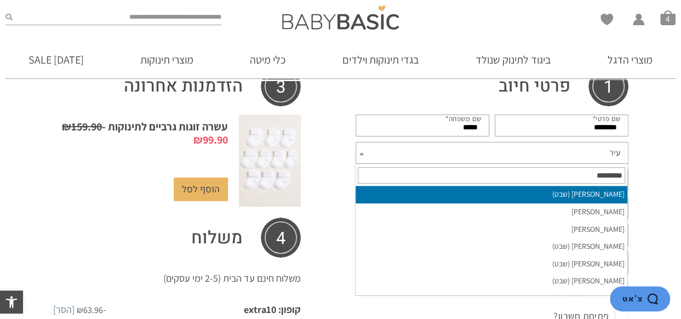
click at [576, 156] on span "עיר" at bounding box center [491, 153] width 273 height 22
click at [601, 174] on input "text" at bounding box center [491, 175] width 267 height 16
type input "*"
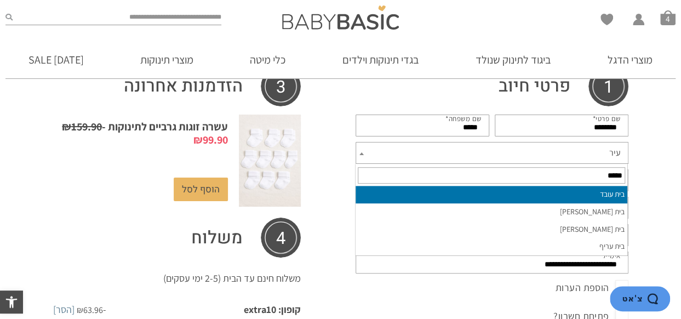
type input "*****"
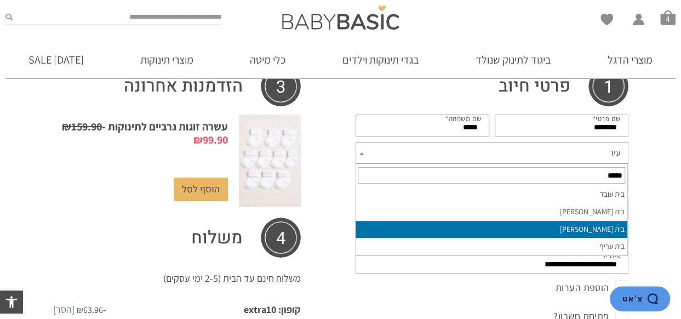
select select "********"
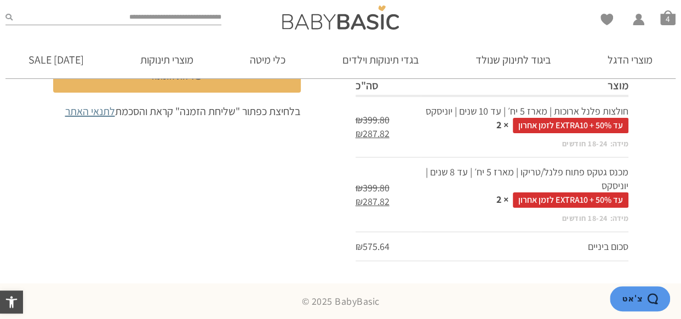
scroll to position [517, 0]
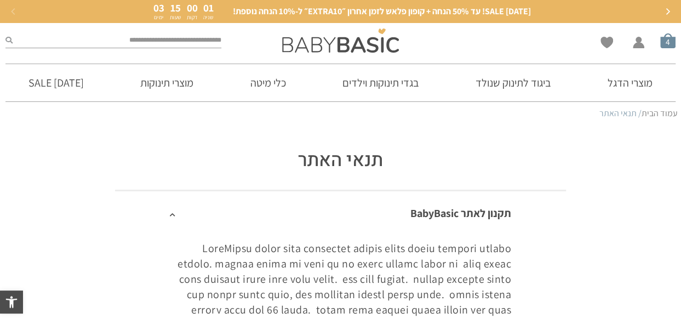
click at [659, 52] on div "Wishlist החשבון שלי החשבון שלי הזמנות פרטי חשבון סל קניות 4" at bounding box center [567, 40] width 227 height 35
click at [667, 48] on li "סל קניות 4" at bounding box center [667, 40] width 15 height 15
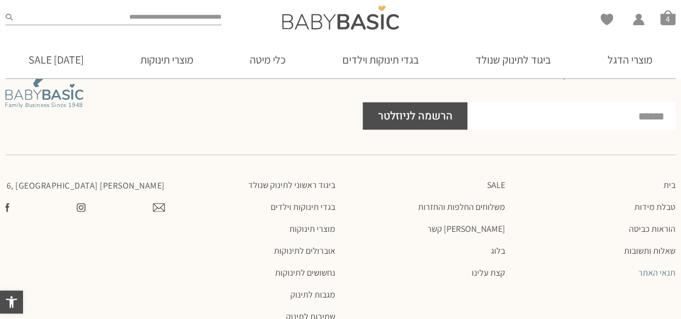
click at [675, 135] on div at bounding box center [340, 154] width 681 height 39
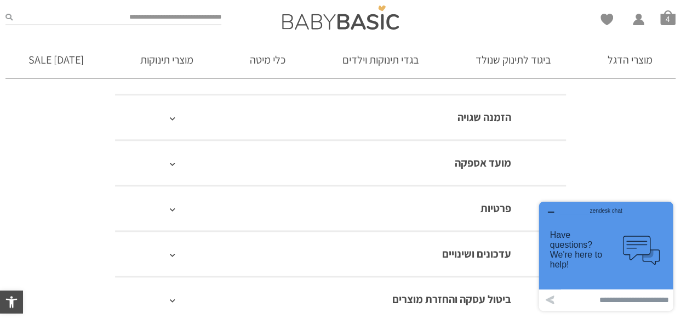
scroll to position [554, 0]
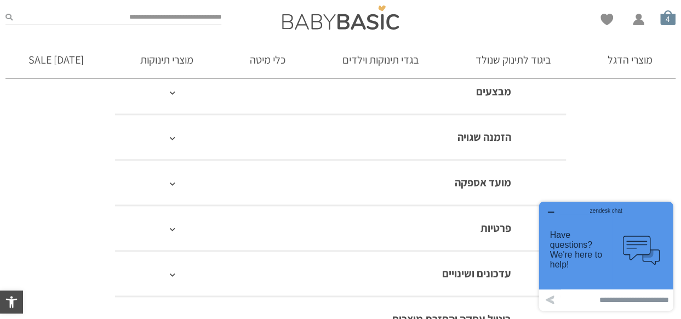
click at [660, 16] on span "סל קניות" at bounding box center [667, 17] width 15 height 15
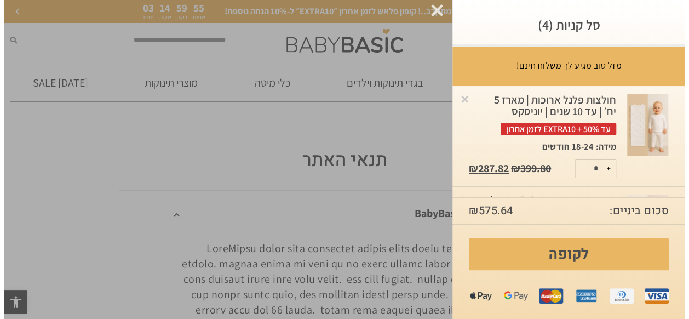
scroll to position [0, 0]
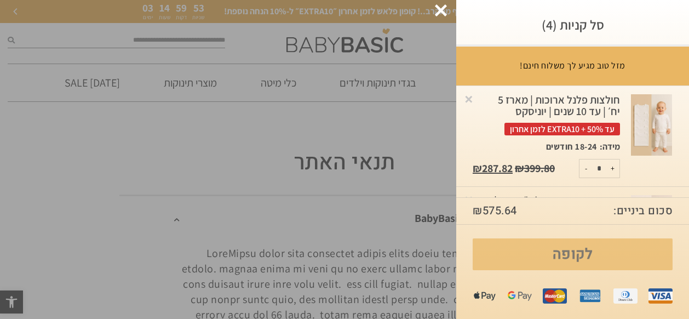
click at [529, 262] on link "לקופה" at bounding box center [573, 254] width 200 height 32
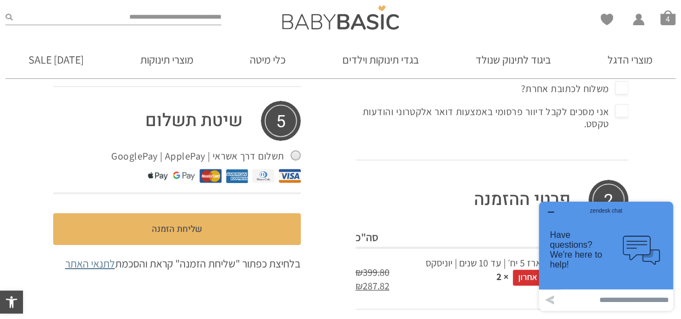
click at [555, 213] on div "zendesk chat" at bounding box center [605, 208] width 107 height 11
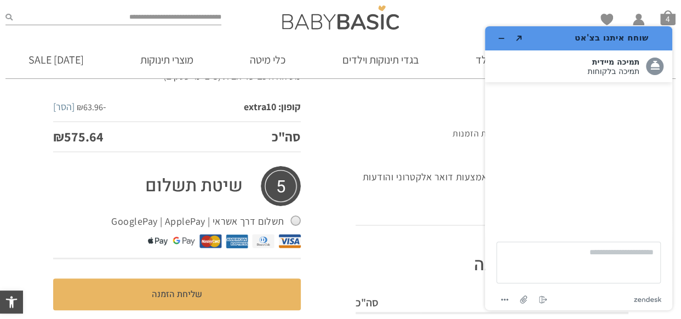
scroll to position [409, 0]
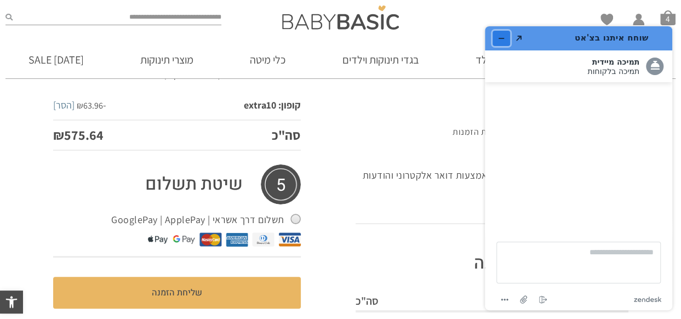
click at [504, 36] on icon "מזער את היישומון" at bounding box center [501, 39] width 8 height 8
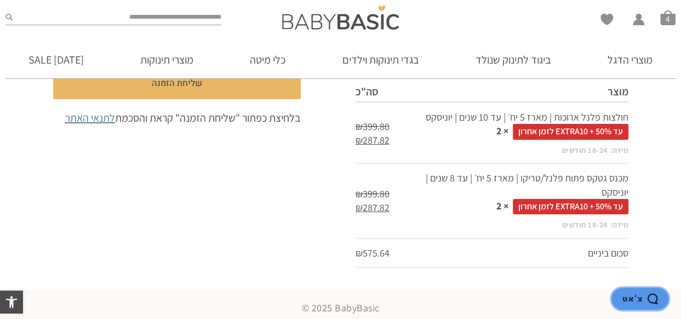
scroll to position [625, 0]
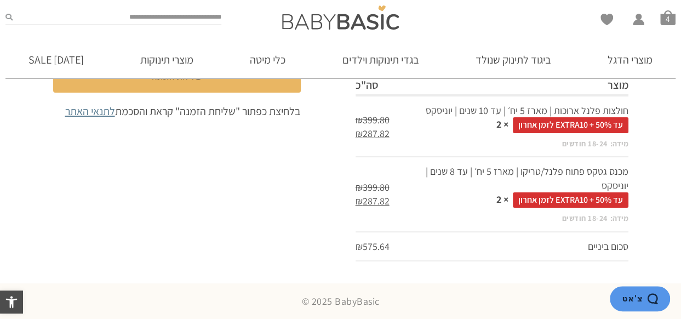
click at [469, 136] on td "חולצות פלנל ארוכות | מארז 5 יח׳ | עד 10 שנים | יוניסקס עד 50% + EXTRA10 לזמן אח…" at bounding box center [525, 125] width 208 height 61
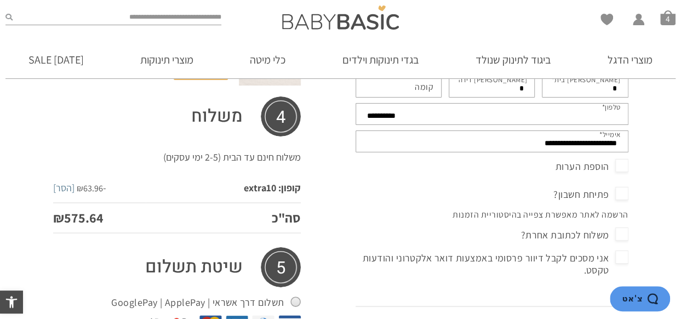
scroll to position [326, 0]
click at [244, 169] on td "משלוח חינם עד הבית (2-5 ימי עסקים)" at bounding box center [223, 158] width 155 height 31
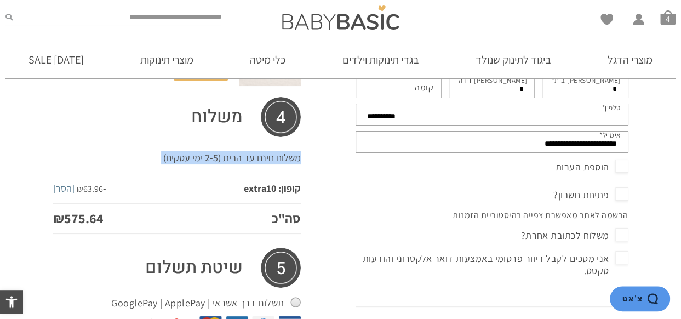
click at [244, 169] on td "משלוח חינם עד הבית (2-5 ימי עסקים)" at bounding box center [223, 158] width 155 height 31
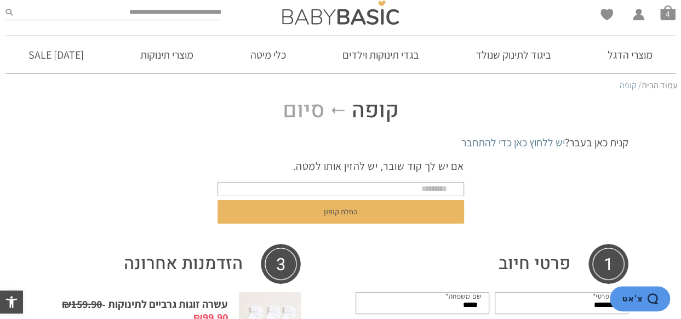
scroll to position [0, 0]
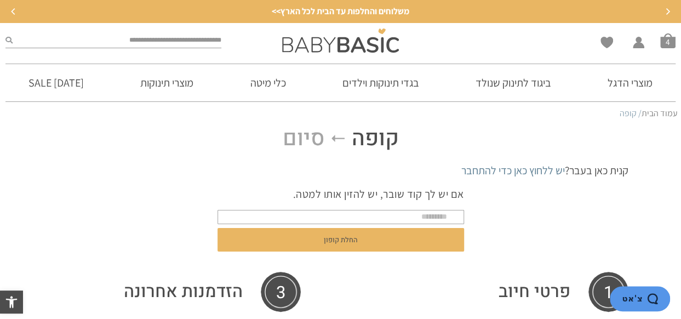
click at [291, 141] on span "סיום" at bounding box center [304, 138] width 42 height 26
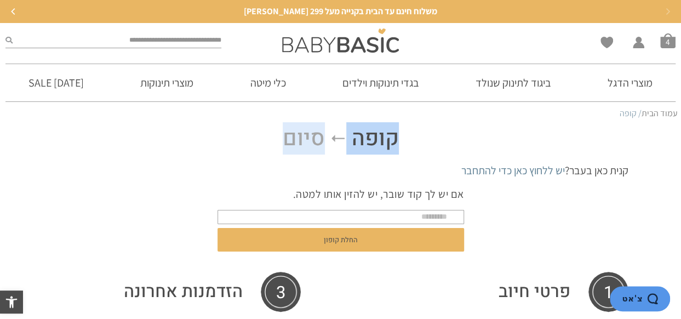
drag, startPoint x: 251, startPoint y: 131, endPoint x: 481, endPoint y: 142, distance: 230.8
click at [481, 142] on h3 "קופה סיום" at bounding box center [340, 138] width 575 height 26
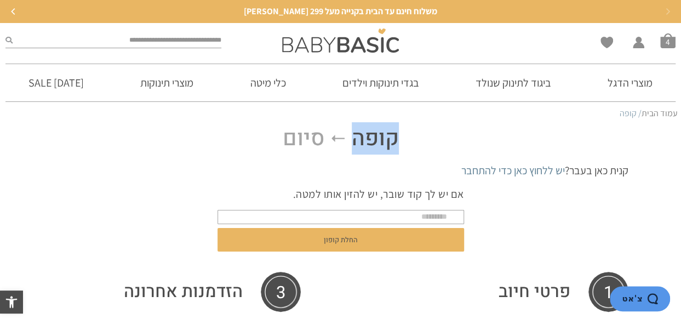
click at [481, 142] on h3 "קופה סיום" at bounding box center [340, 138] width 575 height 26
click at [393, 139] on span "קופה" at bounding box center [375, 138] width 47 height 26
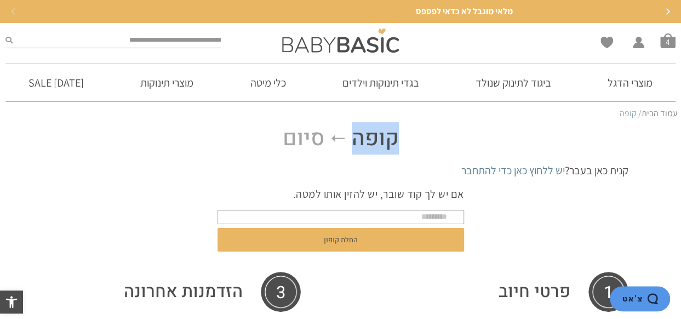
click at [393, 139] on span "קופה" at bounding box center [375, 138] width 47 height 26
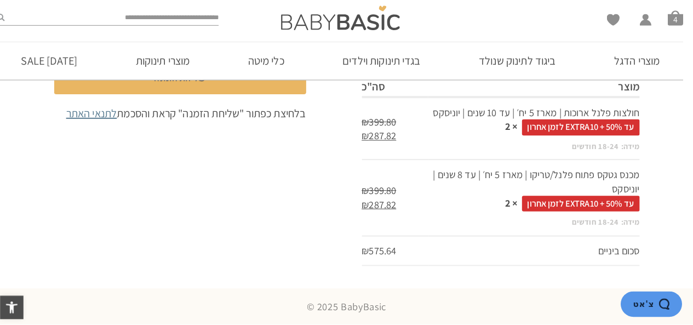
scroll to position [619, 0]
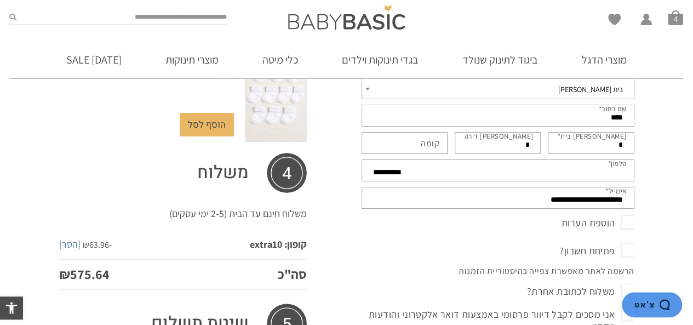
scroll to position [271, 0]
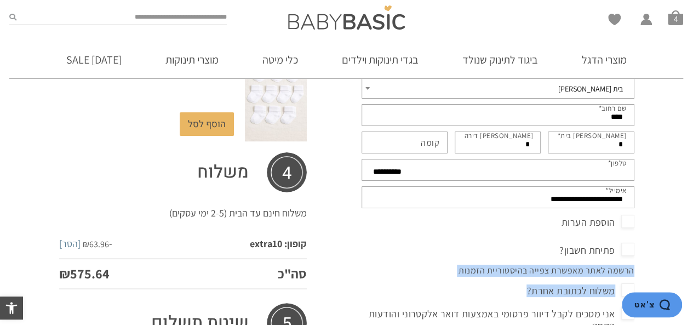
drag, startPoint x: 382, startPoint y: 240, endPoint x: 392, endPoint y: 300, distance: 60.0
click at [392, 300] on div "**********" at bounding box center [497, 181] width 273 height 361
click at [392, 300] on div "**********" at bounding box center [497, 312] width 273 height 60
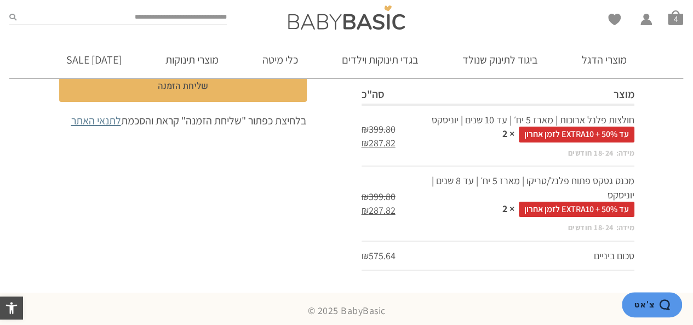
scroll to position [619, 0]
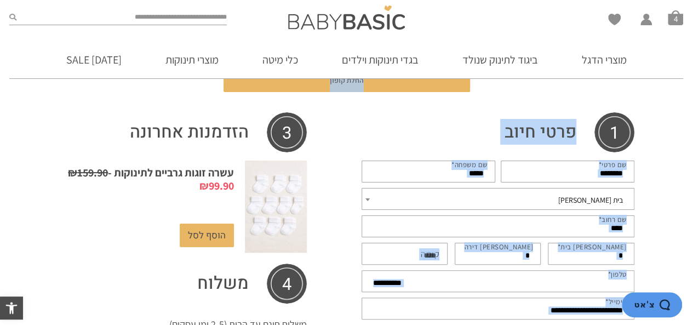
drag, startPoint x: 402, startPoint y: 263, endPoint x: 604, endPoint y: -48, distance: 370.7
click at [604, 0] on html "דילוג לתוכן פתח סרגל נגישות כלי נגישות כלי נגישות הגדל טקסט הגדל טקסט הקטן טקסט…" at bounding box center [346, 313] width 693 height 944
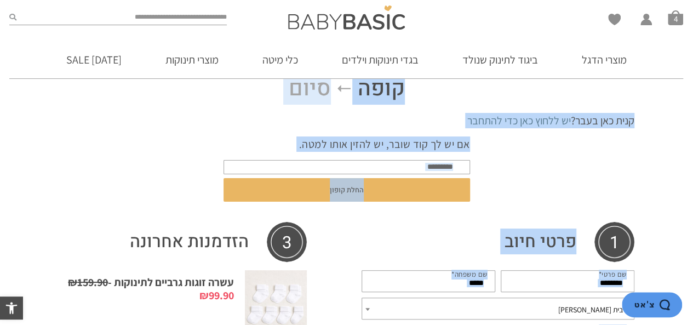
click at [256, 135] on form "אם יש לך קוד שובר, יש להזין אותו למטה. החלת קופון" at bounding box center [346, 170] width 246 height 85
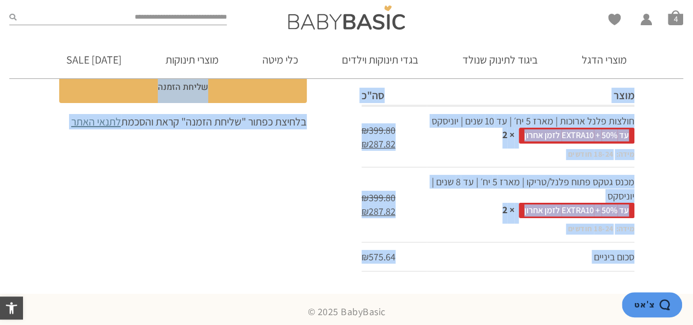
scroll to position [619, 0]
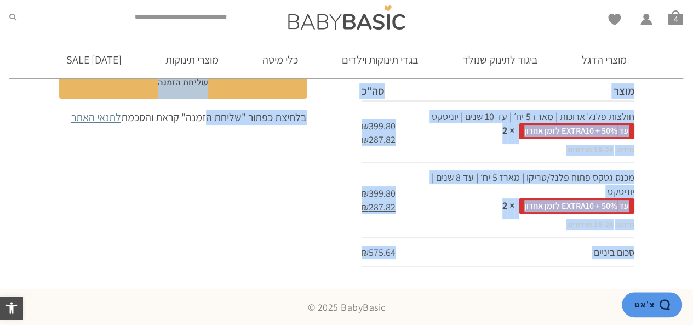
drag, startPoint x: 256, startPoint y: 135, endPoint x: 211, endPoint y: 248, distance: 121.7
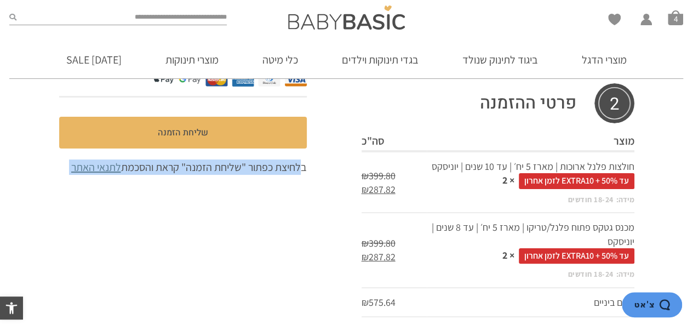
scroll to position [568, 0]
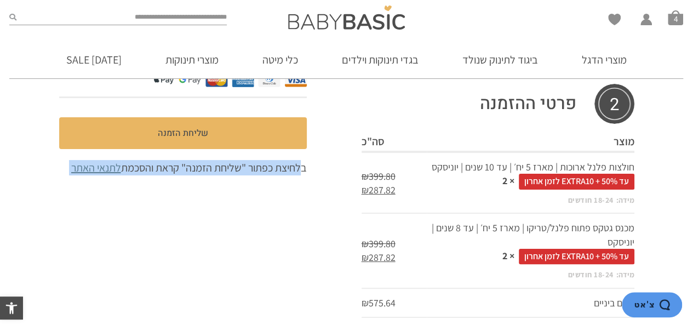
click at [249, 226] on div "הזדמנות אחרונה עשרה זוגות גרביים לתינוקות - ₪ 159.90 המחיר המקורי היה: ₪159.90.…" at bounding box center [183, 10] width 302 height 614
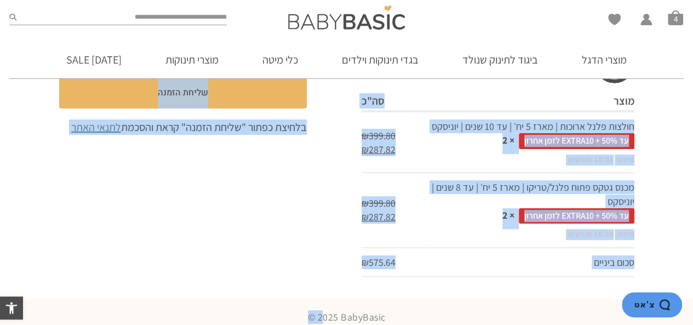
scroll to position [619, 0]
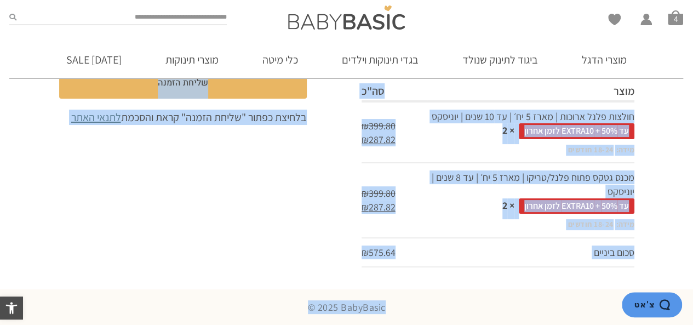
drag, startPoint x: 447, startPoint y: 176, endPoint x: 453, endPoint y: 293, distance: 117.4
click at [453, 292] on section "© 2025 BabyBasic" at bounding box center [346, 307] width 693 height 36
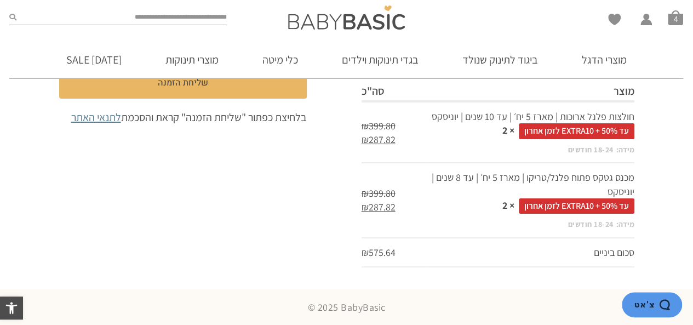
drag, startPoint x: 426, startPoint y: 307, endPoint x: 518, endPoint y: 31, distance: 291.3
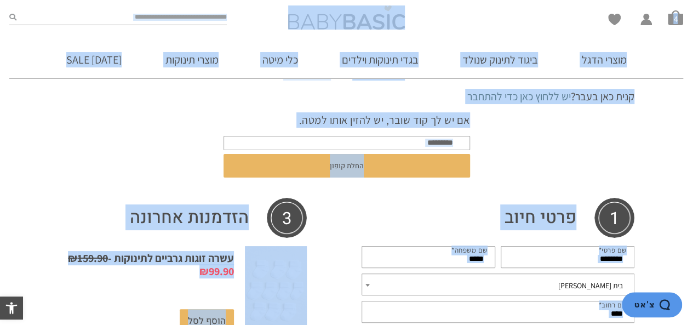
scroll to position [73, 0]
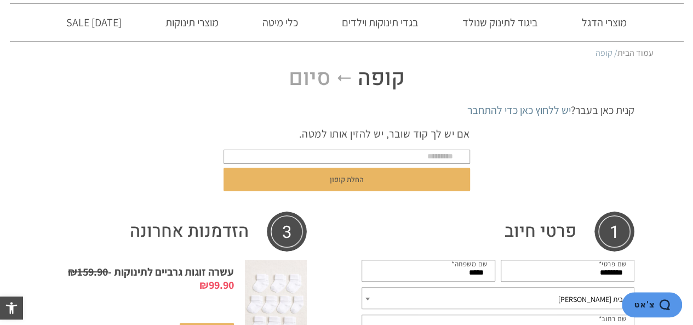
scroll to position [0, 0]
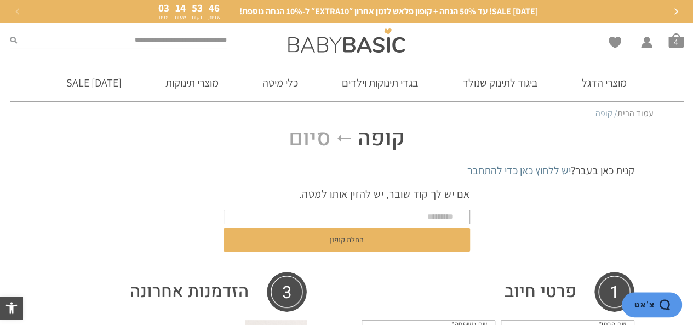
click at [394, 200] on p "אם יש לך קוד שובר, יש להזין אותו למטה." at bounding box center [346, 193] width 246 height 15
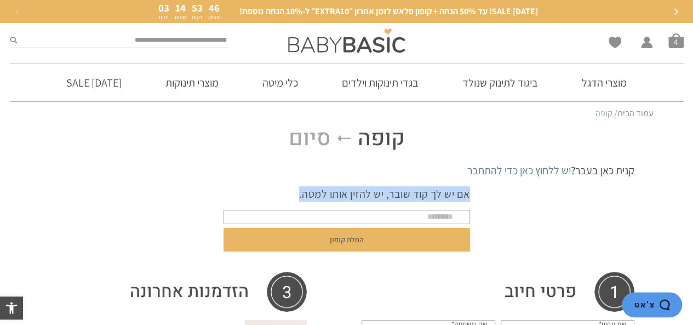
click at [394, 200] on p "אם יש לך קוד שובר, יש להזין אותו למטה." at bounding box center [346, 193] width 246 height 15
click at [345, 179] on form "אם יש לך קוד שובר, יש להזין אותו למטה. החלת קופון" at bounding box center [346, 220] width 246 height 85
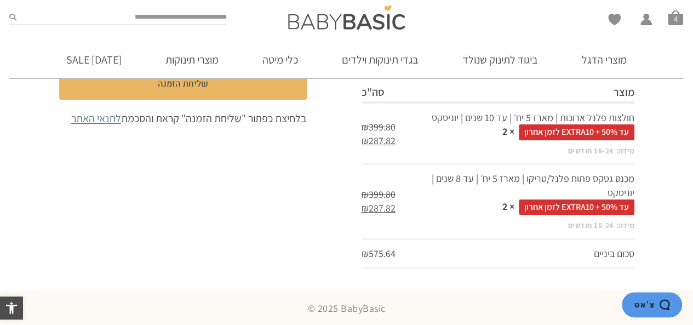
scroll to position [617, 0]
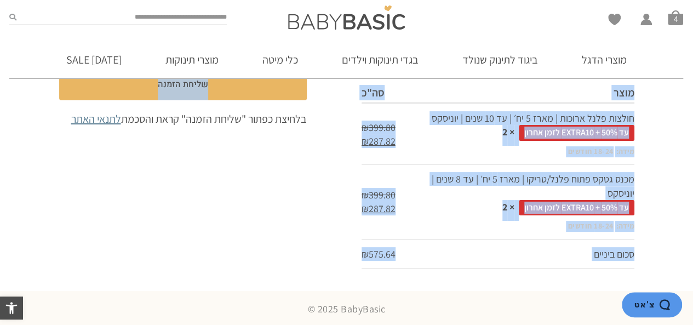
drag, startPoint x: 345, startPoint y: 181, endPoint x: 321, endPoint y: 257, distance: 79.2
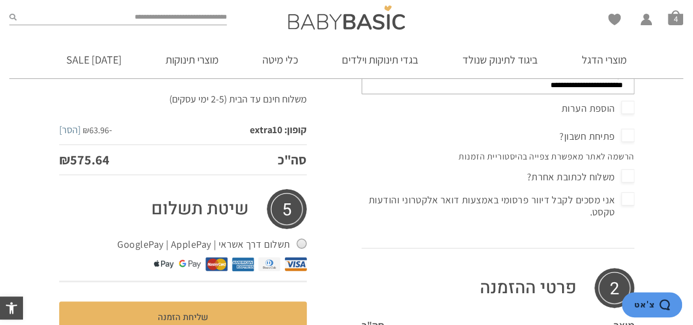
scroll to position [383, 0]
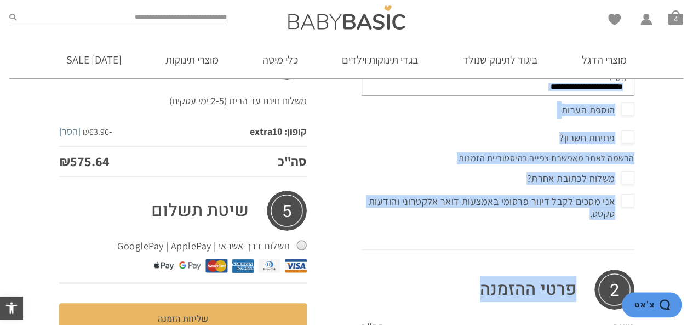
drag, startPoint x: 380, startPoint y: 267, endPoint x: 403, endPoint y: 98, distance: 170.8
click at [403, 98] on div "**********" at bounding box center [498, 196] width 328 height 614
click at [363, 130] on p "פתיחת חשבון?" at bounding box center [498, 138] width 278 height 23
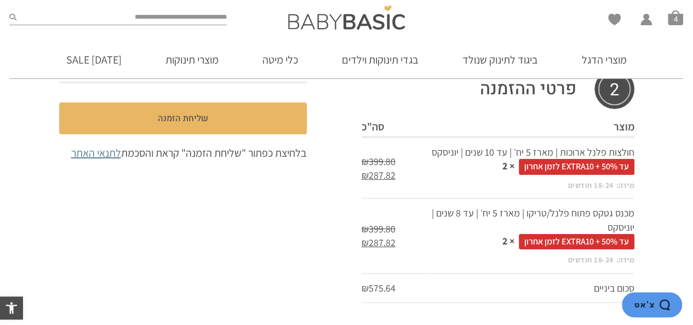
scroll to position [619, 0]
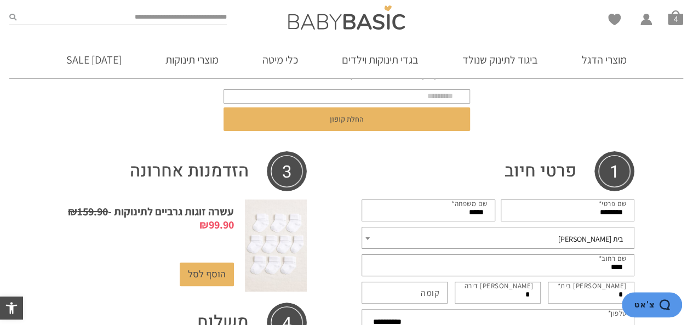
scroll to position [0, 0]
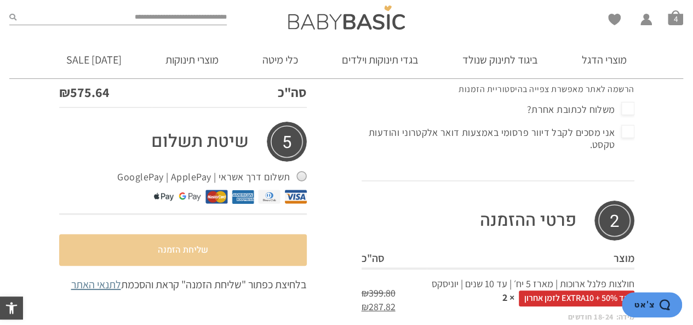
scroll to position [455, 0]
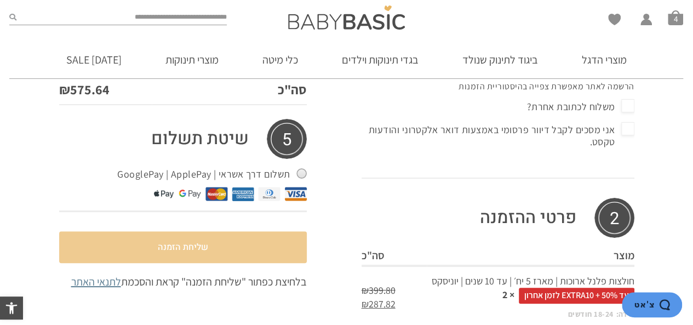
click at [167, 249] on button "שליחת הזמנה" at bounding box center [183, 247] width 248 height 32
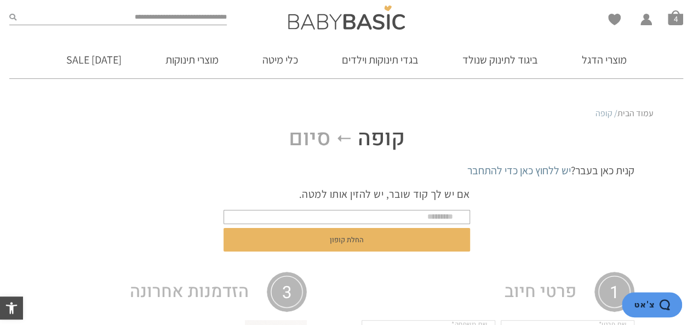
scroll to position [619, 0]
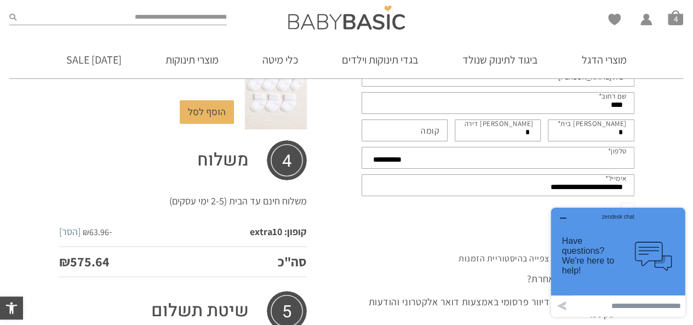
scroll to position [282, 0]
click at [562, 215] on icon "button" at bounding box center [562, 218] width 9 height 9
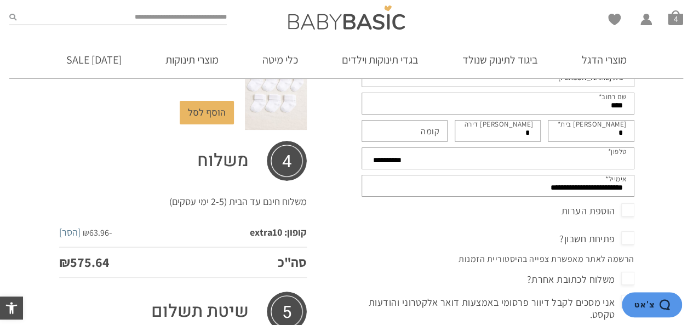
click at [632, 215] on span "הוספת הערות" at bounding box center [597, 211] width 73 height 18
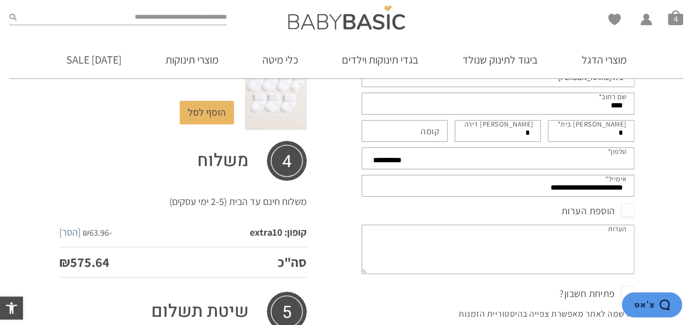
click at [597, 236] on textarea "הערות (אופציונלי)" at bounding box center [497, 249] width 273 height 49
type textarea "*"
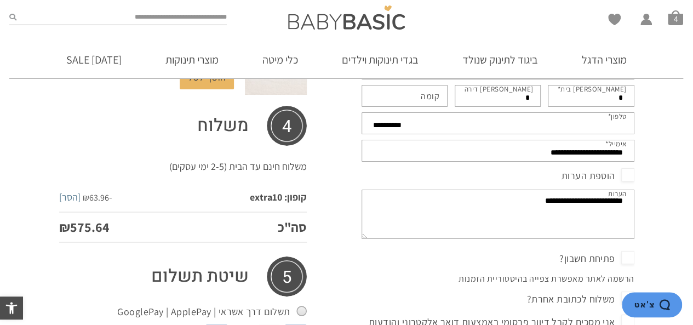
scroll to position [316, 0]
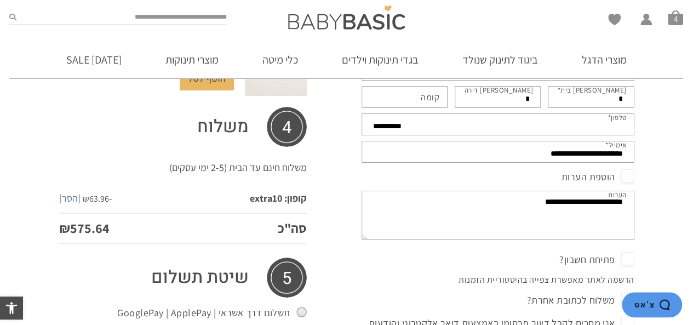
click at [497, 216] on textarea "**********" at bounding box center [497, 215] width 273 height 49
drag, startPoint x: 497, startPoint y: 216, endPoint x: 554, endPoint y: 201, distance: 58.5
click at [554, 201] on textarea "**********" at bounding box center [497, 215] width 273 height 49
click at [529, 209] on textarea "**********" at bounding box center [497, 215] width 273 height 49
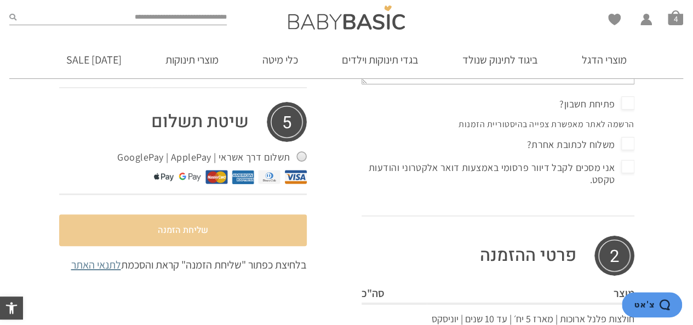
scroll to position [476, 0]
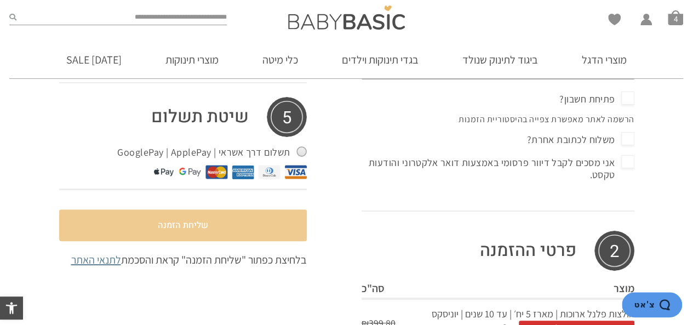
type textarea "**********"
click at [192, 232] on button "שליחת הזמנה" at bounding box center [183, 225] width 248 height 32
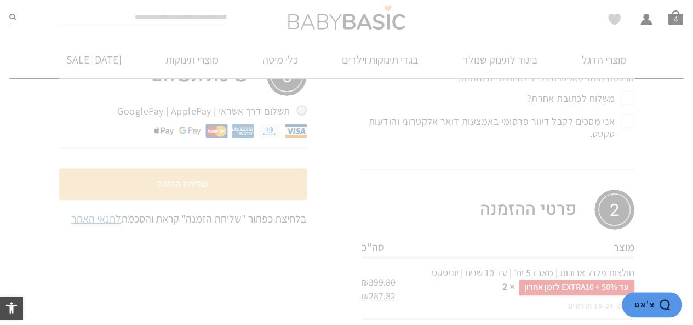
scroll to position [674, 0]
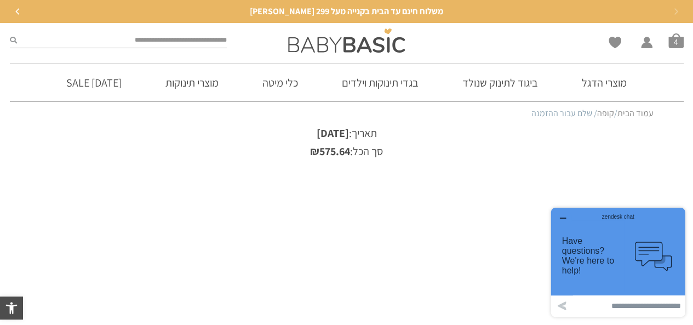
click at [566, 214] on div "zendesk chat" at bounding box center [617, 214] width 107 height 11
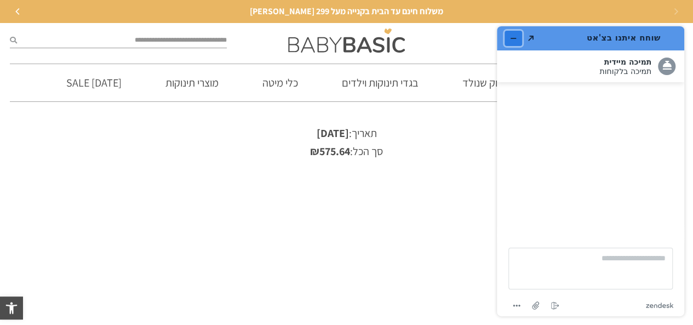
click at [506, 39] on button "מזער את היישומון" at bounding box center [513, 38] width 18 height 15
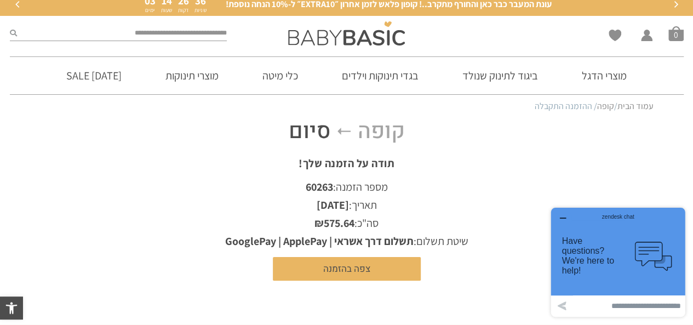
scroll to position [11, 0]
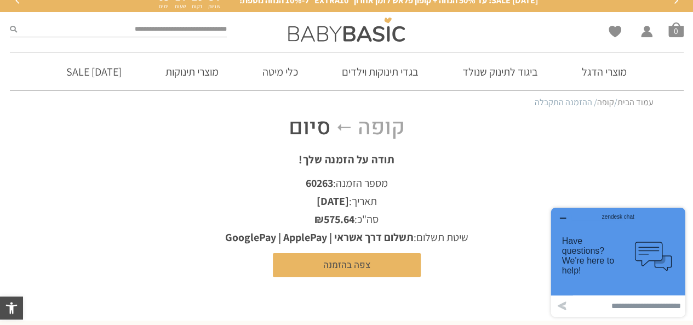
click at [562, 217] on icon "button" at bounding box center [562, 218] width 9 height 9
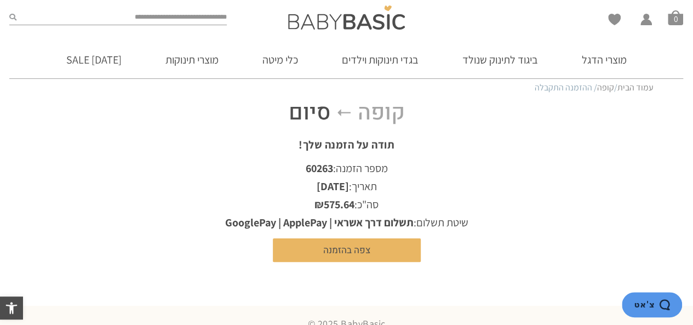
scroll to position [25, 0]
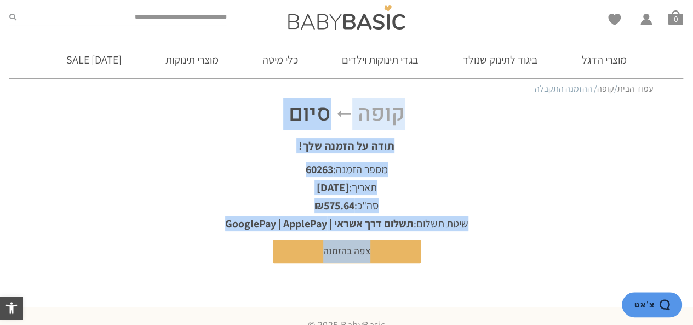
drag, startPoint x: 170, startPoint y: 302, endPoint x: 427, endPoint y: 106, distance: 323.6
click at [427, 106] on body "דילוג לתוכן פתח סרגל נגישות כלי נגישות כלי נגישות הגדל טקסט הגדל טקסט הקטן טקסט…" at bounding box center [346, 158] width 693 height 367
click at [427, 106] on h3 "קופה סיום" at bounding box center [346, 114] width 575 height 26
